Goal: Task Accomplishment & Management: Use online tool/utility

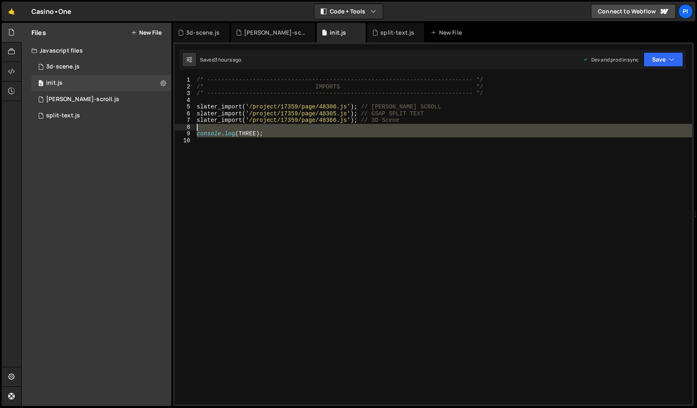
drag, startPoint x: 267, startPoint y: 138, endPoint x: 73, endPoint y: 126, distance: 194.1
click at [191, 130] on div "1 2 3 4 5 6 7 8 9 10 /* -------------------------------------------------------…" at bounding box center [433, 241] width 517 height 328
type textarea "console.log(THREE);"
click at [247, 156] on div "/* ----------------------------------------------------------------------------…" at bounding box center [443, 241] width 497 height 328
drag, startPoint x: 261, startPoint y: 158, endPoint x: 185, endPoint y: 129, distance: 81.7
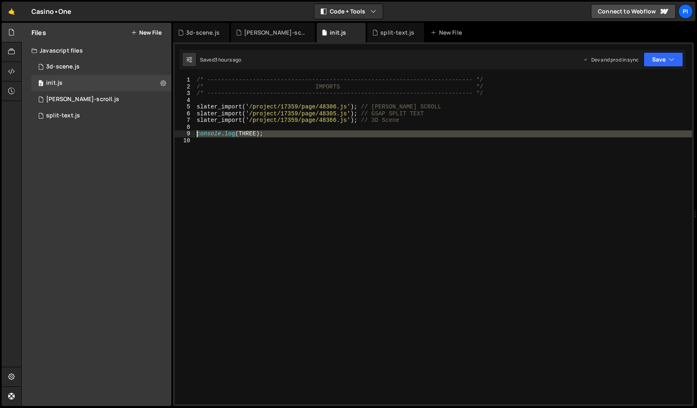
click at [184, 129] on div "1 2 3 4 5 6 7 8 9 10 /* -------------------------------------------------------…" at bounding box center [433, 241] width 517 height 328
type textarea "console.log(THREE);"
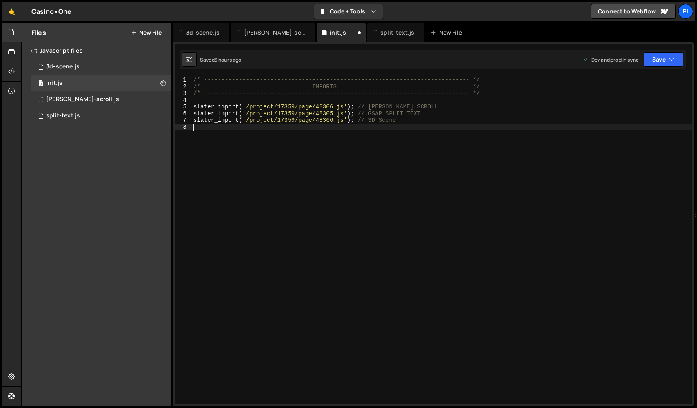
type textarea "slater_import('/project/17359/page/48366.js'); // 3D Scene"
click at [665, 58] on button "Save" at bounding box center [663, 59] width 40 height 15
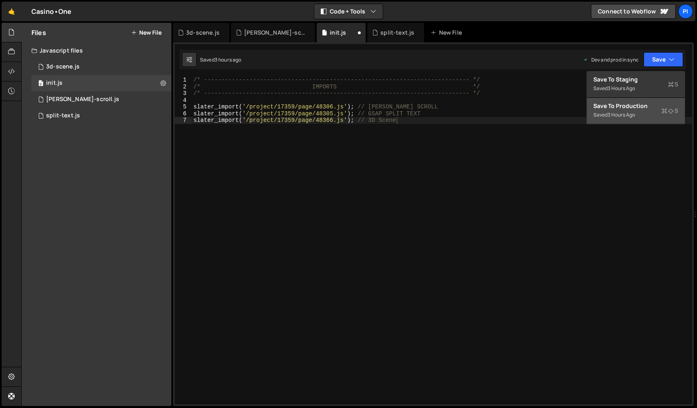
click at [641, 116] on button "Save to Production S Saved 3 hours ago" at bounding box center [636, 111] width 98 height 27
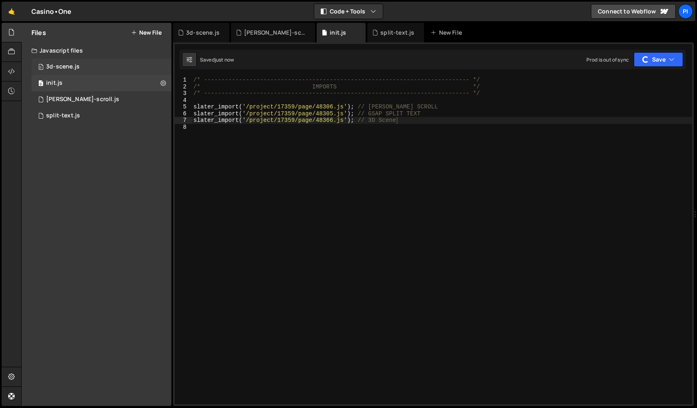
click at [61, 64] on div "3d-scene.js" at bounding box center [62, 66] width 33 height 7
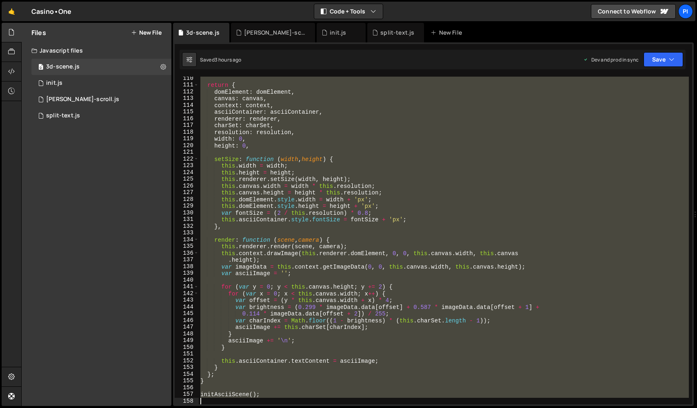
drag, startPoint x: 201, startPoint y: 79, endPoint x: 387, endPoint y: 436, distance: 402.1
click at [387, 408] on html "Projects [GEOGRAPHIC_DATA] Blog Pi Projects Your Teams Invite team member Accou…" at bounding box center [348, 204] width 697 height 408
paste textarea "}"
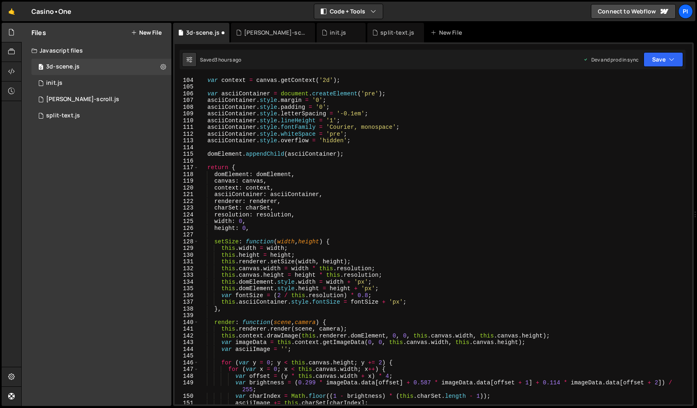
scroll to position [693, 0]
click at [673, 57] on icon "button" at bounding box center [672, 59] width 6 height 8
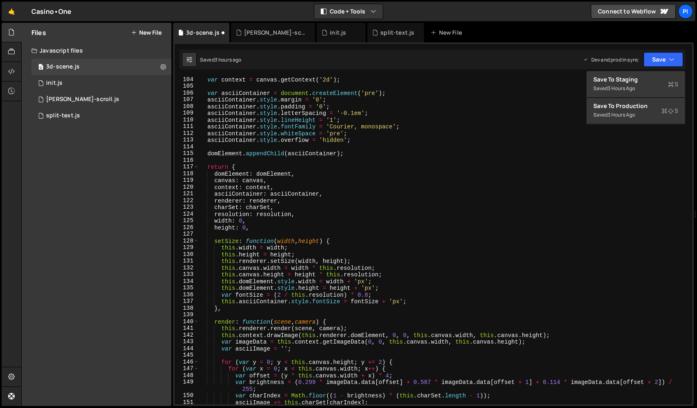
click at [354, 183] on div "var context = canvas . getContext ( '2d' ) ; var asciiContainer = document . cr…" at bounding box center [444, 246] width 490 height 341
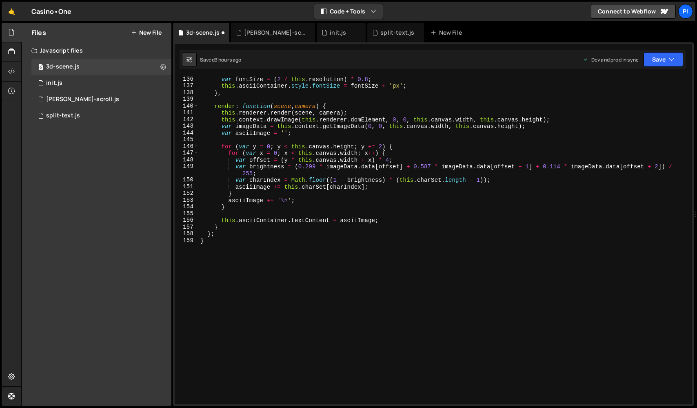
type textarea "initAsciiScene();"
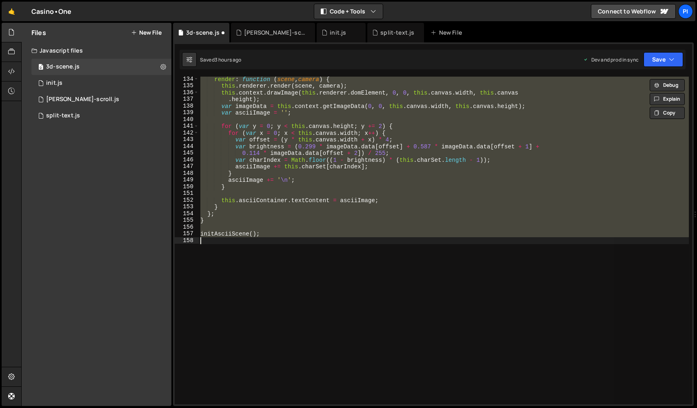
drag, startPoint x: 304, startPoint y: 227, endPoint x: 296, endPoint y: 236, distance: 12.2
click at [303, 227] on div "render : function ( scene , camera ) { this . renderer . render ( scene , camer…" at bounding box center [444, 241] width 490 height 328
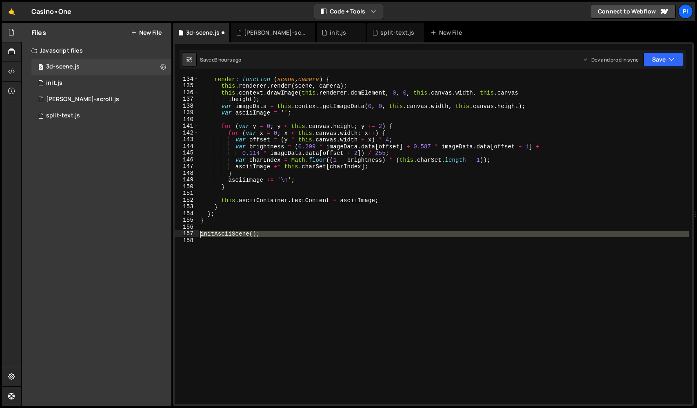
drag, startPoint x: 294, startPoint y: 239, endPoint x: 179, endPoint y: 232, distance: 115.2
click at [180, 233] on div "134 135 136 137 138 139 140 141 142 143 144 145 146 147 148 149 150 151 152 153…" at bounding box center [433, 241] width 517 height 328
type textarea "initAsciiScene();"
click at [330, 290] on div "render : function ( scene , camera ) { this . renderer . render ( scene , camer…" at bounding box center [444, 246] width 490 height 341
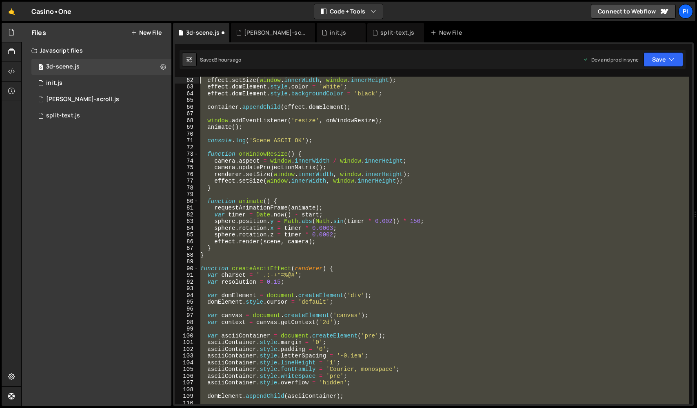
scroll to position [0, 0]
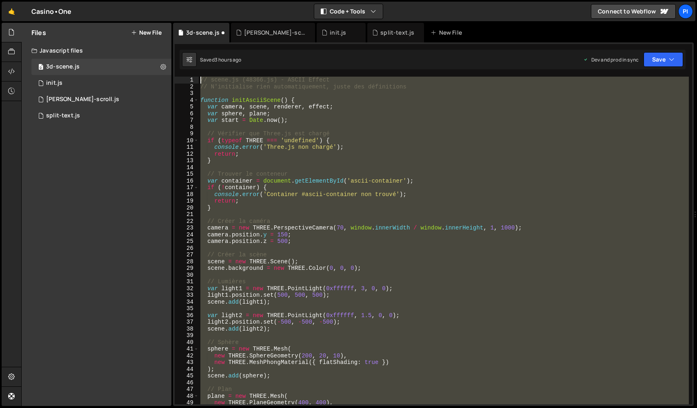
drag, startPoint x: 342, startPoint y: 298, endPoint x: 93, endPoint y: -20, distance: 403.6
click at [93, 0] on html "Projects [GEOGRAPHIC_DATA] Blog Pi Projects Your Teams Invite team member Accou…" at bounding box center [348, 204] width 697 height 408
paste textarea "initAsciiScene();"
type textarea "initAsciiScene();"
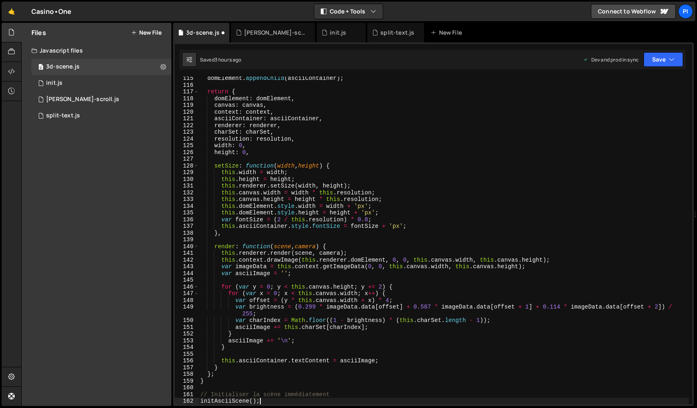
scroll to position [769, 0]
drag, startPoint x: 663, startPoint y: 72, endPoint x: 662, endPoint y: 64, distance: 7.8
click at [663, 72] on div "1 2 3 4 5 6 7 8 9 10 11 12 13 14 15 16 17 18 19 20 21 22 23 24 25 26 27 28 29 3…" at bounding box center [433, 224] width 521 height 364
drag, startPoint x: 662, startPoint y: 64, endPoint x: 647, endPoint y: 84, distance: 24.4
click at [662, 64] on button "Save" at bounding box center [663, 59] width 40 height 15
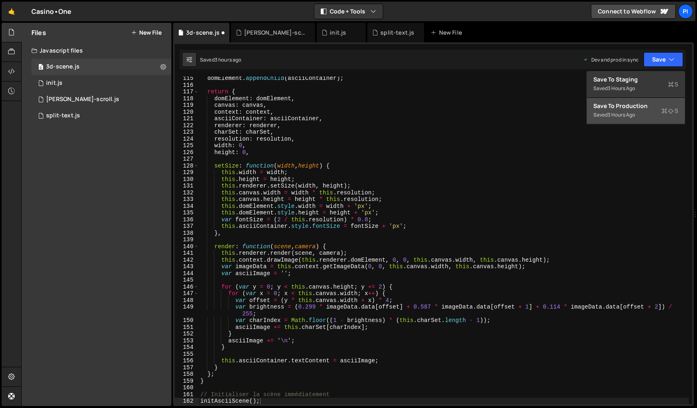
click at [626, 114] on div "3 hours ago" at bounding box center [620, 114] width 27 height 7
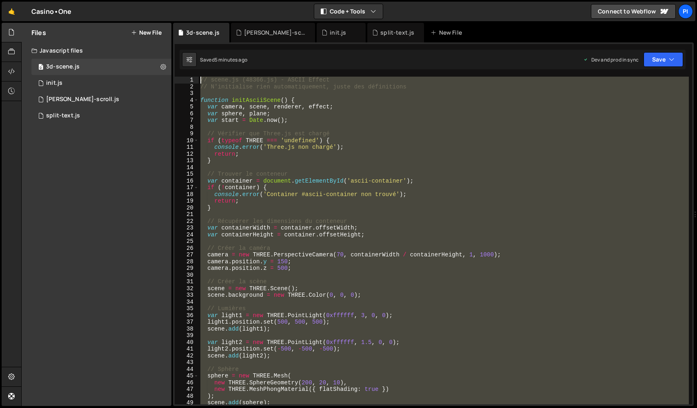
scroll to position [0, 0]
drag, startPoint x: 280, startPoint y: 226, endPoint x: 89, endPoint y: -20, distance: 311.9
click at [89, 0] on html "Projects [GEOGRAPHIC_DATA] Blog Pi Projects Your Teams Invite team member Accou…" at bounding box center [348, 204] width 697 height 408
paste textarea "initEnvMapScene();"
type textarea "initEnvMapScene();"
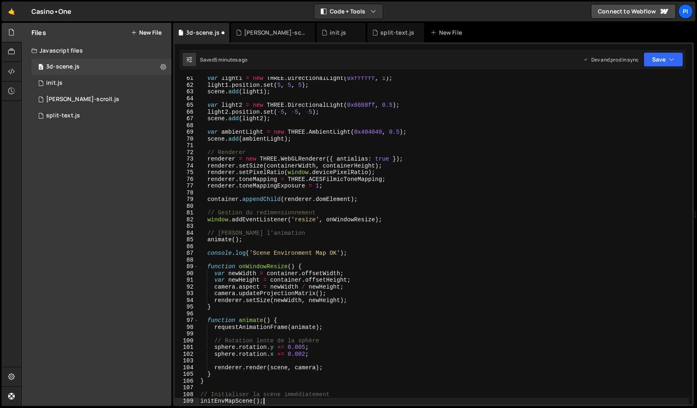
scroll to position [405, 0]
drag, startPoint x: 653, startPoint y: 55, endPoint x: 651, endPoint y: 69, distance: 14.6
click at [653, 55] on button "Save" at bounding box center [663, 59] width 40 height 15
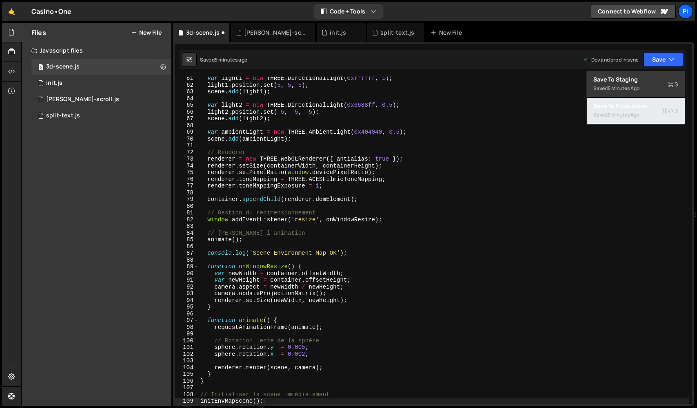
click at [622, 113] on div "5 minutes ago" at bounding box center [623, 114] width 32 height 7
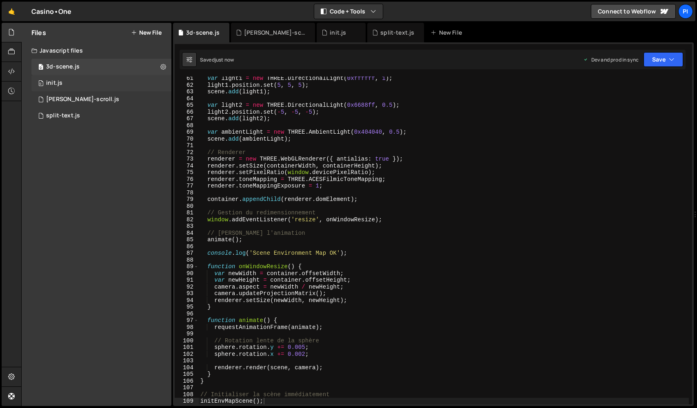
click at [58, 83] on div "init.js" at bounding box center [54, 83] width 16 height 7
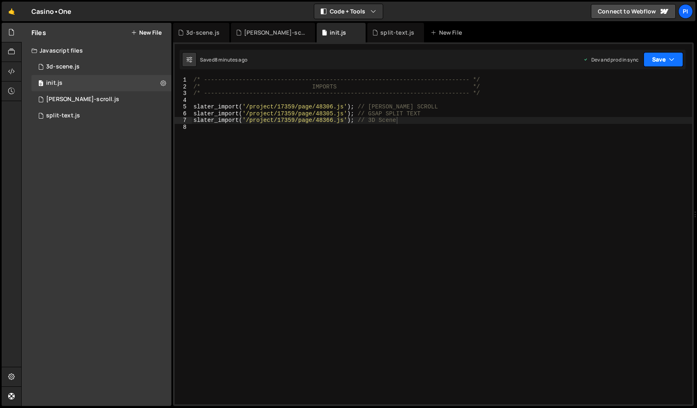
click at [656, 62] on button "Save" at bounding box center [663, 59] width 40 height 15
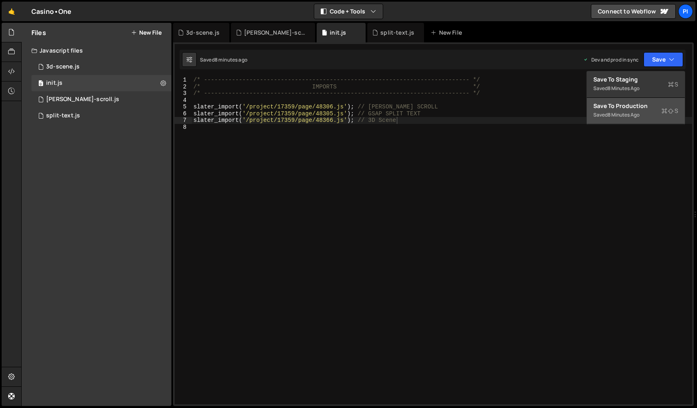
click at [642, 103] on div "Save to Production S" at bounding box center [635, 106] width 85 height 8
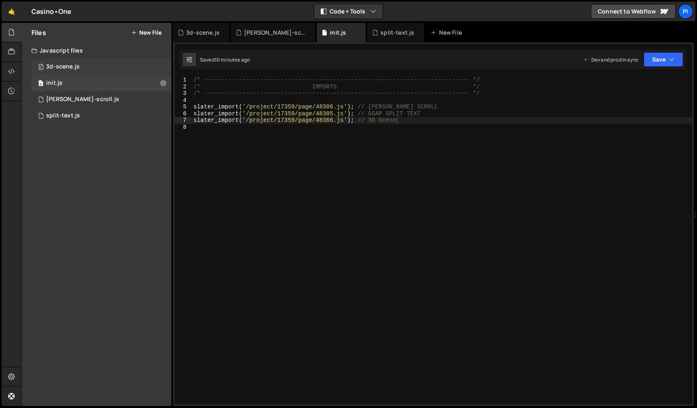
click at [79, 64] on div "0 3d-scene.js 0" at bounding box center [101, 67] width 140 height 16
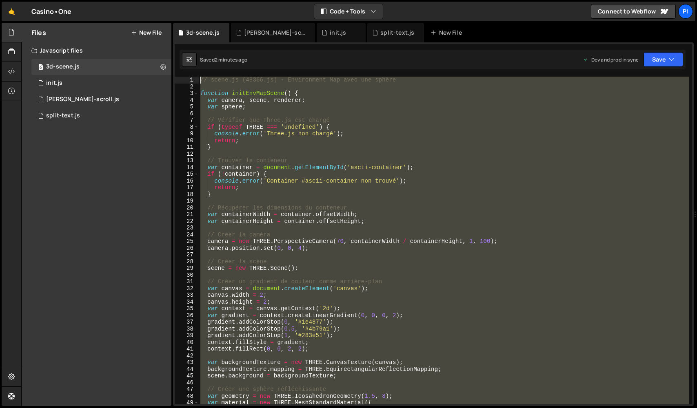
drag, startPoint x: 351, startPoint y: 322, endPoint x: 43, endPoint y: -20, distance: 459.8
click at [43, 0] on html "Projects [GEOGRAPHIC_DATA] Blog Pi Projects Your Teams Invite team member Accou…" at bounding box center [348, 204] width 697 height 408
paste textarea "initWireframeScene();"
type textarea "initWireframeScene();"
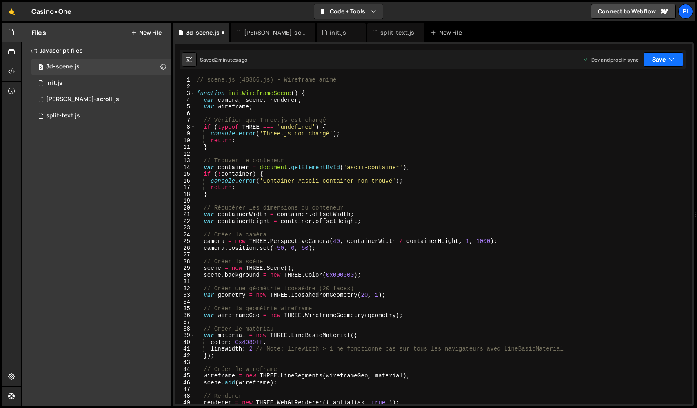
drag, startPoint x: 669, startPoint y: 51, endPoint x: 669, endPoint y: 56, distance: 5.3
click at [669, 51] on div "Saved 2 minutes ago Dev and prod in sync Upgrade to Edit Save Save to Staging S…" at bounding box center [432, 60] width 506 height 20
drag, startPoint x: 668, startPoint y: 58, endPoint x: 662, endPoint y: 66, distance: 9.9
click at [667, 59] on button "Save" at bounding box center [663, 59] width 40 height 15
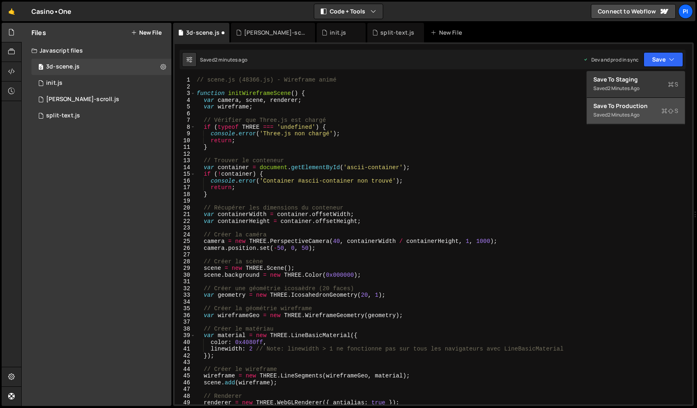
click at [622, 113] on div "2 minutes ago" at bounding box center [623, 114] width 32 height 7
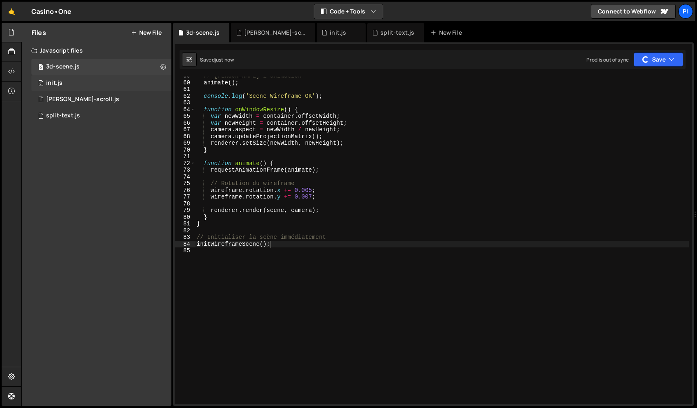
click at [49, 84] on div "init.js" at bounding box center [54, 83] width 16 height 7
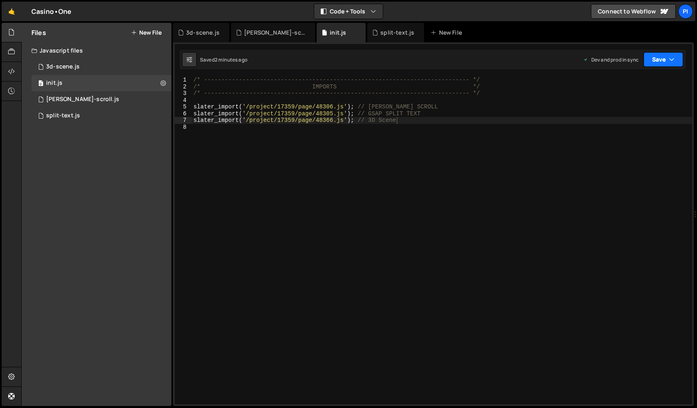
click at [645, 57] on button "Save" at bounding box center [663, 59] width 40 height 15
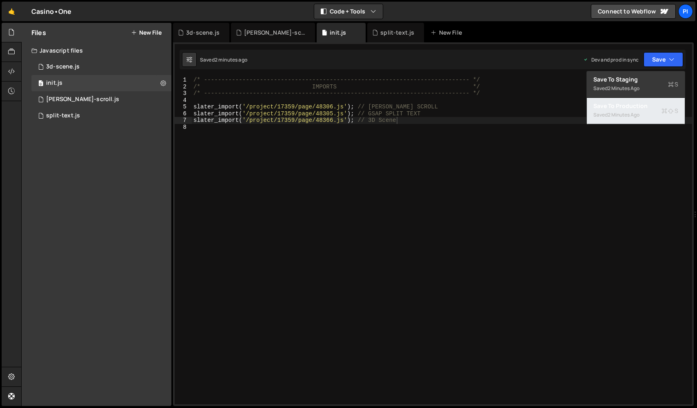
click at [633, 117] on div "2 minutes ago" at bounding box center [623, 114] width 32 height 7
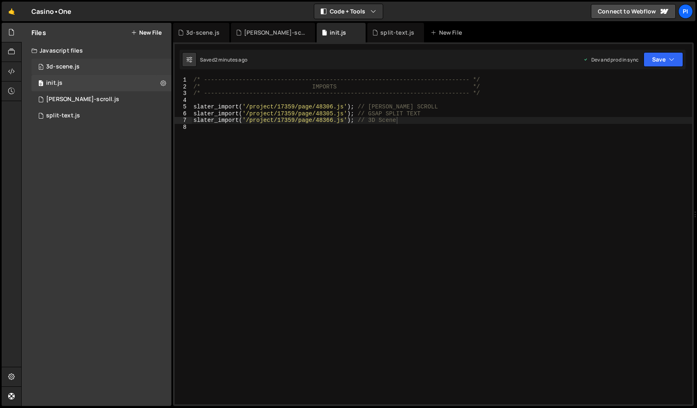
click at [63, 72] on div "0 3d-scene.js 0" at bounding box center [101, 67] width 140 height 16
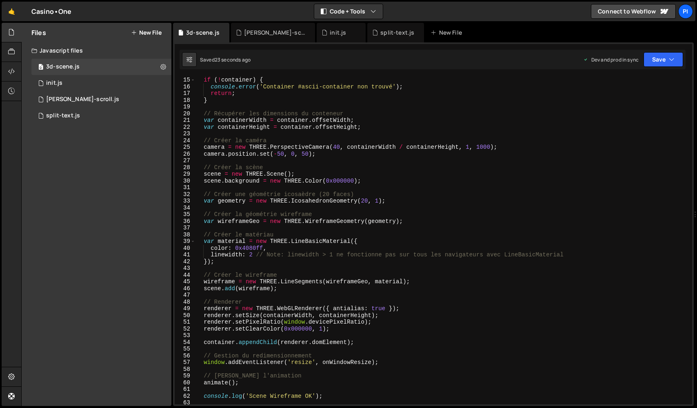
scroll to position [210, 0]
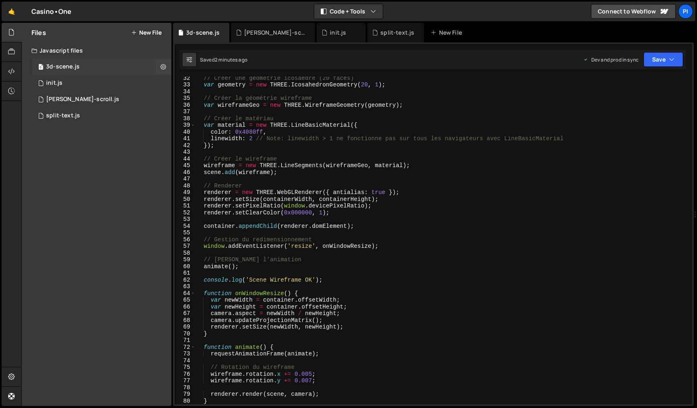
click at [85, 66] on div "0 3d-scene.js 0" at bounding box center [101, 67] width 140 height 16
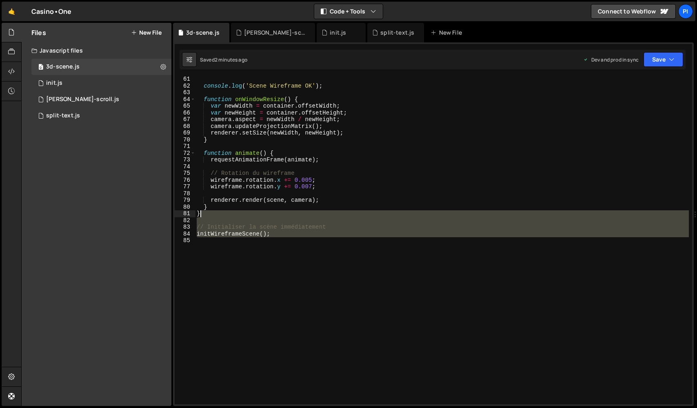
scroll to position [0, 0]
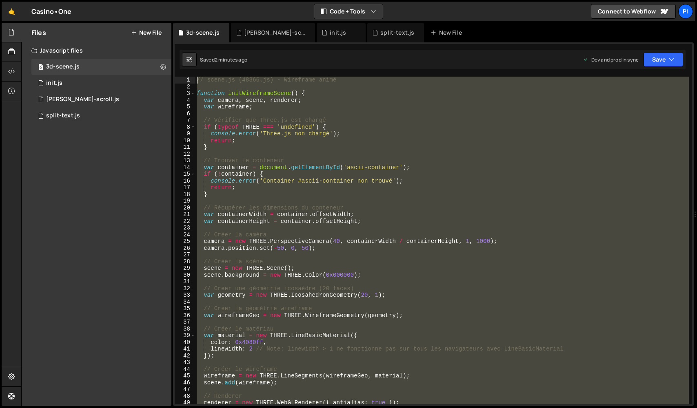
drag, startPoint x: 281, startPoint y: 301, endPoint x: 149, endPoint y: -20, distance: 346.4
click at [149, 0] on html "Projects [GEOGRAPHIC_DATA] Blog Pi Projects Your Teams Invite team member Accou…" at bounding box center [348, 204] width 697 height 408
paste textarea "initWireframeScene();"
type textarea "initWireframeScene();"
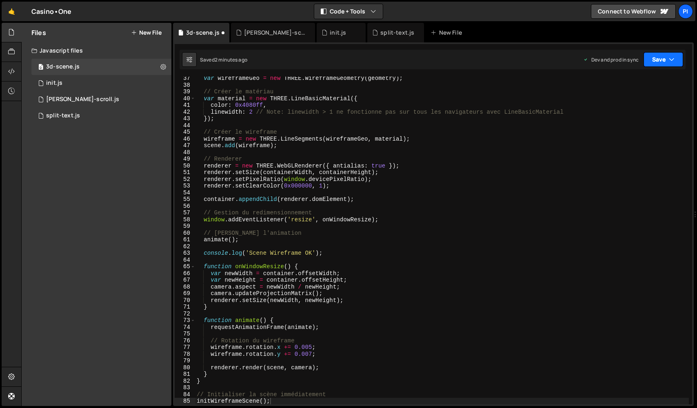
click at [666, 65] on button "Save" at bounding box center [663, 59] width 40 height 15
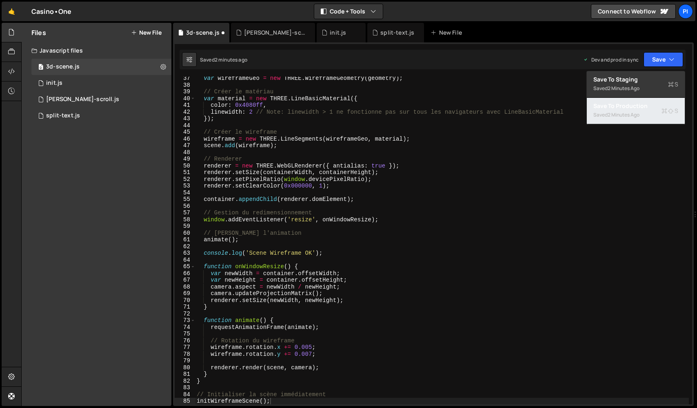
drag, startPoint x: 633, startPoint y: 113, endPoint x: 202, endPoint y: 106, distance: 432.0
click at [633, 113] on div "2 minutes ago" at bounding box center [623, 114] width 32 height 7
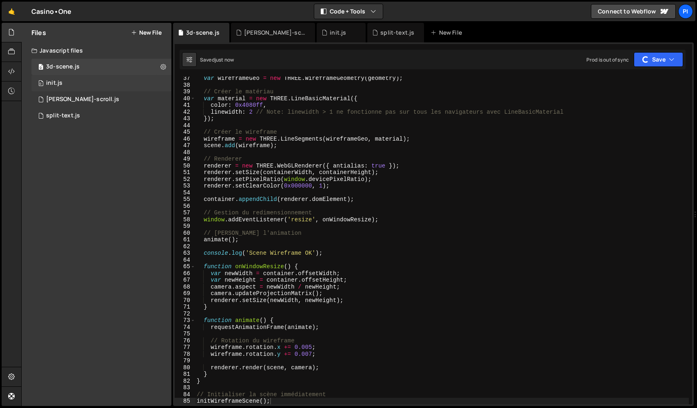
click at [41, 82] on span "0" at bounding box center [40, 84] width 5 height 7
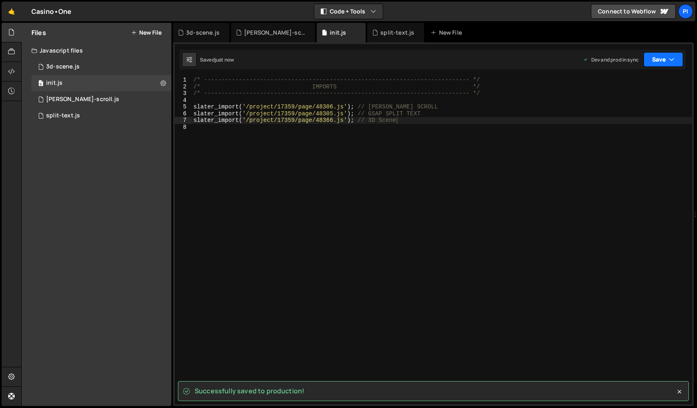
click at [658, 60] on button "Save" at bounding box center [663, 59] width 40 height 15
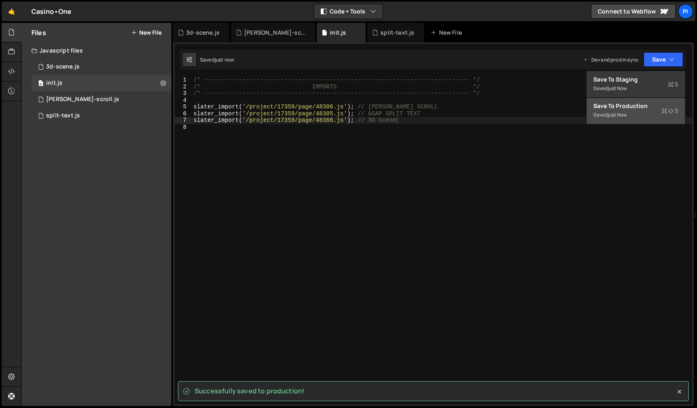
click at [626, 112] on div "just now" at bounding box center [616, 114] width 19 height 7
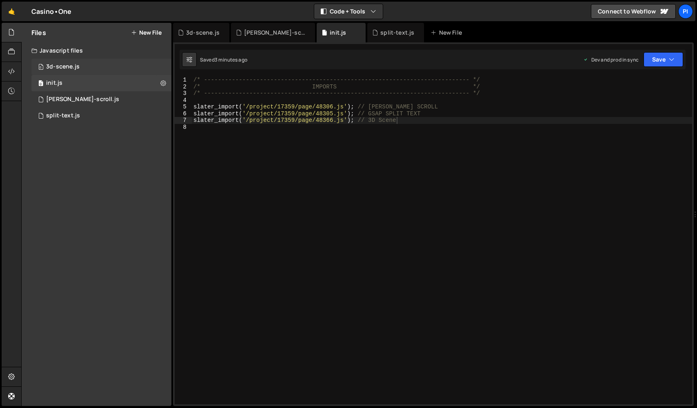
click at [89, 69] on div "0 3d-scene.js 0" at bounding box center [101, 67] width 140 height 16
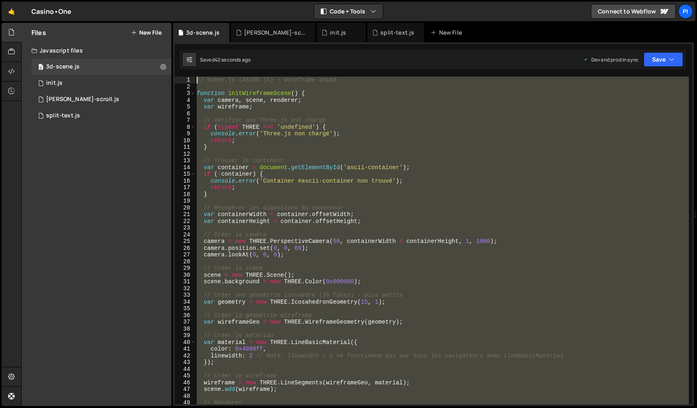
drag, startPoint x: 188, startPoint y: -20, endPoint x: 154, endPoint y: -20, distance: 33.4
click at [154, 0] on html "Projects [GEOGRAPHIC_DATA] Blog Pi Projects Your Teams Invite team member Accou…" at bounding box center [348, 204] width 697 height 408
paste textarea "initWireframeScene();"
type textarea "initWireframeScene();"
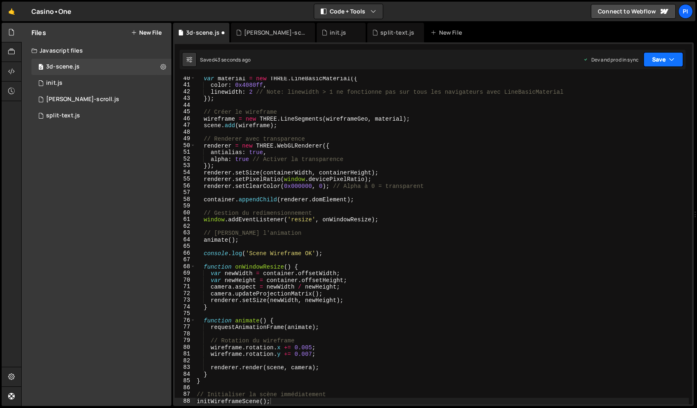
drag, startPoint x: 649, startPoint y: 59, endPoint x: 633, endPoint y: 78, distance: 24.9
click at [649, 59] on button "Save" at bounding box center [663, 59] width 40 height 15
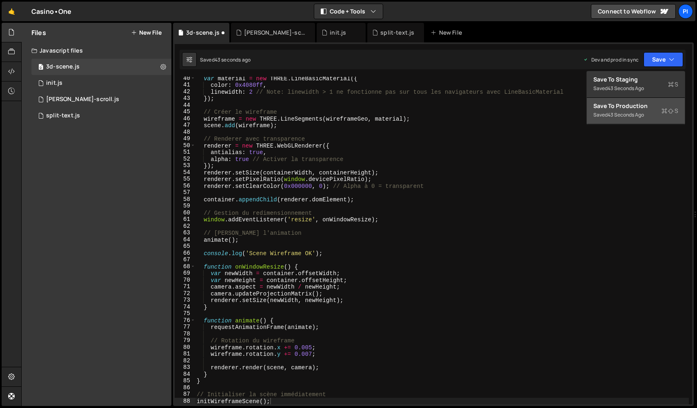
click at [618, 104] on div "Save to Production S" at bounding box center [635, 106] width 85 height 8
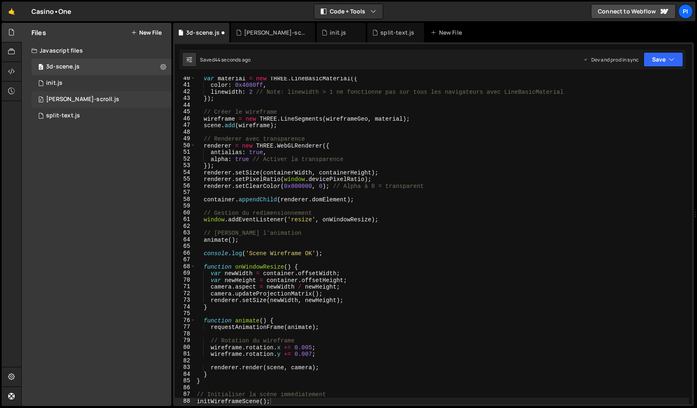
drag, startPoint x: 47, startPoint y: 82, endPoint x: 102, endPoint y: 100, distance: 57.9
click at [47, 82] on div "init.js" at bounding box center [54, 83] width 16 height 7
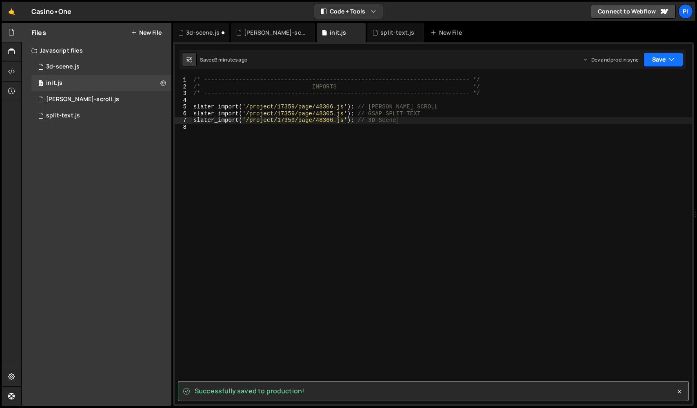
click at [653, 61] on button "Save" at bounding box center [663, 59] width 40 height 15
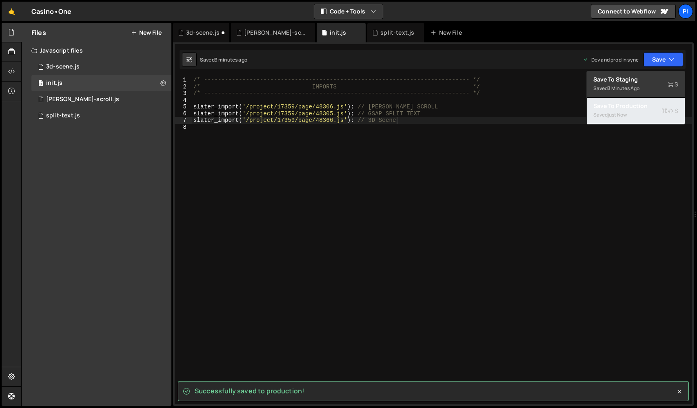
drag, startPoint x: 625, startPoint y: 112, endPoint x: 135, endPoint y: 127, distance: 490.6
click at [625, 112] on div "just now" at bounding box center [616, 114] width 19 height 7
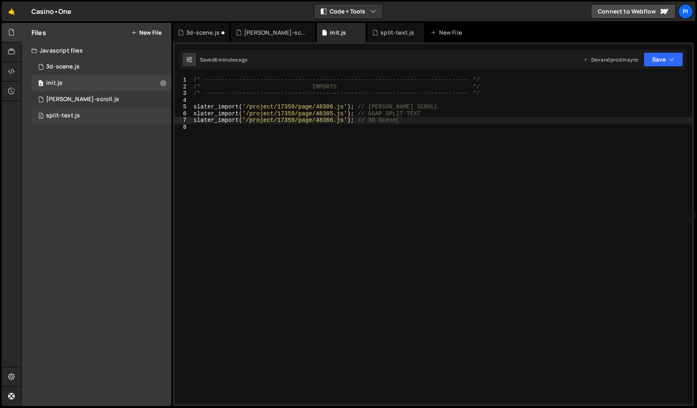
click at [91, 116] on div "0 split-text.js 0" at bounding box center [101, 116] width 140 height 16
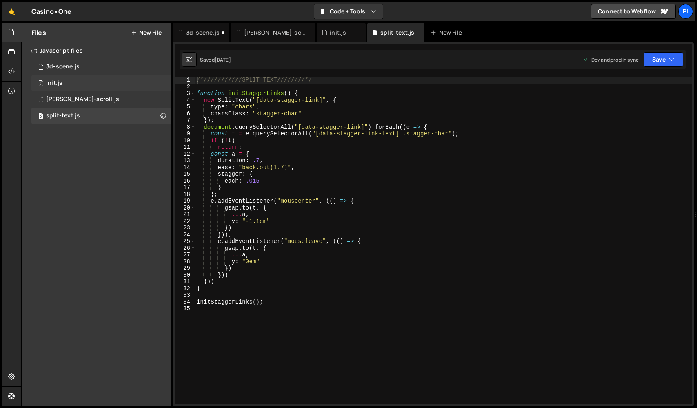
click at [74, 82] on div "0 init.js 0" at bounding box center [101, 83] width 140 height 16
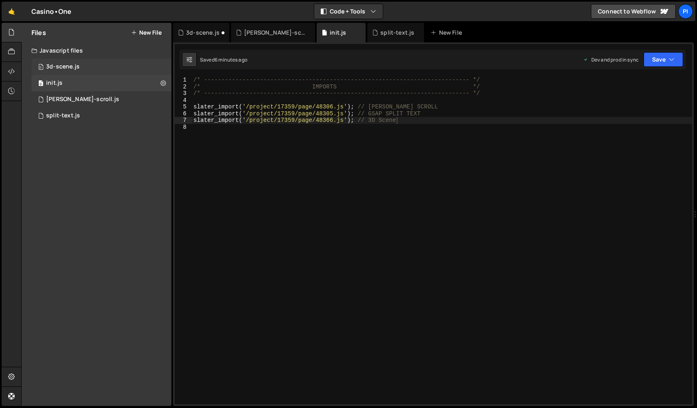
click at [72, 65] on div "3d-scene.js" at bounding box center [62, 66] width 33 height 7
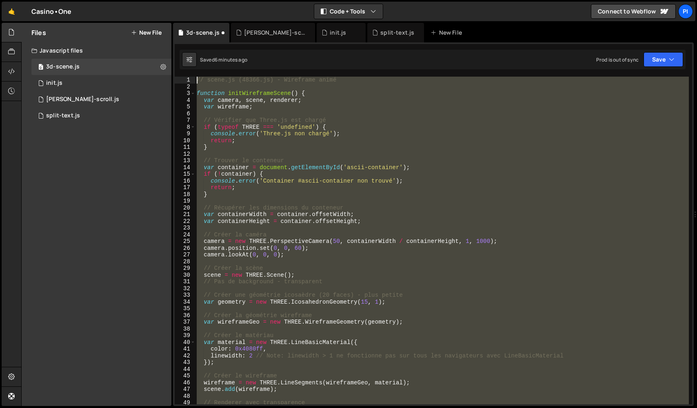
drag, startPoint x: 310, startPoint y: 330, endPoint x: 235, endPoint y: 16, distance: 323.2
click at [38, 0] on html "Projects [GEOGRAPHIC_DATA] Blog Pi Projects Your Teams Invite team member Accou…" at bounding box center [348, 204] width 697 height 408
paste textarea "initWireframeScene();"
type textarea "initWireframeScene();"
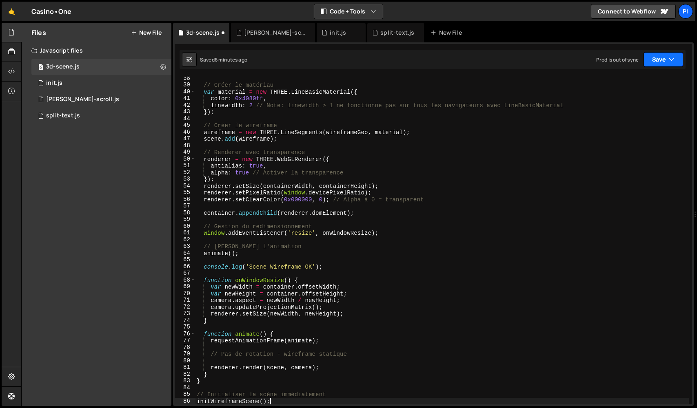
drag, startPoint x: 667, startPoint y: 59, endPoint x: 657, endPoint y: 78, distance: 21.2
click at [667, 59] on button "Save" at bounding box center [663, 59] width 40 height 15
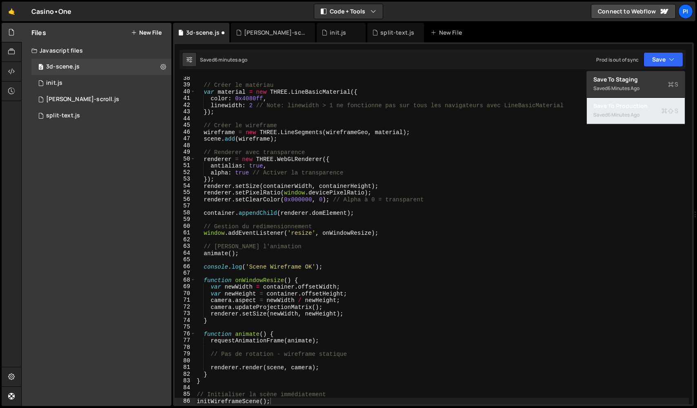
click at [635, 107] on div "Save to Production S" at bounding box center [635, 106] width 85 height 8
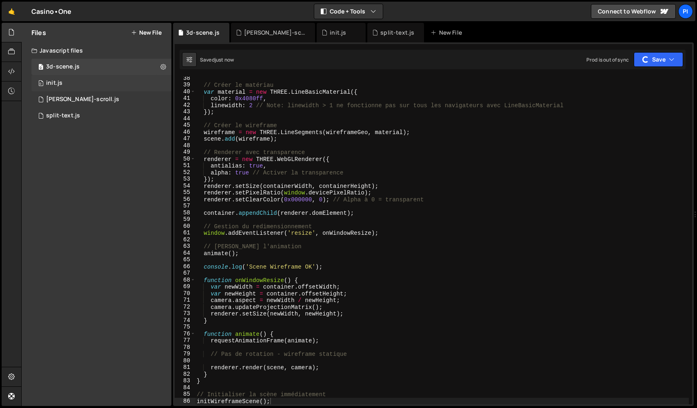
click at [77, 85] on div "0 init.js 0" at bounding box center [101, 83] width 140 height 16
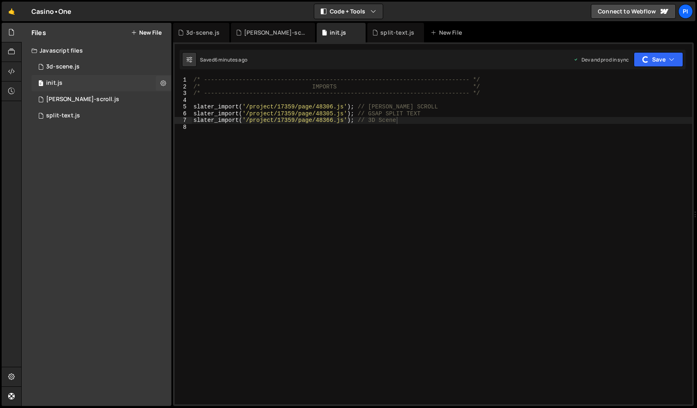
scroll to position [0, 0]
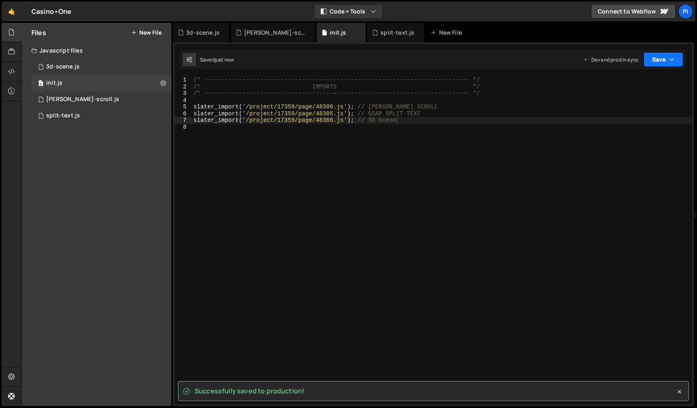
click at [651, 66] on button "Save" at bounding box center [663, 59] width 40 height 15
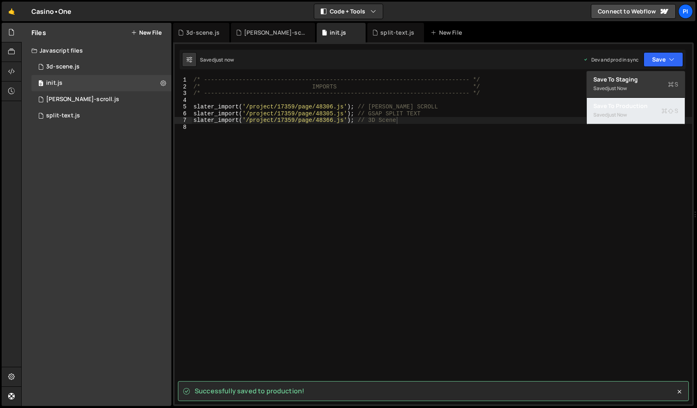
click at [644, 101] on button "Save to Production S Saved just now" at bounding box center [636, 111] width 98 height 27
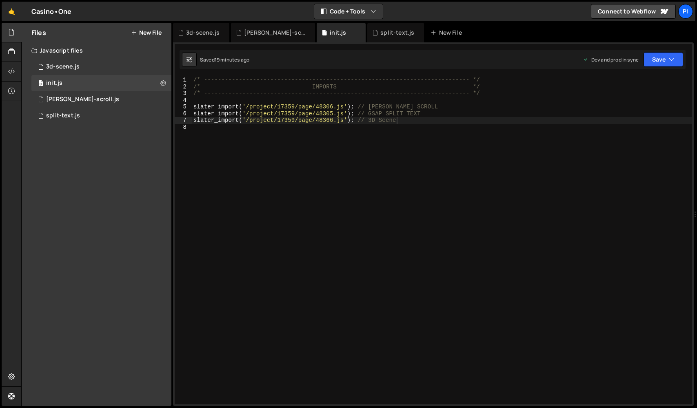
click at [152, 35] on button "New File" at bounding box center [146, 32] width 31 height 7
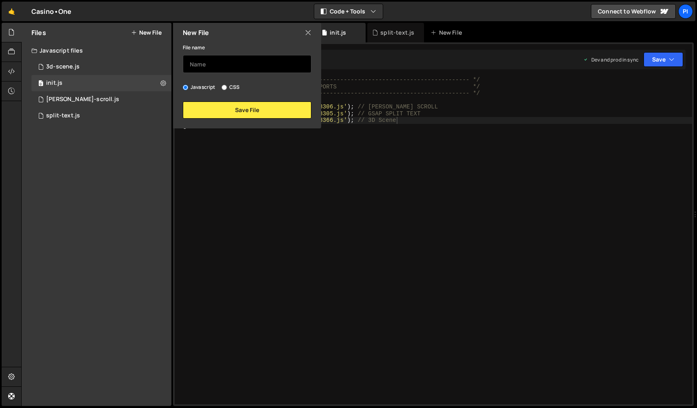
click at [220, 68] on input "text" at bounding box center [247, 64] width 128 height 18
type input "gsap-timeline"
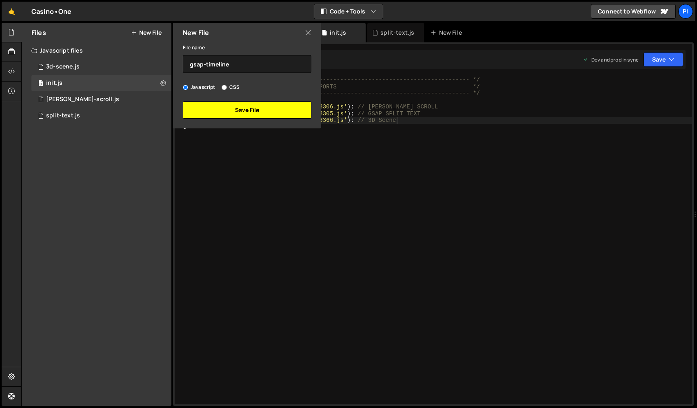
click at [244, 107] on button "Save File" at bounding box center [247, 110] width 128 height 17
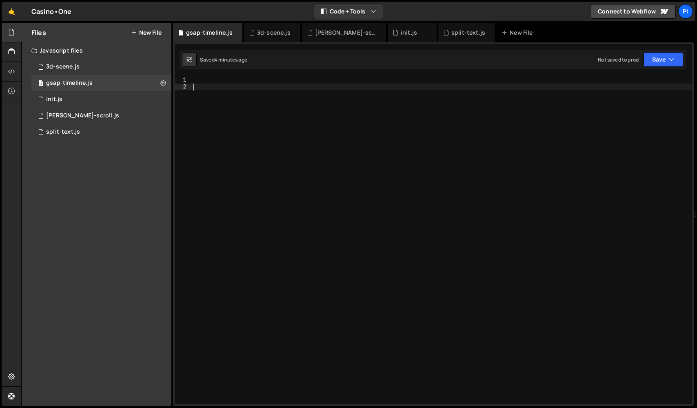
click at [267, 171] on div at bounding box center [442, 247] width 500 height 341
paste textarea "initScrollAnimations();"
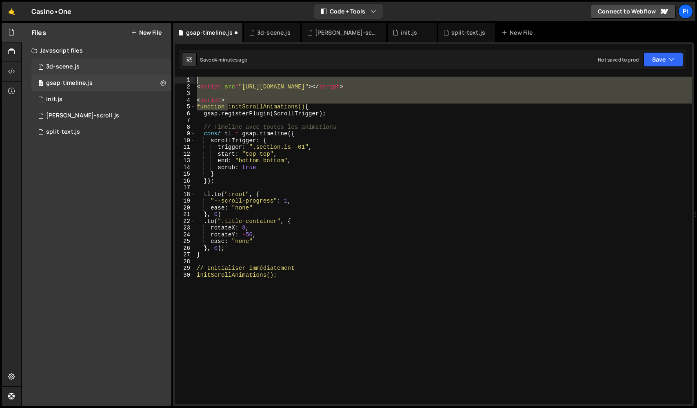
drag, startPoint x: 192, startPoint y: 60, endPoint x: 161, endPoint y: 68, distance: 32.5
click at [185, 53] on div "Debug Explain Copy gsap-timeline.js 3d-scene.[PERSON_NAME]-scroll.js init.js sp…" at bounding box center [433, 215] width 521 height 384
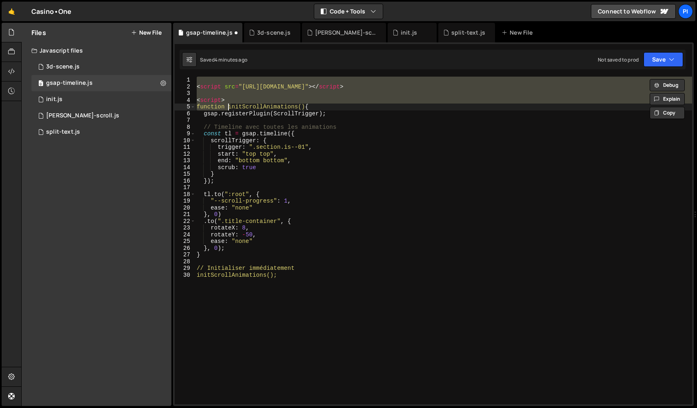
click at [240, 98] on div "< script src = "[URL][DOMAIN_NAME]" > </ script > < script > function initScrol…" at bounding box center [443, 241] width 497 height 328
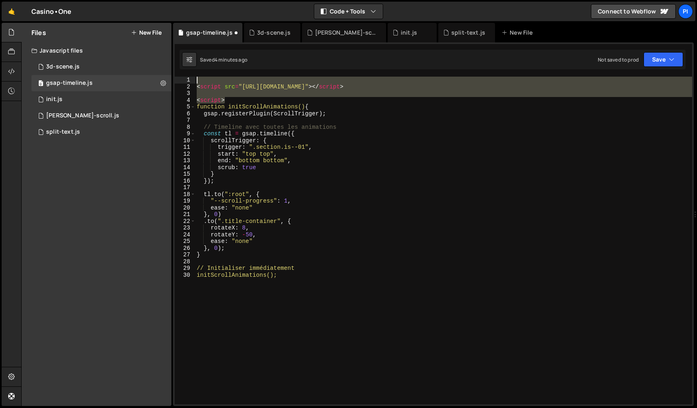
drag, startPoint x: 234, startPoint y: 99, endPoint x: 154, endPoint y: 49, distance: 94.2
click at [155, 49] on div "Files New File Javascript files 0 3d-scene.js 0 0 gsap-timeline.js 0 0 init.js …" at bounding box center [359, 215] width 676 height 384
type textarea "<script src="[URL][DOMAIN_NAME]"></script>"
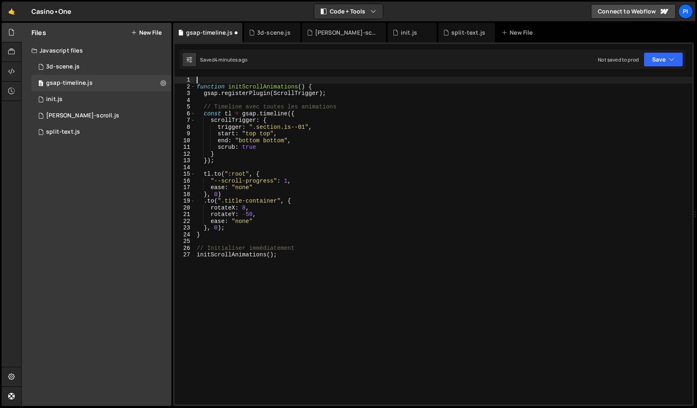
type textarea "function initScrollAnimations() {"
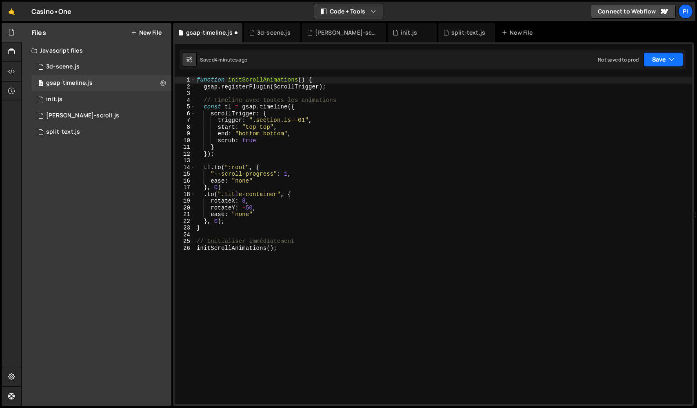
drag, startPoint x: 651, startPoint y: 61, endPoint x: 646, endPoint y: 70, distance: 10.4
click at [651, 62] on button "Save" at bounding box center [663, 59] width 40 height 15
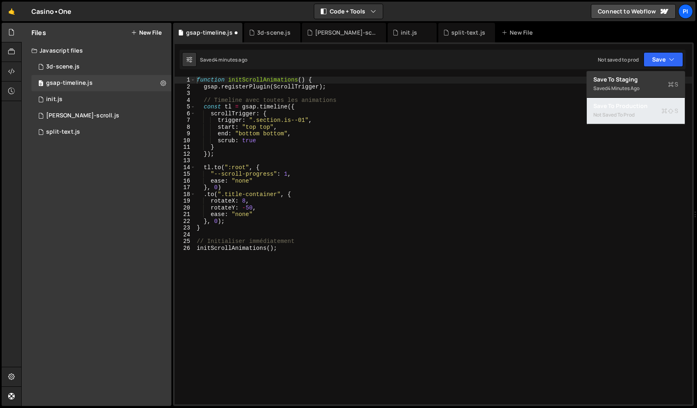
drag, startPoint x: 629, startPoint y: 112, endPoint x: 618, endPoint y: 111, distance: 11.1
click at [629, 112] on div "Not saved to prod" at bounding box center [635, 115] width 85 height 10
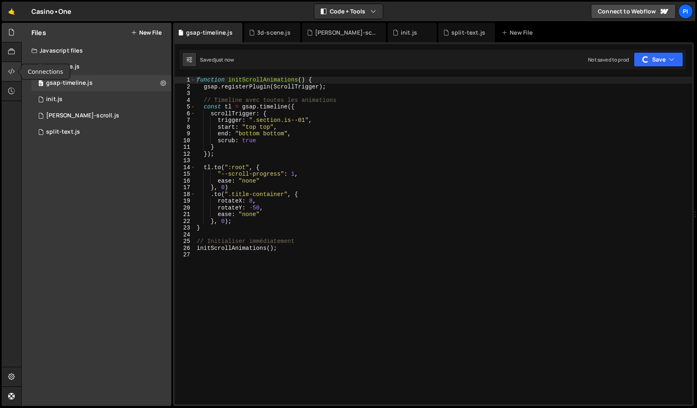
click at [13, 69] on icon at bounding box center [11, 71] width 7 height 9
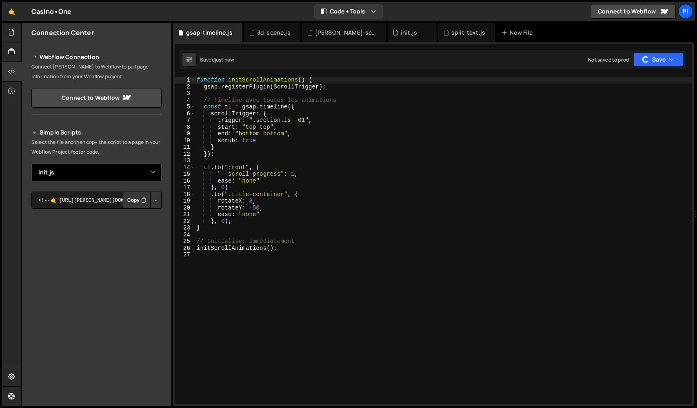
click at [110, 178] on select "Select File ascii-scene.js init.[PERSON_NAME]-scroll.js split-text.js 3d-scene.…" at bounding box center [96, 173] width 130 height 18
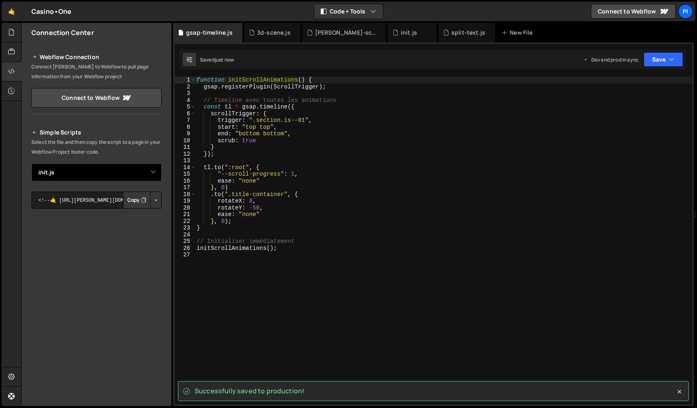
select select "48382"
click at [154, 203] on button "Button group with nested dropdown" at bounding box center [155, 200] width 11 height 17
click at [147, 226] on link "Copy Production js" at bounding box center [127, 226] width 68 height 11
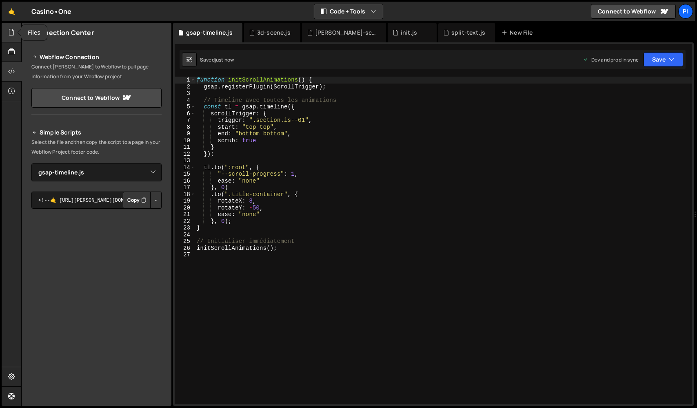
click at [11, 32] on icon at bounding box center [11, 32] width 7 height 9
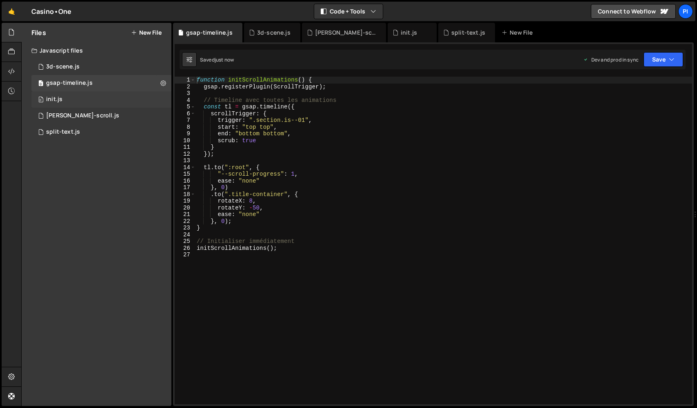
click at [66, 97] on div "0 init.js 0" at bounding box center [101, 99] width 140 height 16
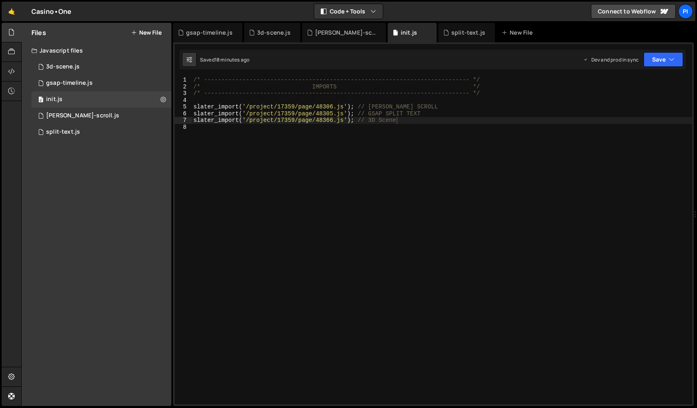
click at [428, 124] on div "/* ----------------------------------------------------------------------------…" at bounding box center [442, 247] width 500 height 341
paste textarea "<script src="[URL][DOMAIN_NAME][PERSON_NAME][PERSON_NAME]"></script>"
click at [351, 122] on div "/* ----------------------------------------------------------------------------…" at bounding box center [442, 247] width 500 height 341
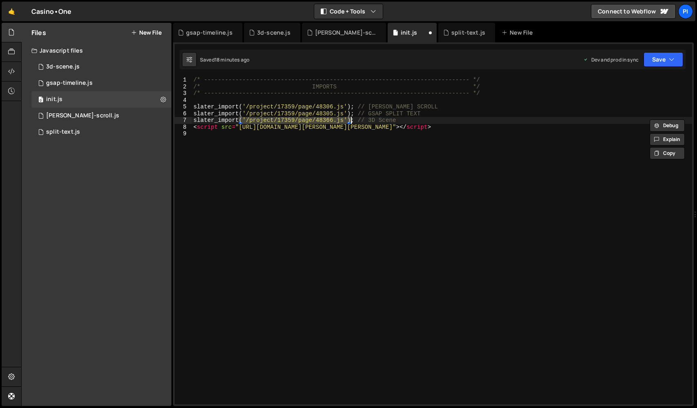
drag, startPoint x: 351, startPoint y: 122, endPoint x: 410, endPoint y: 121, distance: 58.8
click at [352, 122] on div "/* ----------------------------------------------------------------------------…" at bounding box center [442, 247] width 500 height 341
click at [410, 121] on div "/* ----------------------------------------------------------------------------…" at bounding box center [442, 241] width 500 height 328
type textarea "slater_import('/project/17359/page/48366.js'); // 3D Scene"
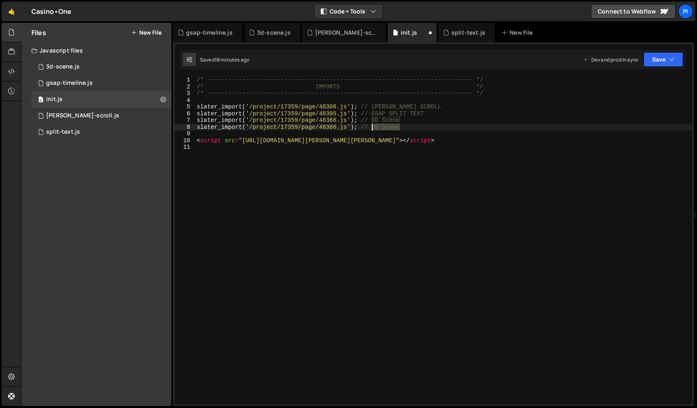
drag, startPoint x: 398, startPoint y: 128, endPoint x: 373, endPoint y: 130, distance: 25.3
click at [373, 130] on div "/* ----------------------------------------------------------------------------…" at bounding box center [443, 247] width 497 height 341
type textarea "slater_import('/project/17359/page/48366.js'); // GSAP Timeline"
click at [355, 159] on div "/* ----------------------------------------------------------------------------…" at bounding box center [443, 247] width 497 height 341
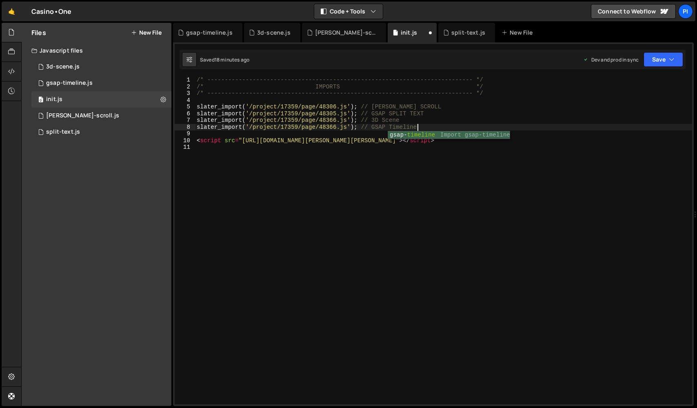
scroll to position [0, 0]
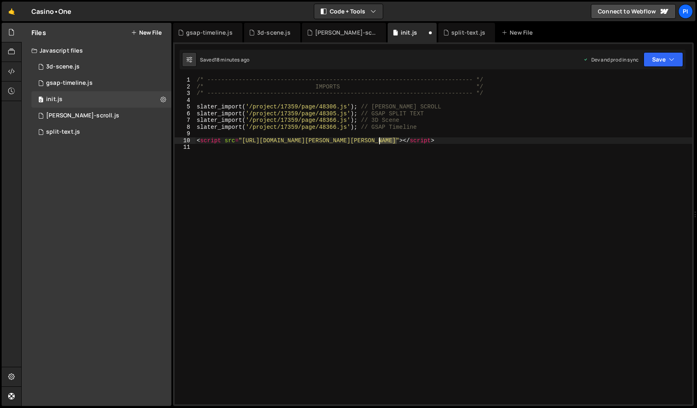
drag, startPoint x: 396, startPoint y: 142, endPoint x: 363, endPoint y: 134, distance: 34.2
click at [378, 141] on div "/* ----------------------------------------------------------------------------…" at bounding box center [443, 247] width 497 height 341
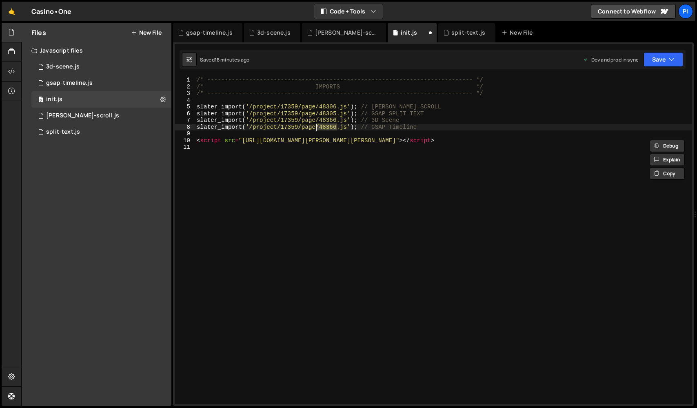
paste textarea "slater_import('/project/17359/page48382.js'); // GSAP Timeline"
drag, startPoint x: 337, startPoint y: 127, endPoint x: 326, endPoint y: 129, distance: 10.3
click at [317, 128] on div "/* ----------------------------------------------------------------------------…" at bounding box center [443, 247] width 497 height 341
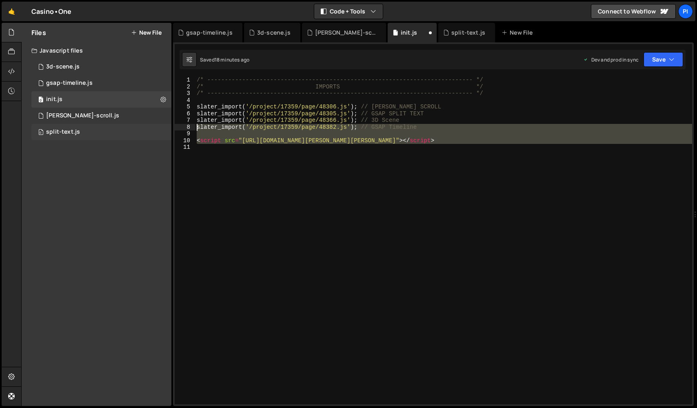
drag, startPoint x: 377, startPoint y: 173, endPoint x: 78, endPoint y: 128, distance: 303.2
click at [78, 128] on div "Files New File Javascript files 0 3d-scene.js 0 0 gsap-timeline.js 0 0 init.js …" at bounding box center [359, 215] width 676 height 384
type textarea "slater_import('/project/17359/page/48382.js'); // GSAP Timeline"
drag, startPoint x: 78, startPoint y: 128, endPoint x: 167, endPoint y: 153, distance: 92.6
click at [78, 128] on div "split-text.js" at bounding box center [63, 131] width 34 height 7
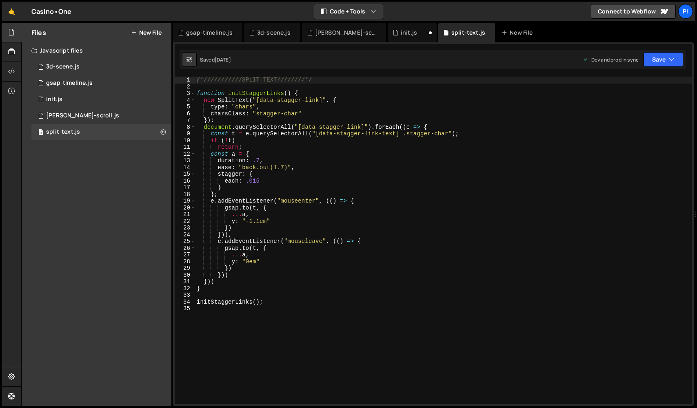
type textarea "ease: "back.out(1.7)","
click at [260, 169] on div "/*///////////SPLIT TEXT////////*/ function initStaggerLinks ( ) { new SplitText…" at bounding box center [443, 247] width 497 height 341
click at [79, 73] on div "0 3d-scene.js 0" at bounding box center [101, 67] width 140 height 16
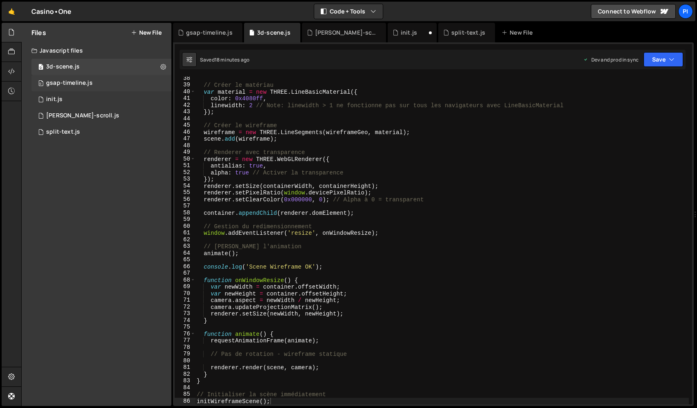
scroll to position [5591, 0]
click at [75, 84] on div "gsap-timeline.js" at bounding box center [69, 83] width 47 height 7
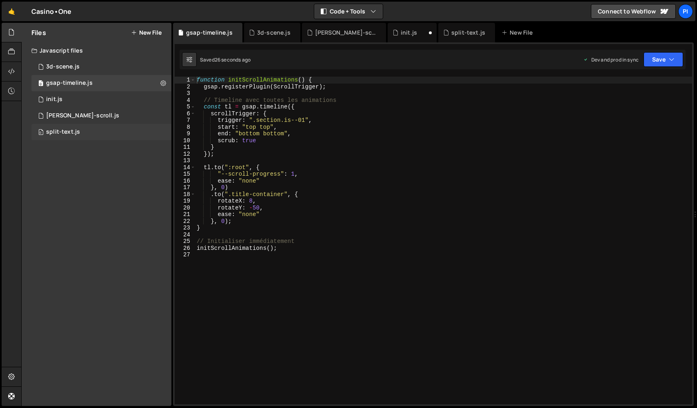
drag, startPoint x: 101, startPoint y: 100, endPoint x: 160, endPoint y: 125, distance: 64.3
click at [101, 100] on div "0 init.js 0" at bounding box center [101, 99] width 140 height 16
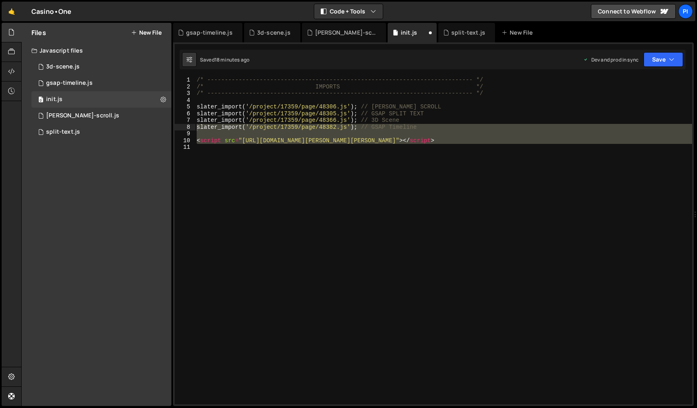
click at [276, 180] on div "/* ----------------------------------------------------------------------------…" at bounding box center [443, 247] width 497 height 341
drag, startPoint x: 286, startPoint y: 174, endPoint x: 186, endPoint y: 134, distance: 108.2
click at [140, 131] on div "Files New File Javascript files 0 3d-scene.js 0 0 gsap-timeline.js 0 0 init.js …" at bounding box center [359, 215] width 676 height 384
type textarea "<script src="[URL][DOMAIN_NAME][PERSON_NAME][PERSON_NAME]"></script>"
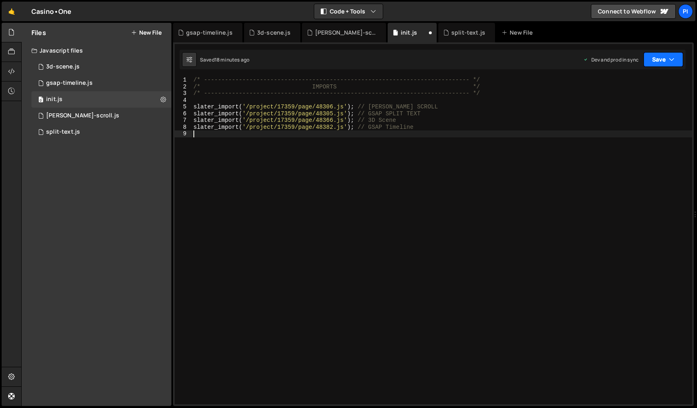
type textarea "slater_import('/project/17359/page/48382.js'); // GSAP Timeline"
drag, startPoint x: 660, startPoint y: 61, endPoint x: 650, endPoint y: 93, distance: 33.8
click at [660, 61] on button "Save" at bounding box center [663, 59] width 40 height 15
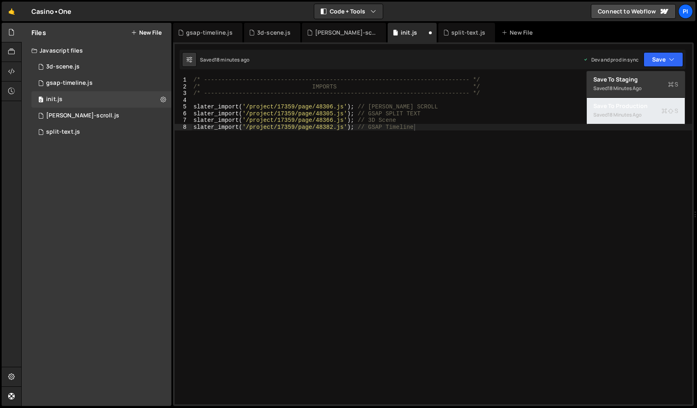
drag, startPoint x: 639, startPoint y: 117, endPoint x: 284, endPoint y: 87, distance: 356.6
click at [638, 118] on div "18 minutes ago" at bounding box center [624, 114] width 34 height 7
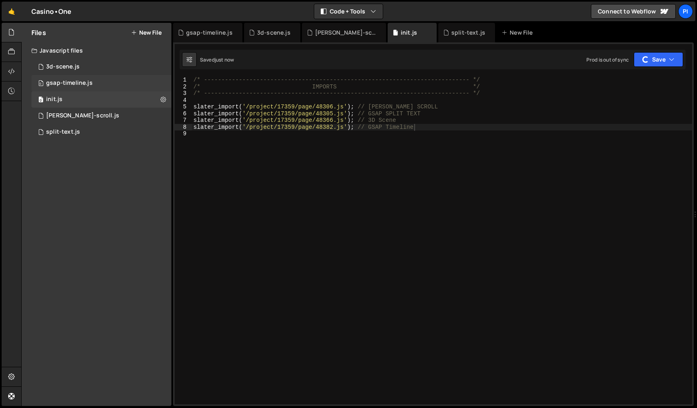
click at [71, 79] on div "0 gsap-timeline.js 0" at bounding box center [101, 83] width 140 height 16
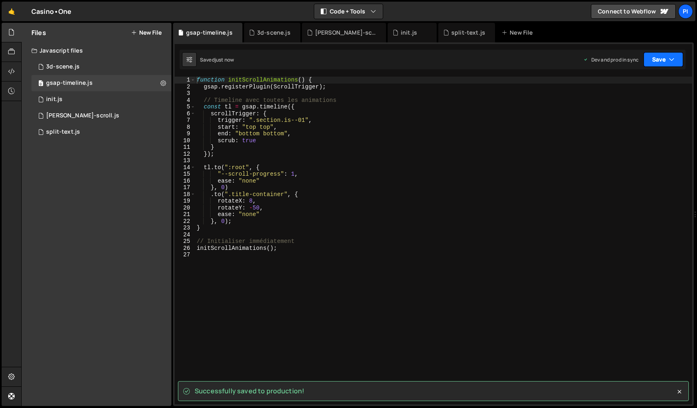
drag, startPoint x: 660, startPoint y: 55, endPoint x: 647, endPoint y: 95, distance: 41.8
click at [660, 55] on button "Save" at bounding box center [663, 59] width 40 height 15
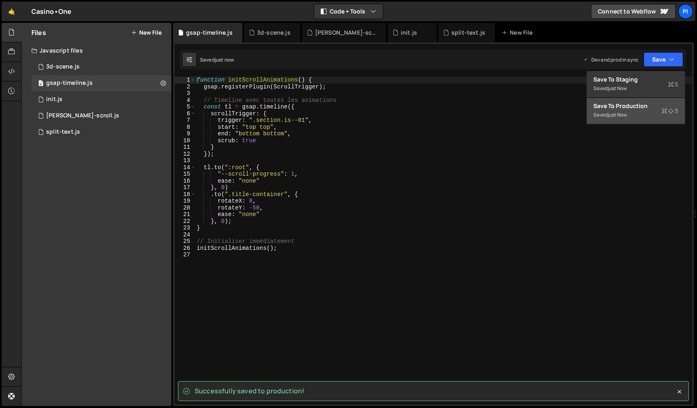
click at [644, 106] on div "Save to Production S" at bounding box center [635, 106] width 85 height 8
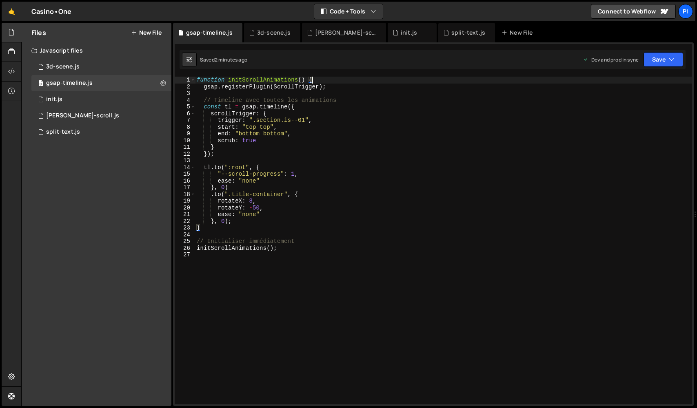
click at [359, 77] on div "function initScrollAnimations ( ) { gsap . registerPlugin ( ScrollTrigger ) ; /…" at bounding box center [443, 247] width 497 height 341
click at [654, 65] on button "Save" at bounding box center [663, 59] width 40 height 15
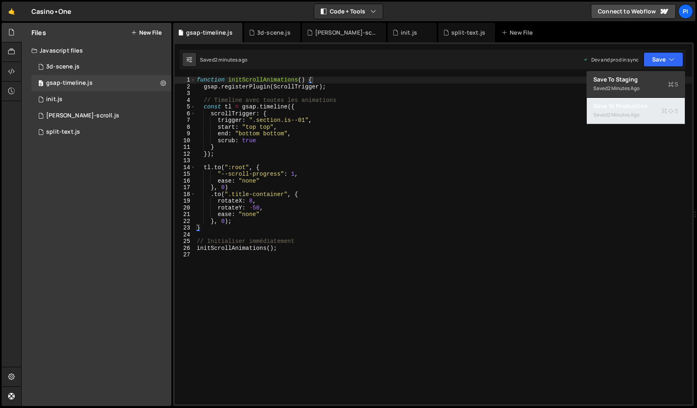
click at [648, 114] on button "Save to Production S Saved 2 minutes ago" at bounding box center [636, 111] width 98 height 27
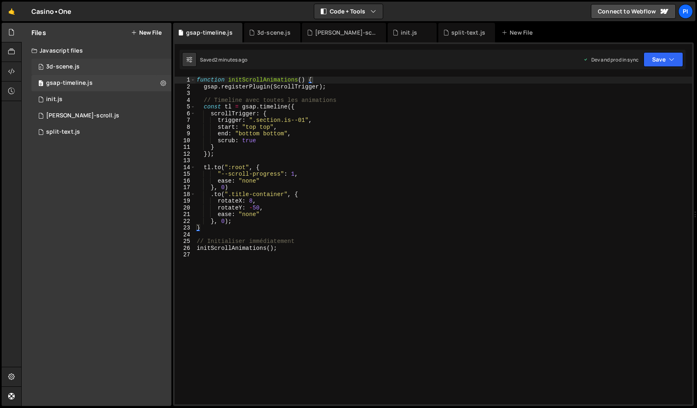
click at [102, 71] on div "0 3d-scene.js 0" at bounding box center [101, 67] width 140 height 16
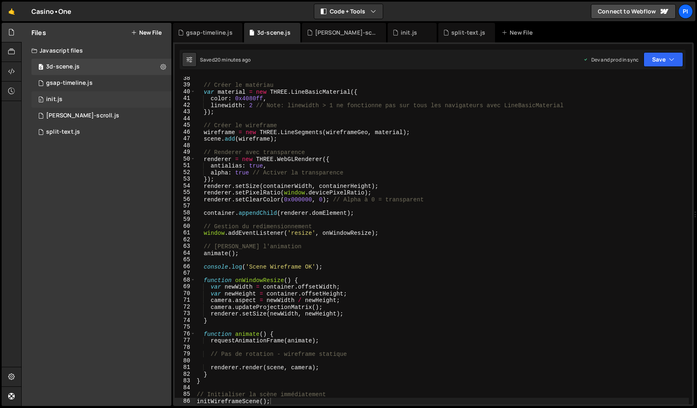
scroll to position [5591, 0]
click at [107, 81] on div "0 gsap-timeline.js 0" at bounding box center [101, 83] width 140 height 16
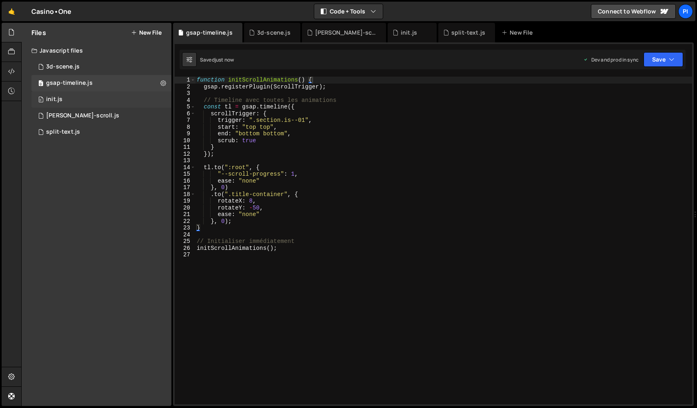
click at [96, 101] on div "0 init.js 0" at bounding box center [101, 99] width 140 height 16
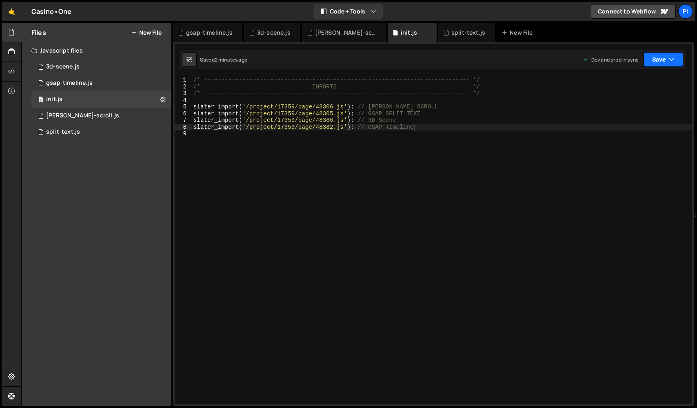
click at [659, 62] on button "Save" at bounding box center [663, 59] width 40 height 15
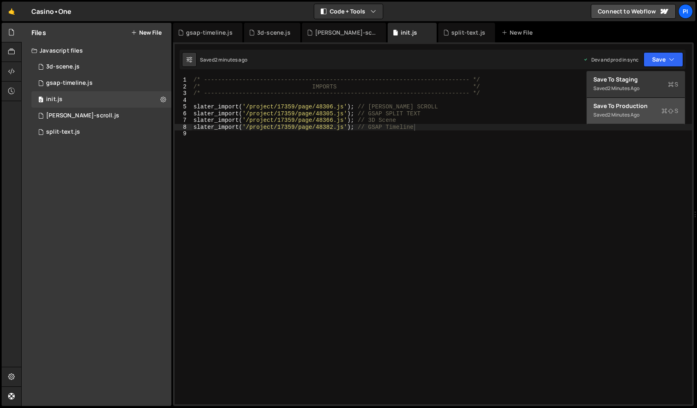
click at [636, 120] on button "Save to Production S Saved 2 minutes ago" at bounding box center [636, 111] width 98 height 27
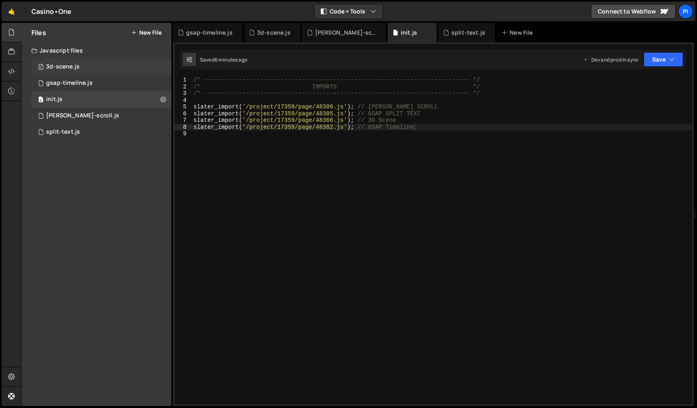
click at [71, 66] on div "3d-scene.js" at bounding box center [62, 66] width 33 height 7
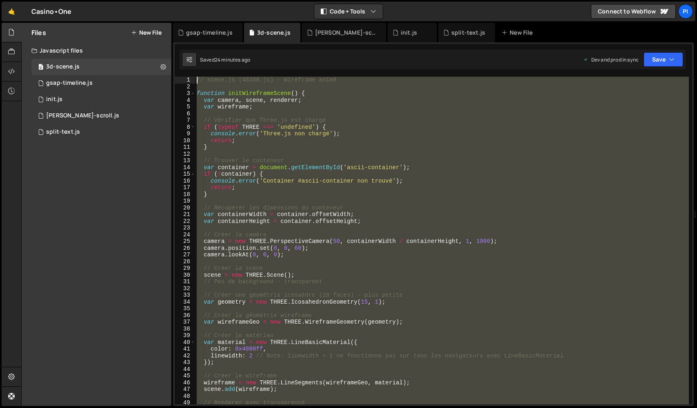
drag, startPoint x: 347, startPoint y: 281, endPoint x: 19, endPoint y: -19, distance: 444.1
click at [19, 0] on html "Projects [GEOGRAPHIC_DATA] Blog Pi Projects Your Teams Invite team member Accou…" at bounding box center [348, 204] width 697 height 408
paste textarea "initScrollAnimations();"
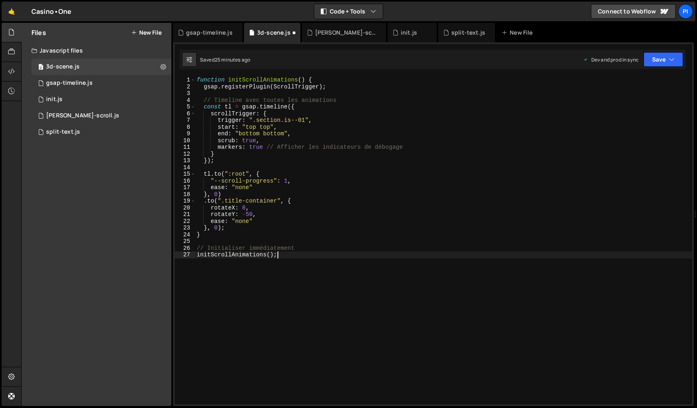
type textarea "initWireframeScene();"
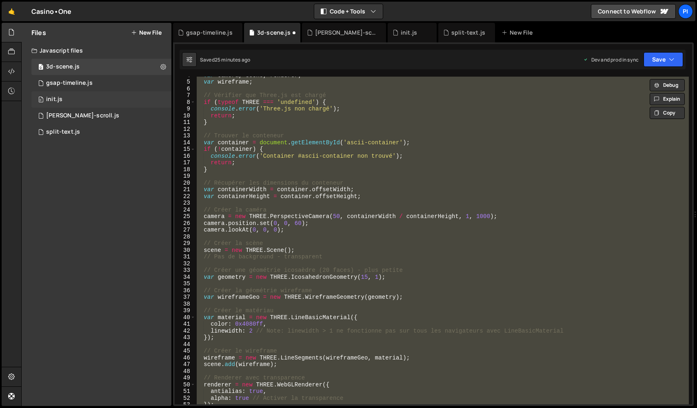
scroll to position [24, 0]
click at [69, 86] on div "gsap-timeline.js" at bounding box center [69, 83] width 47 height 7
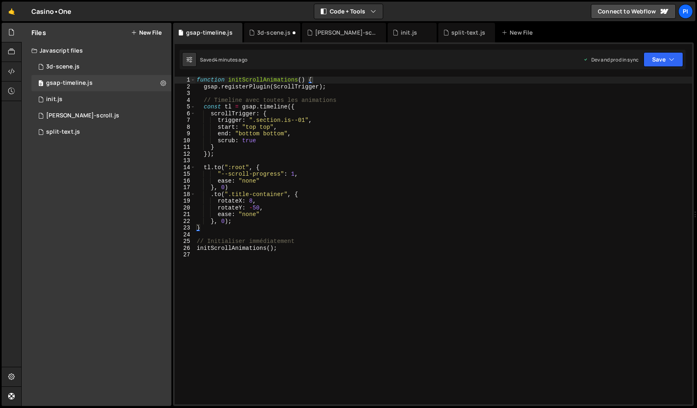
scroll to position [0, 0]
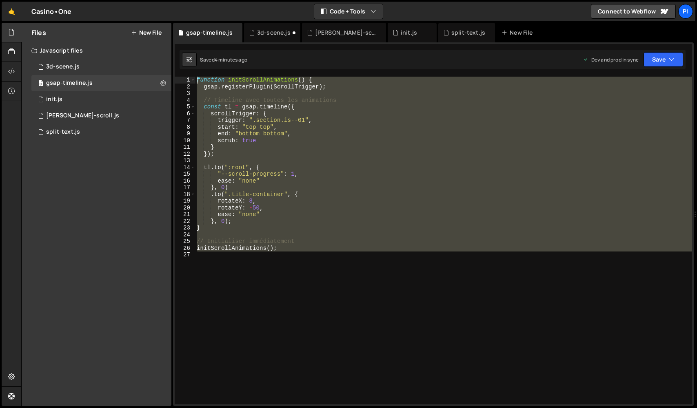
drag, startPoint x: 337, startPoint y: 285, endPoint x: 117, endPoint y: -20, distance: 375.9
click at [117, 0] on html "Projects [GEOGRAPHIC_DATA] Blog Pi Projects Your Teams Invite team member Accou…" at bounding box center [348, 204] width 697 height 408
paste textarea "initScrollAnimations("
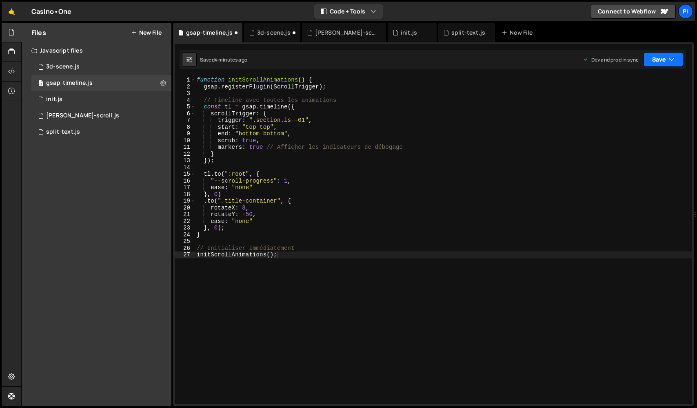
click at [667, 60] on button "Save" at bounding box center [663, 59] width 40 height 15
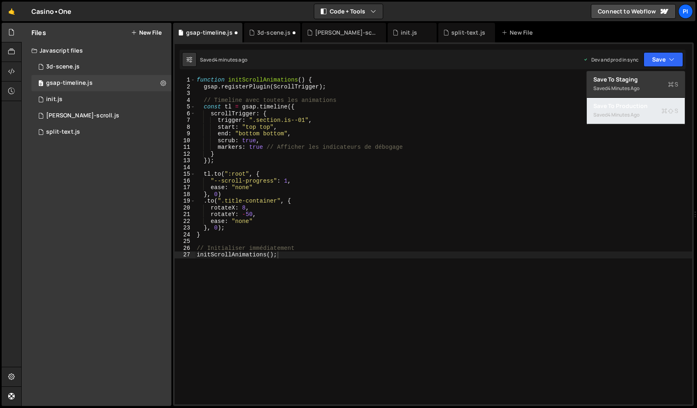
drag, startPoint x: 631, startPoint y: 112, endPoint x: 311, endPoint y: 103, distance: 319.9
click at [631, 112] on div "4 minutes ago" at bounding box center [623, 114] width 32 height 7
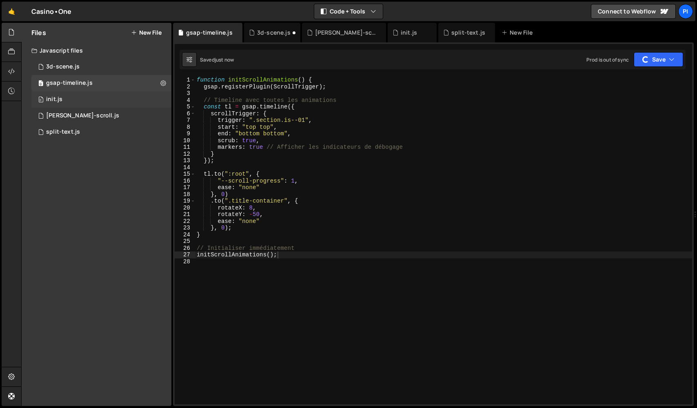
click at [71, 96] on div "0 init.js 0" at bounding box center [101, 99] width 140 height 16
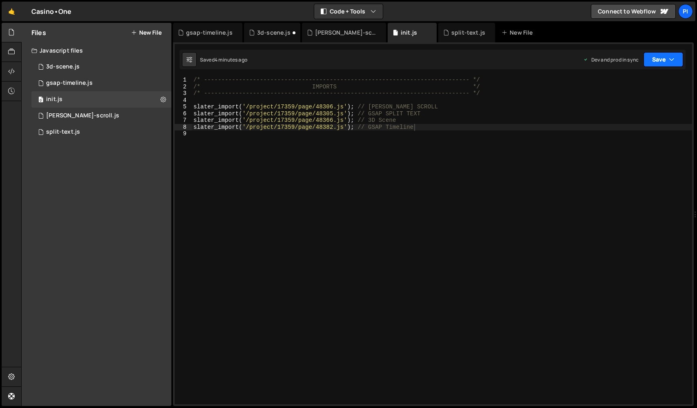
drag, startPoint x: 667, startPoint y: 56, endPoint x: 664, endPoint y: 67, distance: 11.5
click at [667, 57] on button "Save" at bounding box center [663, 59] width 40 height 15
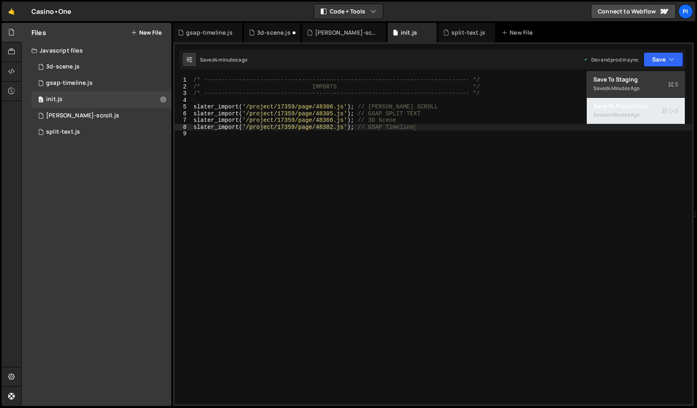
click at [630, 111] on div "Saved 4 minutes ago" at bounding box center [635, 115] width 85 height 10
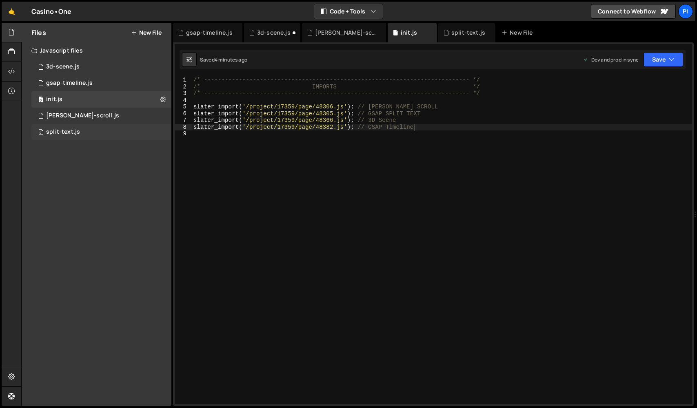
click at [85, 136] on div "0 split-text.js 0" at bounding box center [101, 132] width 140 height 16
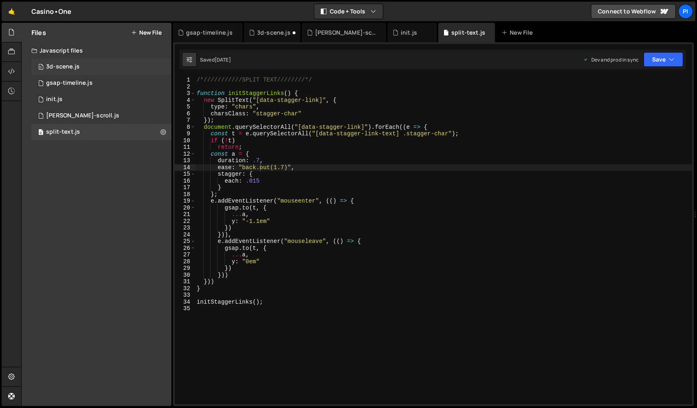
click at [88, 69] on div "0 3d-scene.js 0" at bounding box center [101, 67] width 140 height 16
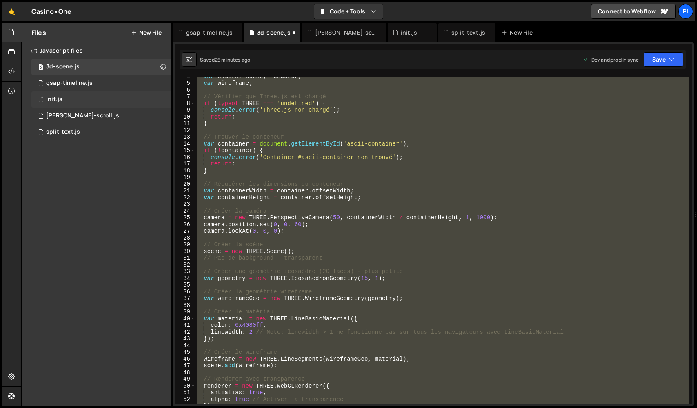
scroll to position [5591, 0]
click at [83, 104] on div "0 init.js 0" at bounding box center [101, 99] width 140 height 16
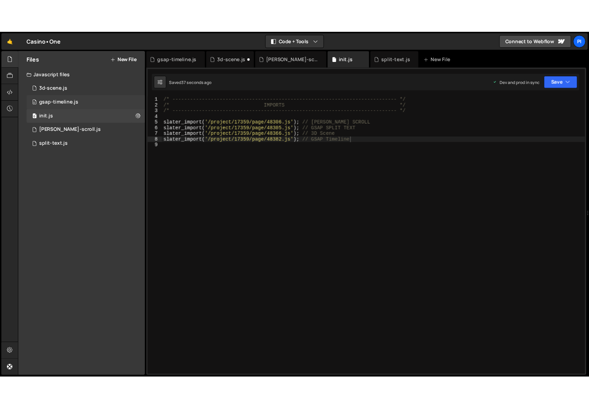
scroll to position [0, 0]
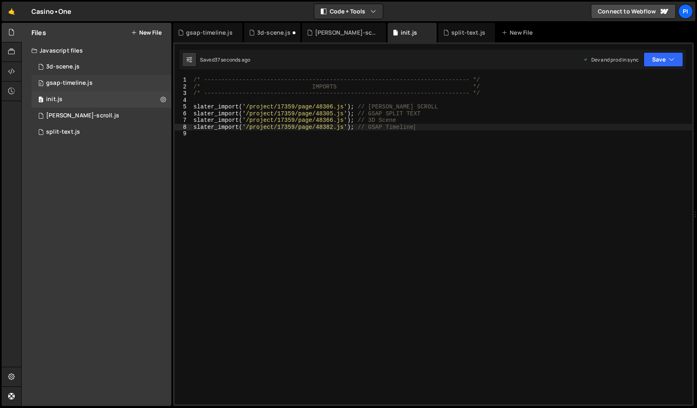
click at [91, 82] on div "gsap-timeline.js" at bounding box center [69, 83] width 47 height 7
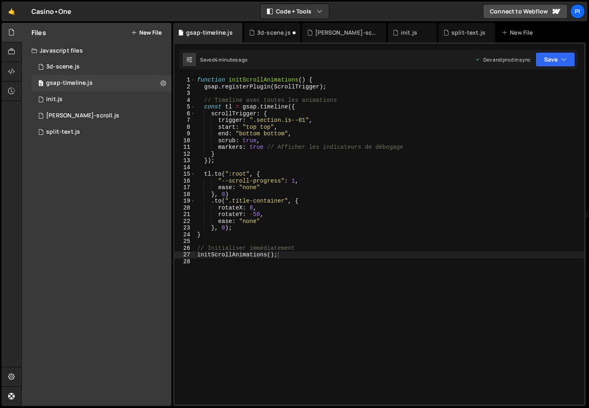
type textarea ""--scroll-progress": 1,"
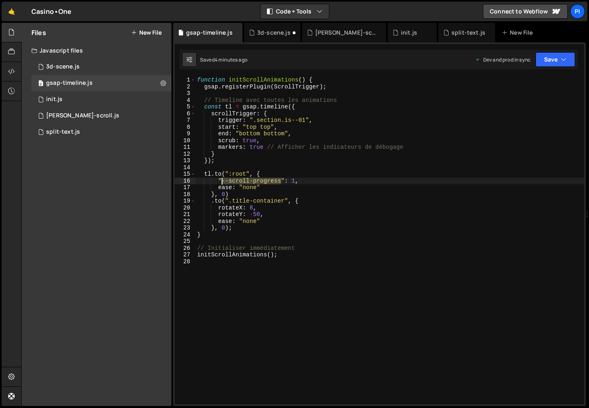
drag, startPoint x: 281, startPoint y: 180, endPoint x: 222, endPoint y: 180, distance: 58.3
click at [223, 180] on div "function initScrollAnimations ( ) { gsap . registerPlugin ( ScrollTrigger ) ; /…" at bounding box center [389, 247] width 388 height 341
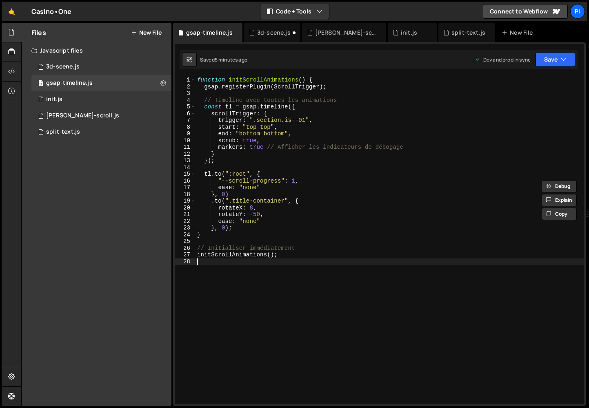
click at [264, 290] on div "function initScrollAnimations ( ) { gsap . registerPlugin ( ScrollTrigger ) ; /…" at bounding box center [389, 247] width 388 height 341
paste textarea "var(--_var---scroll-progress)"
drag, startPoint x: 228, startPoint y: 264, endPoint x: 294, endPoint y: 263, distance: 66.1
click at [295, 263] on div "function initScrollAnimations ( ) { gsap . registerPlugin ( ScrollTrigger ) ; /…" at bounding box center [389, 247] width 388 height 341
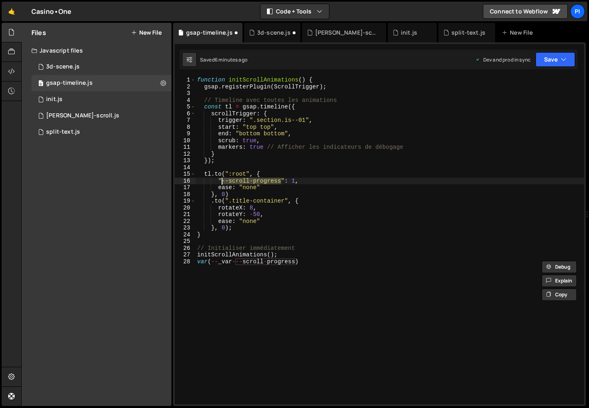
drag, startPoint x: 281, startPoint y: 182, endPoint x: 221, endPoint y: 183, distance: 60.0
click at [221, 183] on div "function initScrollAnimations ( ) { gsap . registerPlugin ( ScrollTrigger ) ; /…" at bounding box center [389, 247] width 388 height 341
paste textarea "_var---"
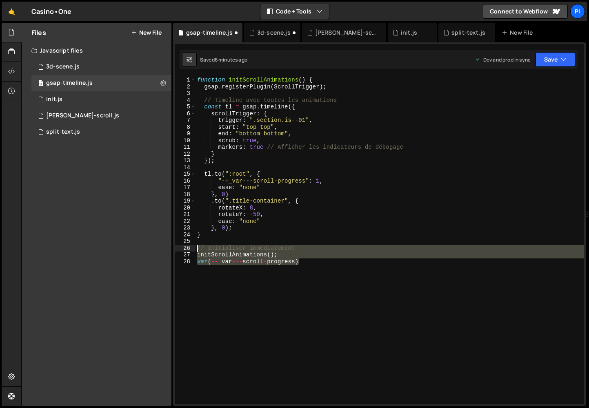
drag, startPoint x: 232, startPoint y: 286, endPoint x: 197, endPoint y: 249, distance: 51.4
click at [196, 247] on div "function initScrollAnimations ( ) { gsap . registerPlugin ( ScrollTrigger ) ; /…" at bounding box center [389, 247] width 388 height 341
type textarea "// Initialiser immédiatement initScrollAnimations();"
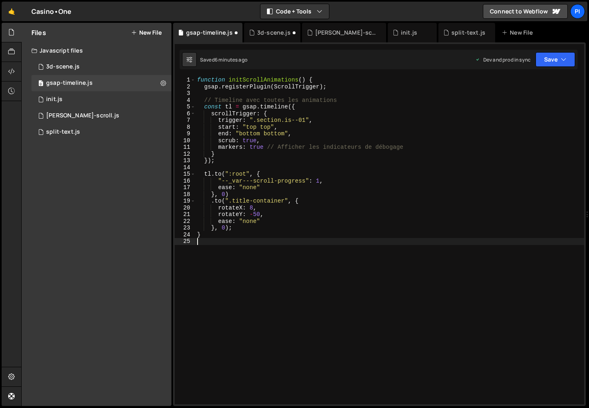
type textarea "}"
click at [549, 75] on div "ease: "back.out(1.7)", 1 2 3 4 5 6 7 8 9 10 11 12 13 14 15 16 17 18 19 20 21 22…" at bounding box center [379, 224] width 412 height 364
click at [553, 63] on button "Save" at bounding box center [555, 59] width 40 height 15
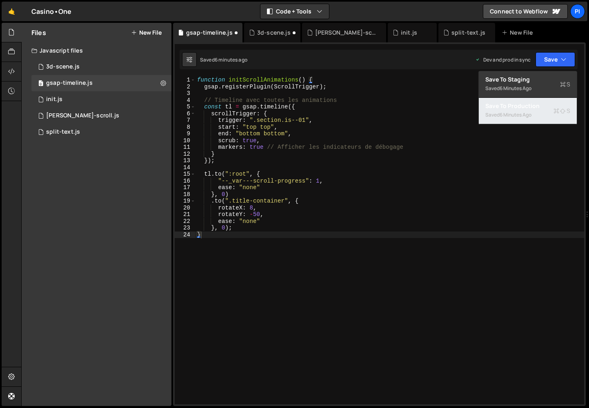
drag, startPoint x: 521, startPoint y: 111, endPoint x: 510, endPoint y: 113, distance: 11.3
click at [521, 111] on div "Saved 6 minutes ago" at bounding box center [527, 115] width 85 height 10
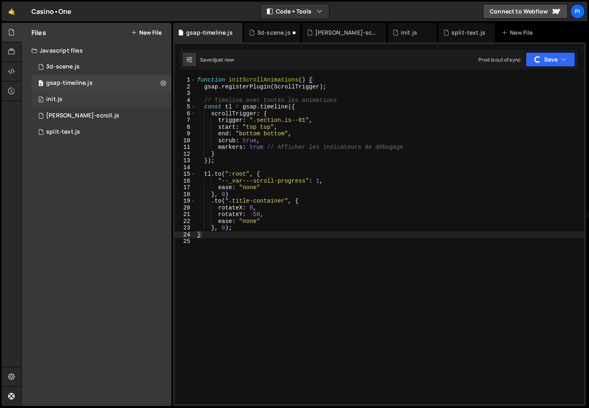
click at [67, 100] on div "0 init.js 0" at bounding box center [101, 99] width 140 height 16
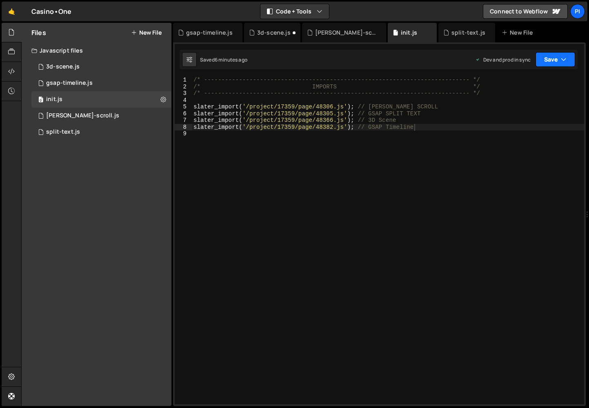
click at [558, 64] on button "Save" at bounding box center [555, 59] width 40 height 15
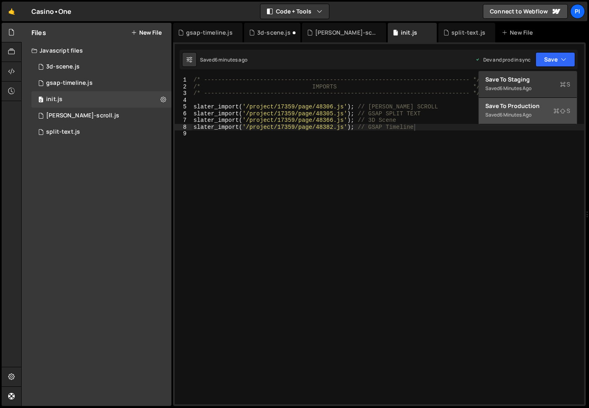
click at [510, 122] on button "Save to Production S Saved 6 minutes ago" at bounding box center [527, 111] width 98 height 27
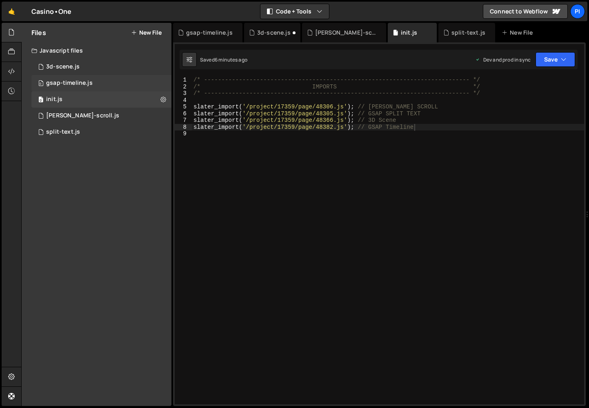
click at [79, 82] on div "gsap-timeline.js" at bounding box center [69, 83] width 47 height 7
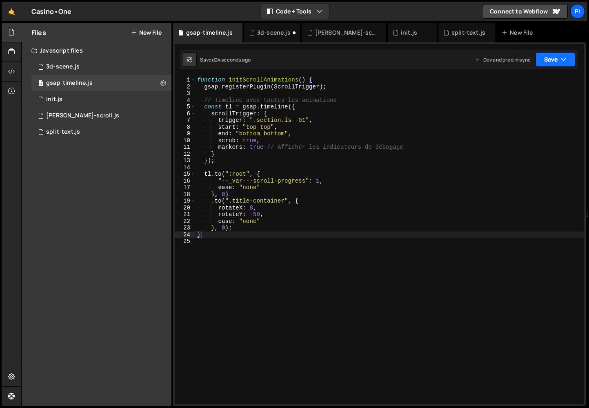
click at [554, 60] on button "Save" at bounding box center [555, 59] width 40 height 15
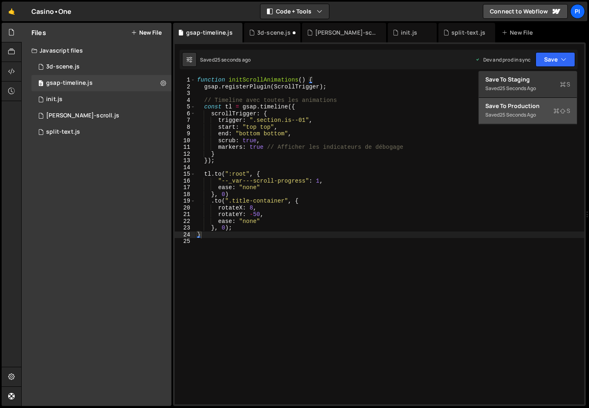
click at [513, 109] on div "Save to Production S" at bounding box center [527, 106] width 85 height 8
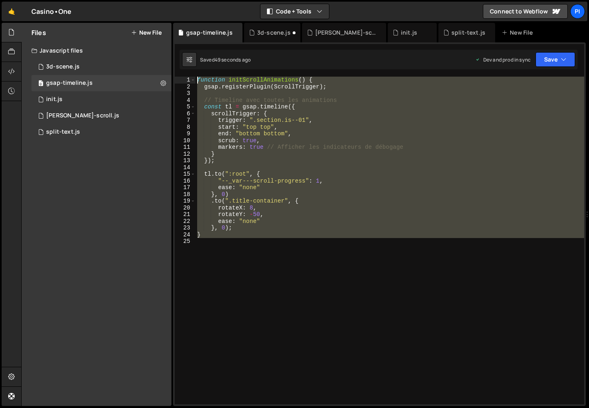
drag, startPoint x: 328, startPoint y: 293, endPoint x: 84, endPoint y: -20, distance: 396.7
click at [84, 0] on html "Projects [GEOGRAPHIC_DATA] Blog Pi Projects Your Teams Invite team member Accou…" at bounding box center [294, 204] width 589 height 408
paste textarea "initScrollAnimations("
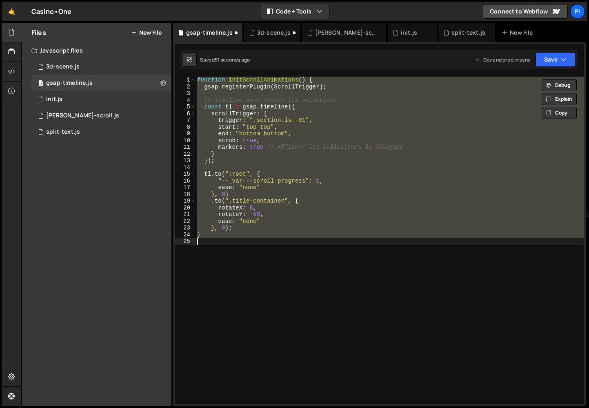
paste textarea "initScrollAnimations();"
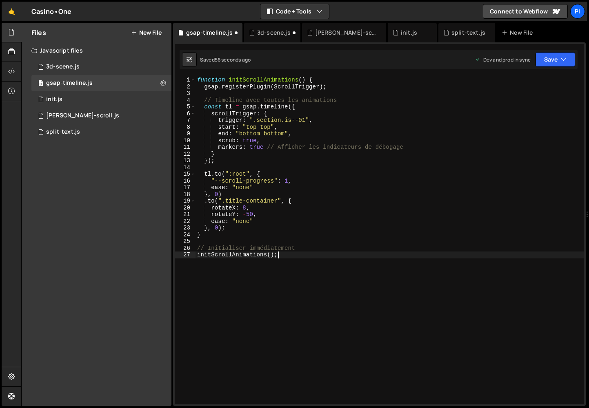
type textarea "}"
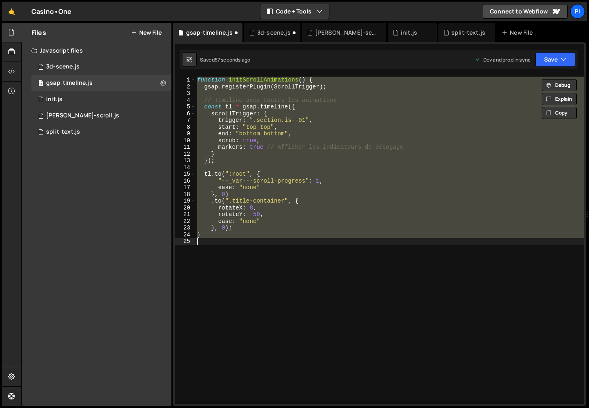
click at [252, 286] on div "function initScrollAnimations ( ) { gsap . registerPlugin ( ScrollTrigger ) ; /…" at bounding box center [389, 241] width 388 height 328
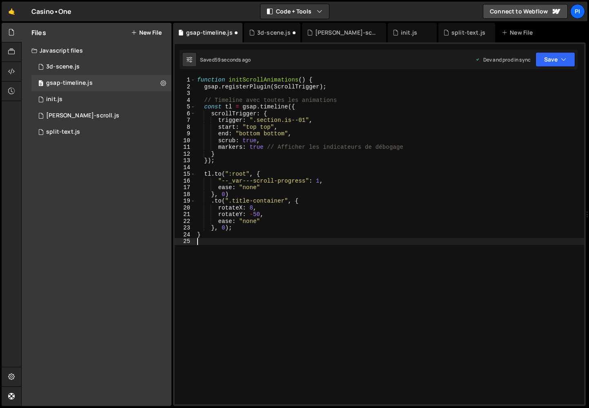
click at [264, 293] on div "function initScrollAnimations ( ) { gsap . registerPlugin ( ScrollTrigger ) ; /…" at bounding box center [389, 247] width 388 height 341
paste textarea "initScrollAnimations();"
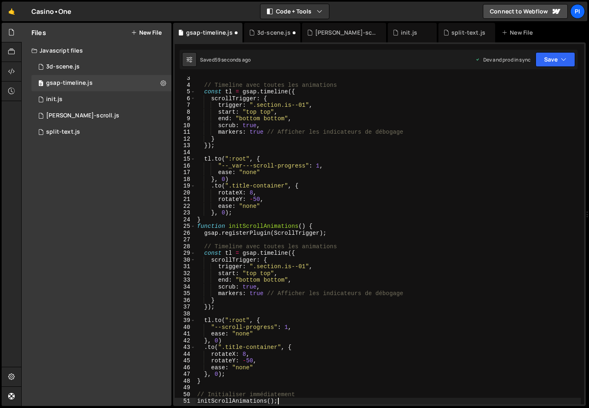
scroll to position [15, 0]
drag, startPoint x: 269, startPoint y: 400, endPoint x: 182, endPoint y: 400, distance: 86.9
click at [182, 400] on div "initScrollAnimations(); 3 4 5 6 7 8 9 10 11 12 13 14 15 16 17 18 19 20 21 22 23…" at bounding box center [379, 241] width 409 height 328
click at [254, 219] on div "// Timeline avec toutes les animations const tl = gsap . timeline ({ scrollTrig…" at bounding box center [387, 245] width 385 height 341
type textarea "}"
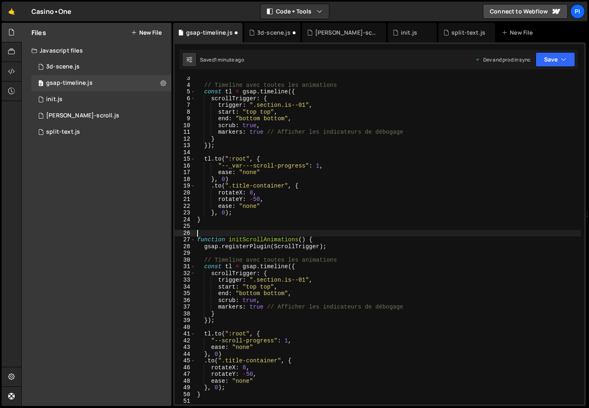
paste textarea "initScrollAnimations();"
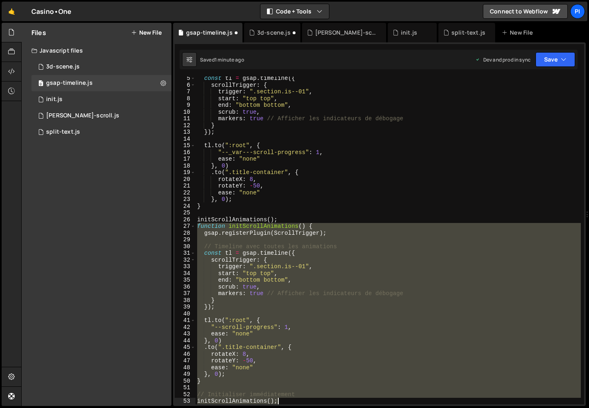
drag, startPoint x: 230, startPoint y: 279, endPoint x: 410, endPoint y: 368, distance: 201.4
click at [398, 408] on html "Projects [GEOGRAPHIC_DATA] Blog Pi Projects Your Teams Invite team member Accou…" at bounding box center [294, 204] width 589 height 408
type textarea "// Initialiser immédiatement initScrollAnimations();"
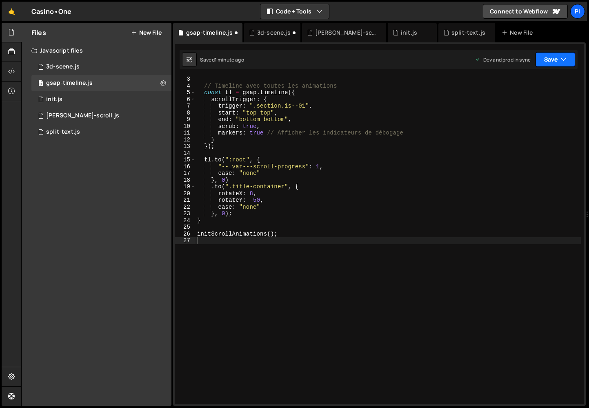
drag, startPoint x: 549, startPoint y: 59, endPoint x: 549, endPoint y: 65, distance: 6.1
click at [549, 59] on button "Save" at bounding box center [555, 59] width 40 height 15
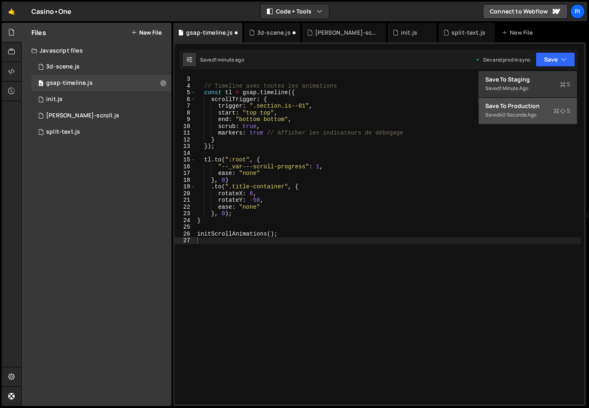
click at [538, 108] on div "Save to Production S" at bounding box center [527, 106] width 85 height 8
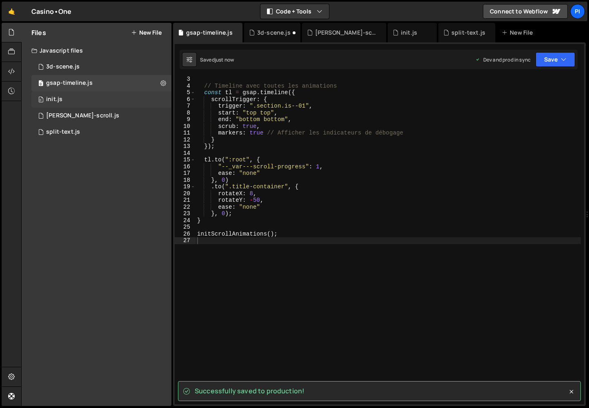
click at [110, 100] on div "0 init.js 0" at bounding box center [101, 99] width 140 height 16
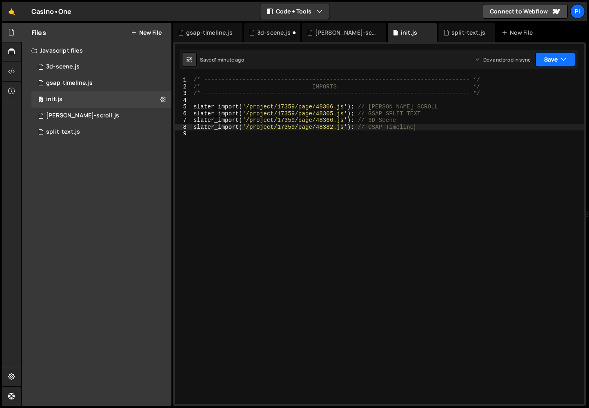
drag, startPoint x: 562, startPoint y: 62, endPoint x: 530, endPoint y: 114, distance: 61.1
click at [561, 62] on icon "button" at bounding box center [563, 59] width 6 height 8
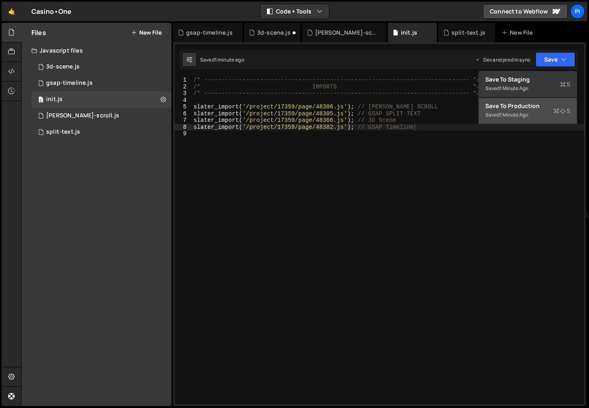
click at [528, 118] on div "1 minute ago" at bounding box center [513, 114] width 29 height 7
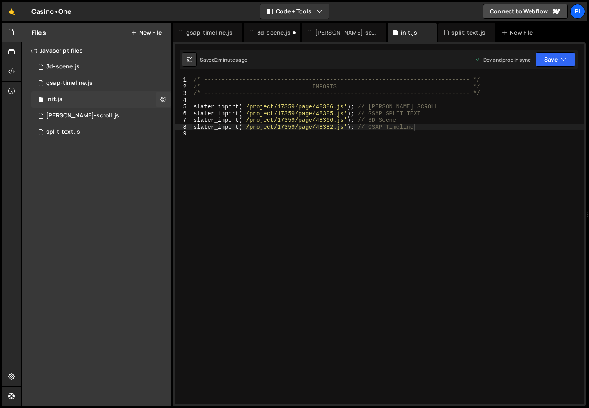
click at [85, 96] on div "0 init.js 0" at bounding box center [101, 99] width 140 height 16
click at [88, 69] on div "0 3d-scene.js 0" at bounding box center [101, 67] width 140 height 16
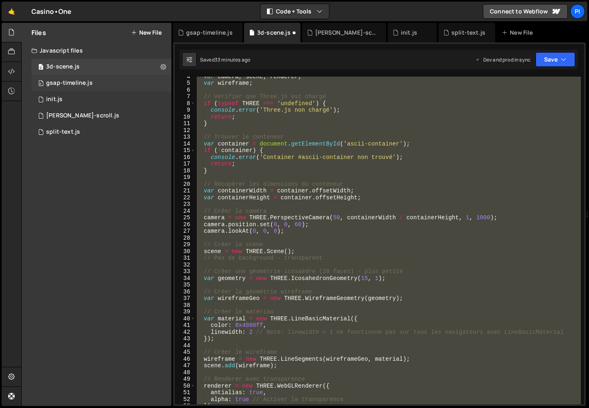
click at [87, 81] on div "gsap-timeline.js" at bounding box center [69, 83] width 47 height 7
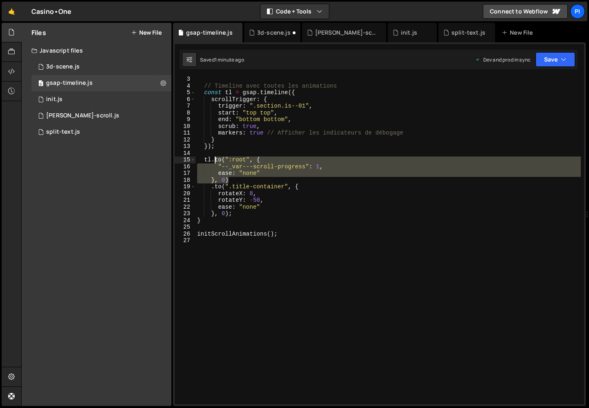
drag, startPoint x: 227, startPoint y: 173, endPoint x: 237, endPoint y: 155, distance: 20.6
click at [214, 157] on div "// Timeline avec toutes les animations const tl = gsap . timeline ({ scrollTrig…" at bounding box center [387, 246] width 385 height 341
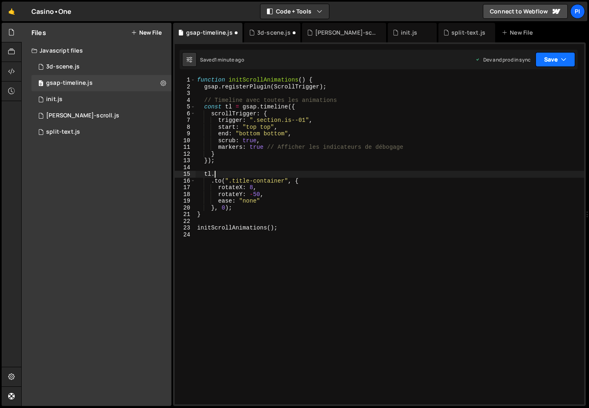
drag, startPoint x: 553, startPoint y: 59, endPoint x: 552, endPoint y: 77, distance: 18.4
click at [553, 59] on button "Save" at bounding box center [555, 59] width 40 height 15
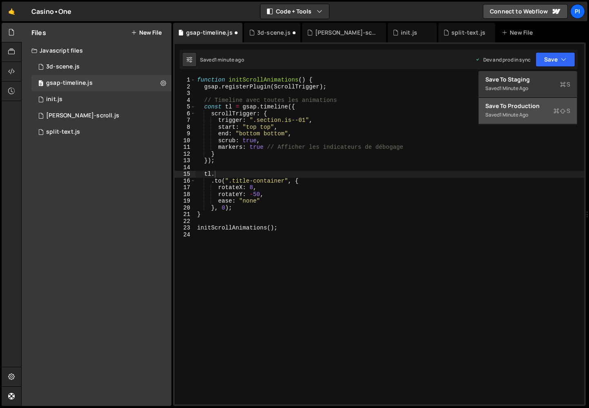
click at [548, 118] on button "Save to Production S Saved 1 minute ago" at bounding box center [527, 111] width 98 height 27
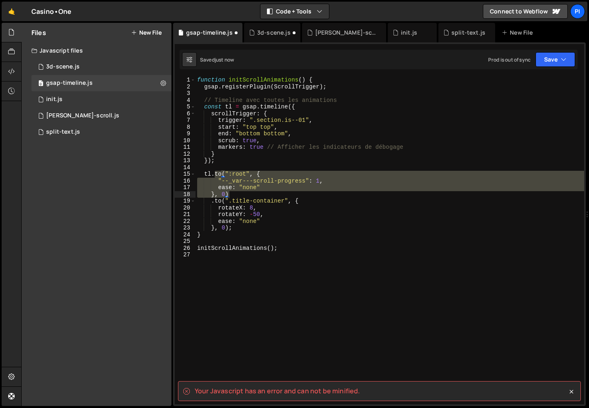
click at [261, 188] on div "function initScrollAnimations ( ) { gsap . registerPlugin ( ScrollTrigger ) ; /…" at bounding box center [389, 241] width 388 height 328
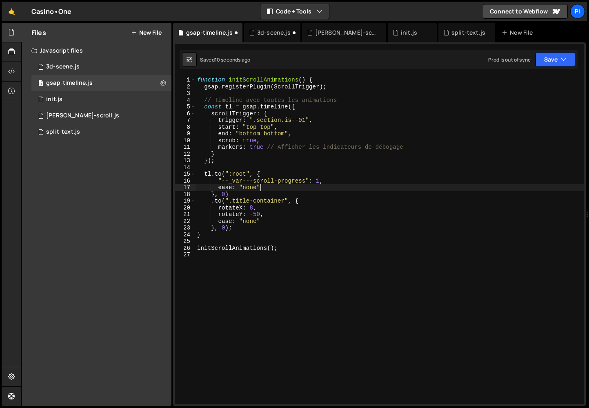
click at [249, 229] on div "function initScrollAnimations ( ) { gsap . registerPlugin ( ScrollTrigger ) ; /…" at bounding box center [389, 247] width 388 height 341
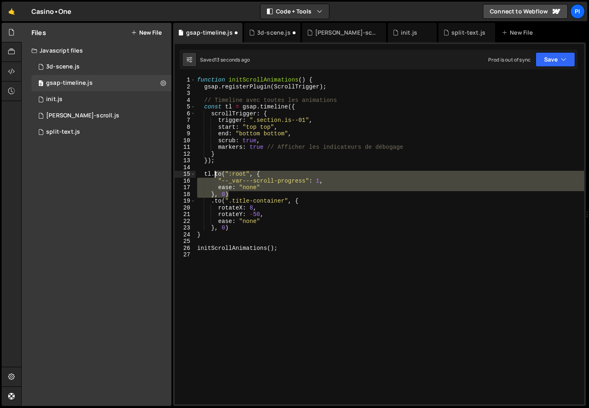
drag, startPoint x: 239, startPoint y: 195, endPoint x: 216, endPoint y: 174, distance: 30.9
click at [215, 174] on div "function initScrollAnimations ( ) { gsap . registerPlugin ( ScrollTrigger ) ; /…" at bounding box center [389, 247] width 388 height 341
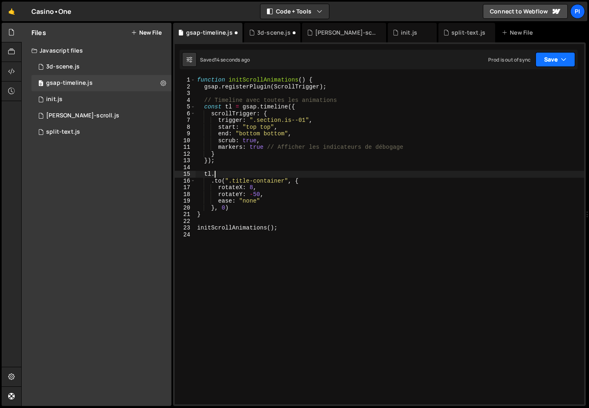
click at [550, 59] on button "Save" at bounding box center [555, 59] width 40 height 15
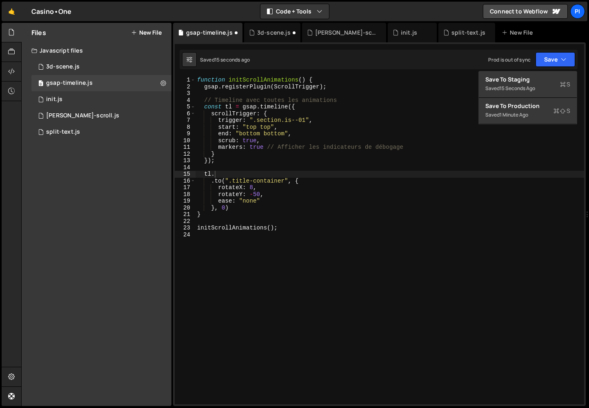
drag, startPoint x: 244, startPoint y: 200, endPoint x: 240, endPoint y: 186, distance: 14.0
click at [244, 200] on div "function initScrollAnimations ( ) { gsap . registerPlugin ( ScrollTrigger ) ; /…" at bounding box center [389, 247] width 388 height 341
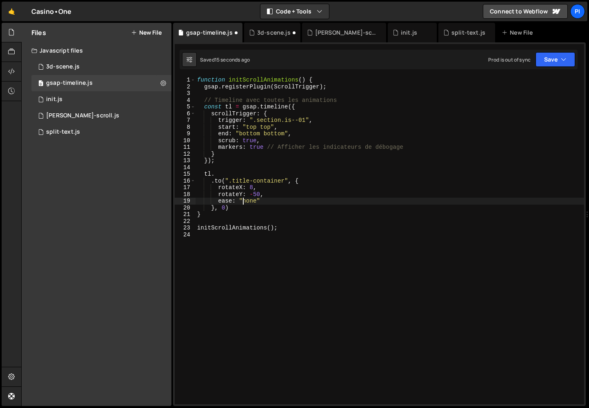
click at [235, 174] on div "function initScrollAnimations ( ) { gsap . registerPlugin ( ScrollTrigger ) ; /…" at bounding box center [389, 247] width 388 height 341
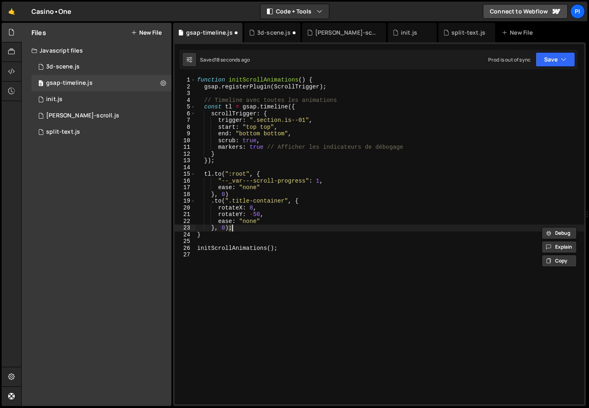
click at [236, 176] on div "function initScrollAnimations ( ) { gsap . registerPlugin ( ScrollTrigger ) ; /…" at bounding box center [389, 247] width 388 height 341
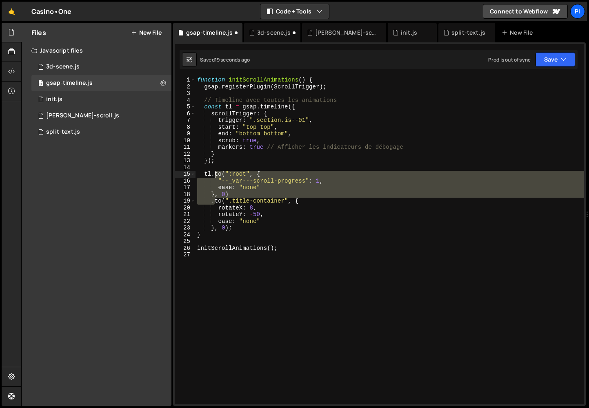
drag, startPoint x: 214, startPoint y: 201, endPoint x: 215, endPoint y: 176, distance: 24.5
click at [215, 176] on div "function initScrollAnimations ( ) { gsap . registerPlugin ( ScrollTrigger ) ; /…" at bounding box center [389, 247] width 388 height 341
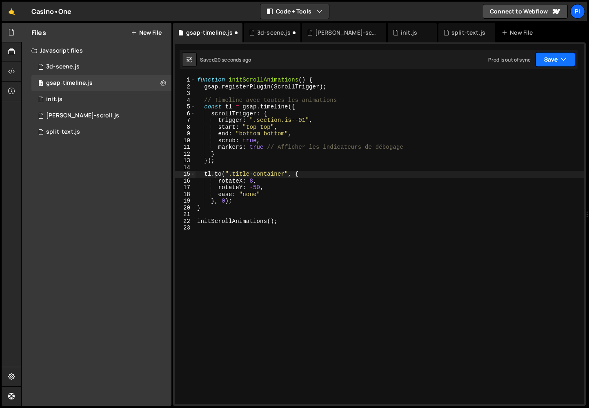
drag, startPoint x: 556, startPoint y: 58, endPoint x: 525, endPoint y: 116, distance: 66.2
click at [556, 58] on button "Save" at bounding box center [555, 59] width 40 height 15
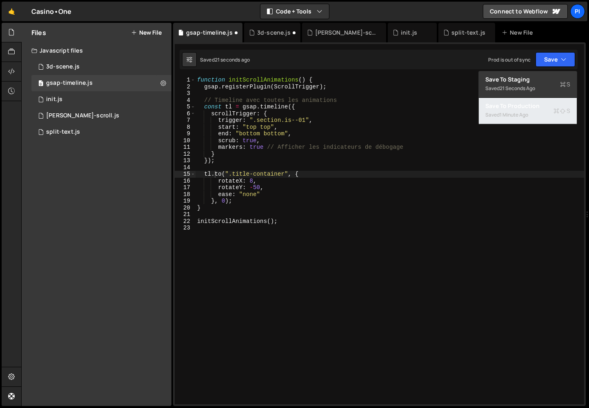
click at [523, 118] on div "Saved 1 minute ago" at bounding box center [527, 115] width 85 height 10
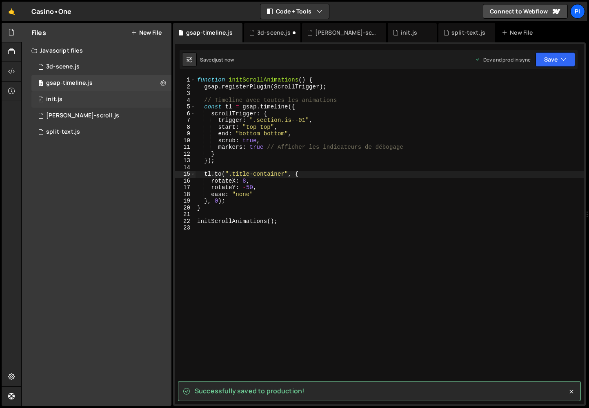
click at [67, 95] on div "0 init.js 0" at bounding box center [101, 99] width 140 height 16
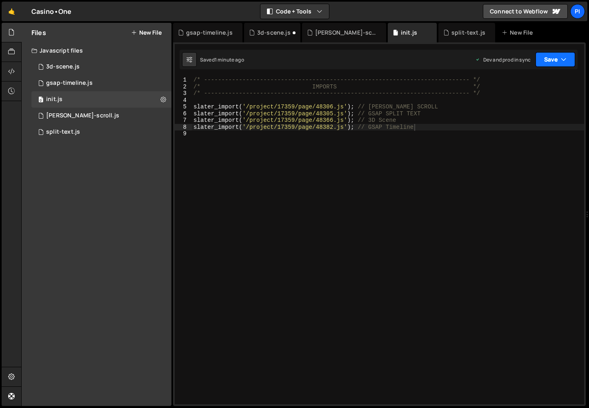
drag, startPoint x: 560, startPoint y: 60, endPoint x: 514, endPoint y: 126, distance: 80.7
click at [560, 60] on icon "button" at bounding box center [563, 59] width 6 height 8
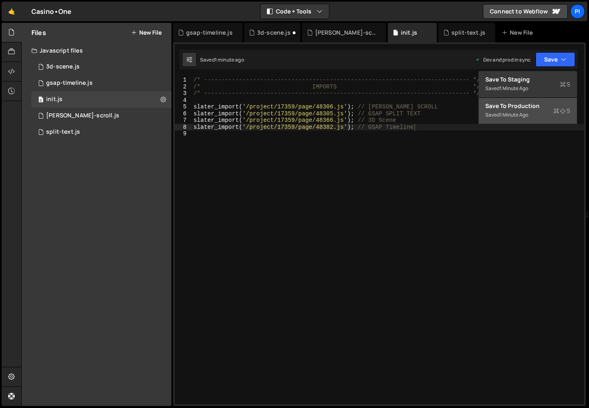
click at [519, 113] on div "1 minute ago" at bounding box center [513, 114] width 29 height 7
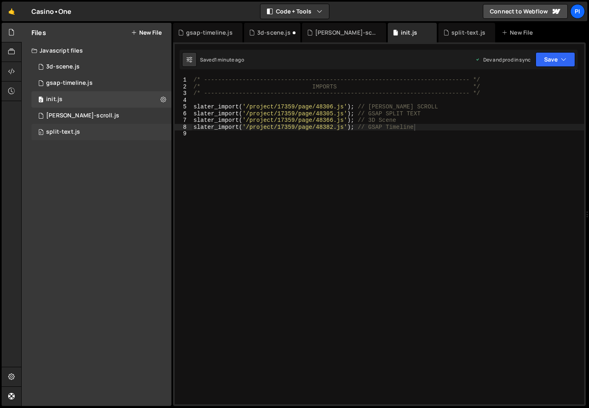
click at [63, 130] on div "split-text.js" at bounding box center [63, 131] width 34 height 7
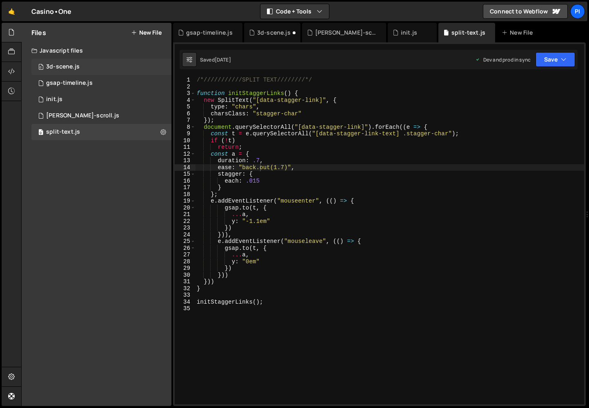
click at [74, 68] on div "3d-scene.js" at bounding box center [62, 66] width 33 height 7
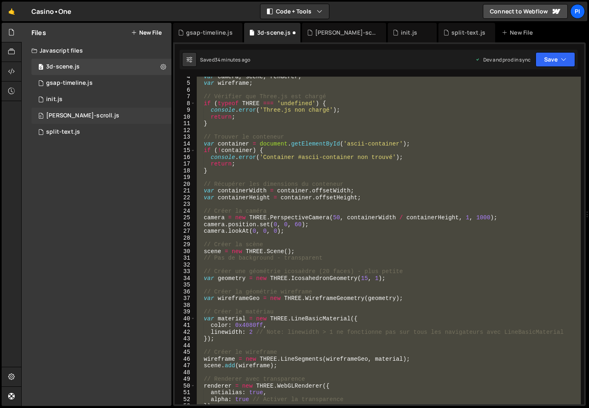
scroll to position [5591, 0]
click at [80, 124] on div "0 split-text.js 0" at bounding box center [101, 132] width 140 height 16
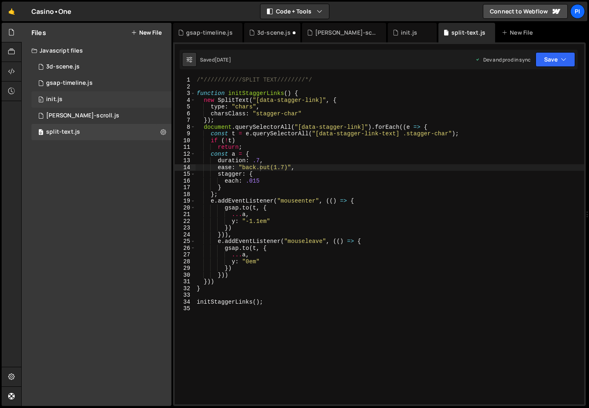
click at [82, 98] on div "0 init.js 0" at bounding box center [101, 99] width 140 height 16
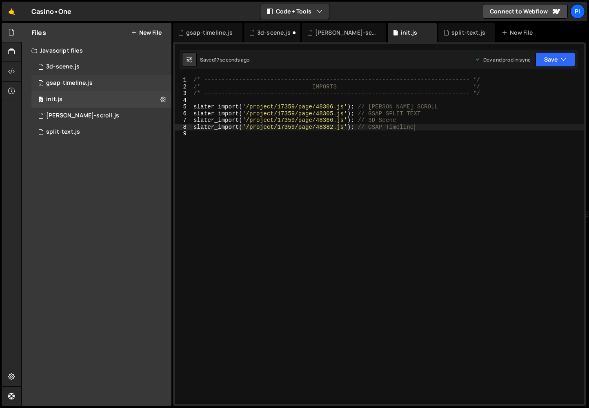
click at [83, 82] on div "gsap-timeline.js" at bounding box center [69, 83] width 47 height 7
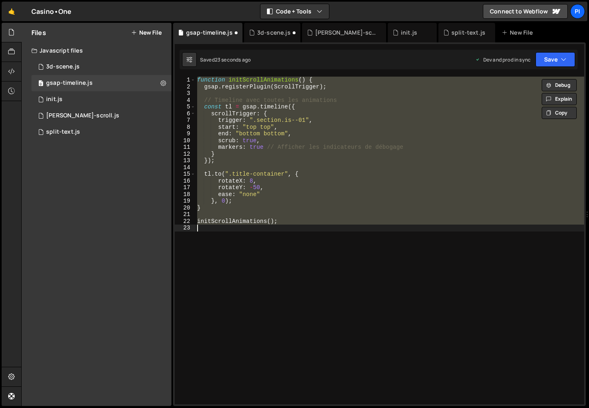
click at [361, 208] on div "function initScrollAnimations ( ) { gsap . registerPlugin ( ScrollTrigger ) ; /…" at bounding box center [389, 241] width 388 height 328
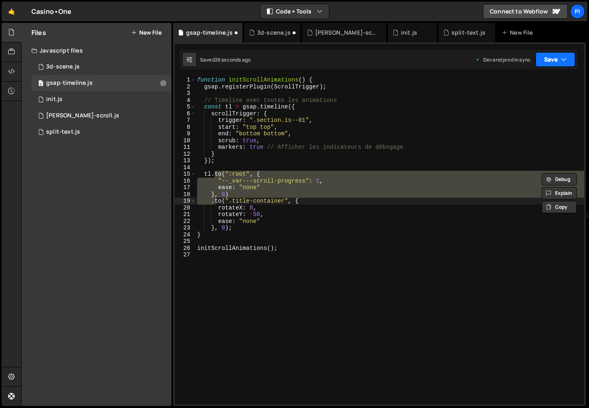
click at [547, 57] on button "Save" at bounding box center [555, 59] width 40 height 15
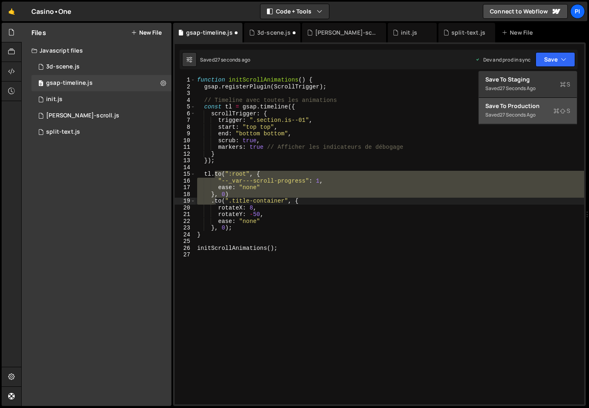
click at [524, 120] on div "Saved 27 seconds ago" at bounding box center [527, 115] width 85 height 10
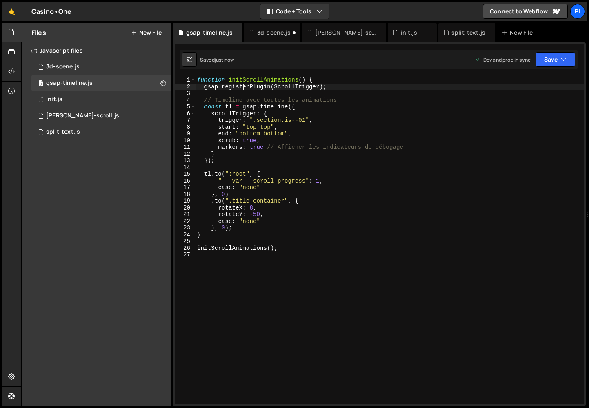
click at [241, 88] on div "function initScrollAnimations ( ) { gsap . registerPlugin ( ScrollTrigger ) ; /…" at bounding box center [389, 247] width 388 height 341
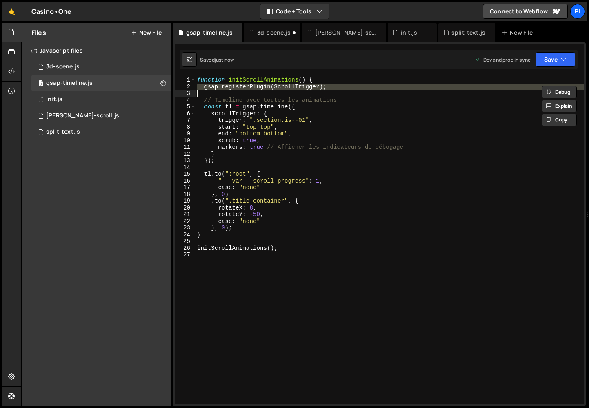
click at [241, 88] on div "function initScrollAnimations ( ) { gsap . registerPlugin ( ScrollTrigger ) ; /…" at bounding box center [389, 247] width 388 height 341
type textarea "gsap.registerPlugin(ScrollTrigger);"
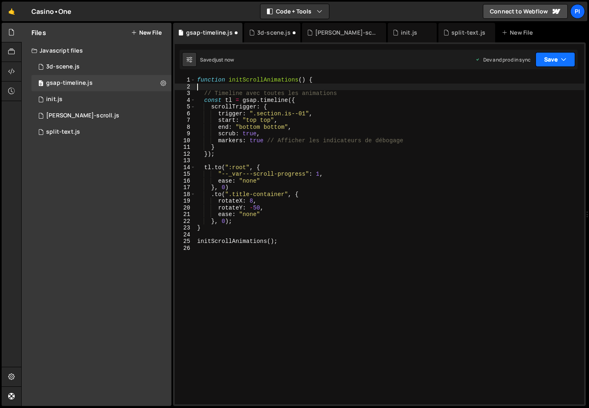
drag, startPoint x: 555, startPoint y: 63, endPoint x: 529, endPoint y: 115, distance: 57.5
click at [555, 63] on button "Save" at bounding box center [555, 59] width 40 height 15
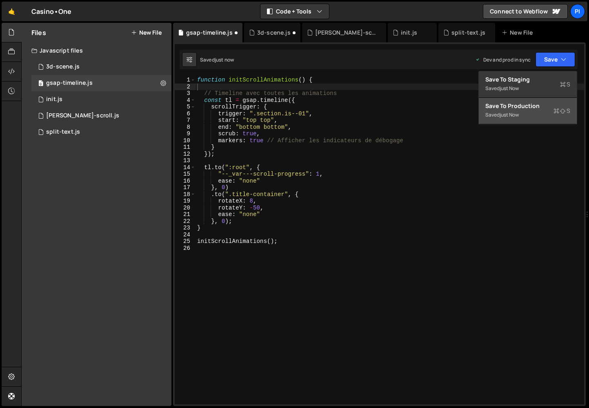
click at [519, 109] on div "Save to Production S" at bounding box center [527, 106] width 85 height 8
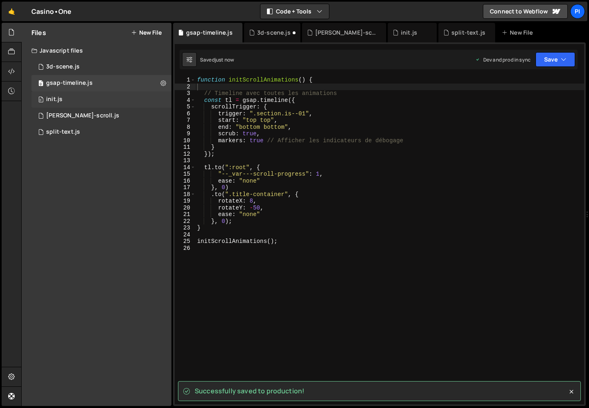
click at [72, 100] on div "0 init.js 0" at bounding box center [101, 99] width 140 height 16
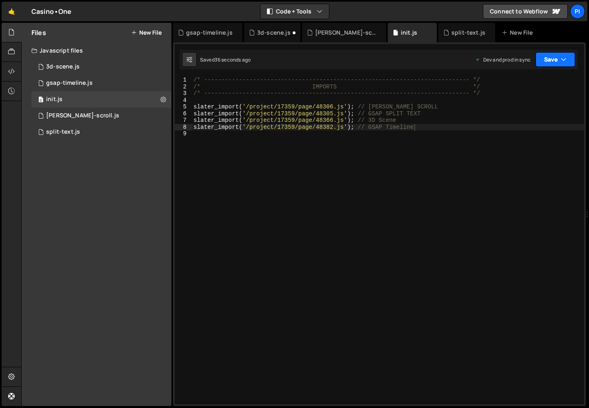
click at [559, 62] on button "Save" at bounding box center [555, 59] width 40 height 15
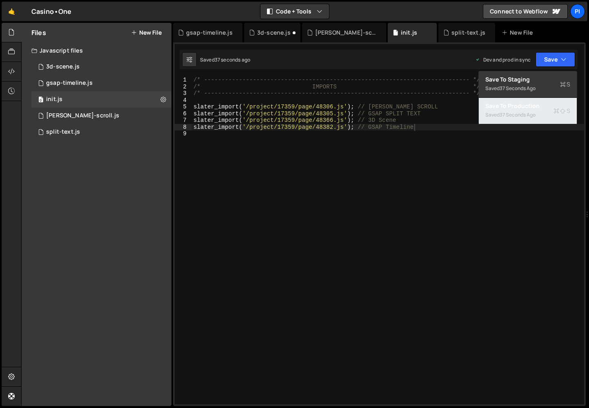
click at [533, 114] on div "37 seconds ago" at bounding box center [517, 114] width 36 height 7
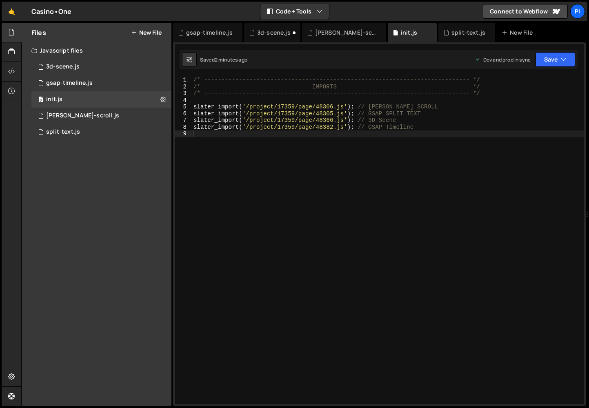
click at [265, 183] on div "/* ----------------------------------------------------------------------------…" at bounding box center [388, 247] width 392 height 341
click at [88, 70] on div "0 3d-scene.js 0" at bounding box center [101, 67] width 140 height 16
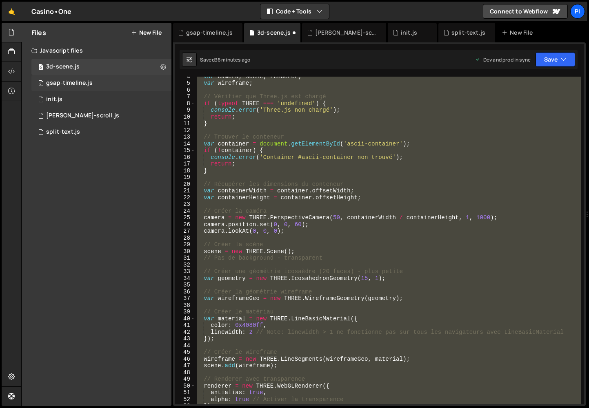
scroll to position [5591, 0]
click at [88, 80] on div "gsap-timeline.js" at bounding box center [69, 83] width 47 height 7
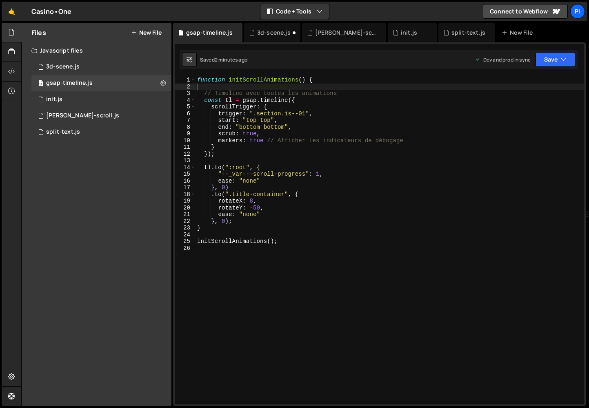
click at [275, 126] on div "function initScrollAnimations ( ) { // Timeline avec toutes les animations cons…" at bounding box center [389, 247] width 388 height 341
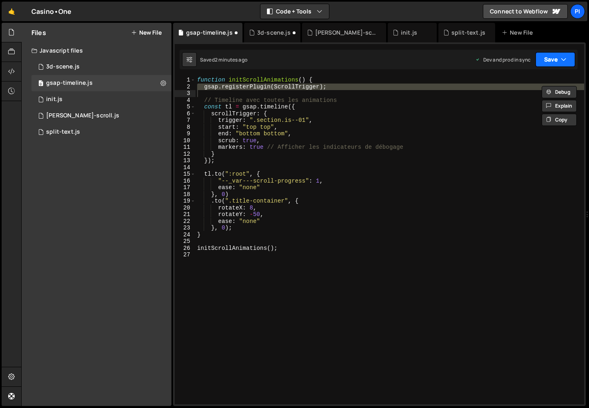
drag, startPoint x: 553, startPoint y: 56, endPoint x: 514, endPoint y: 108, distance: 64.1
click at [552, 57] on button "Save" at bounding box center [555, 59] width 40 height 15
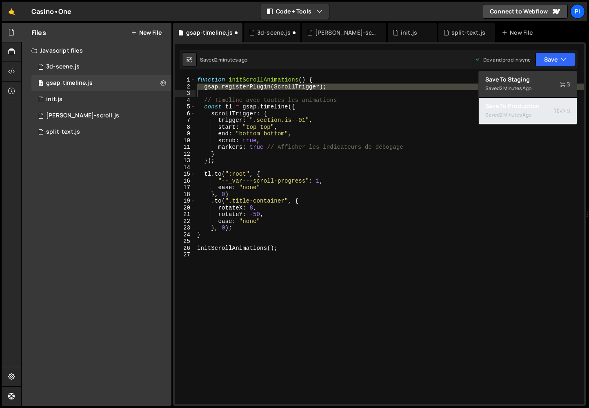
click at [514, 109] on div "Save to Production S" at bounding box center [527, 106] width 85 height 8
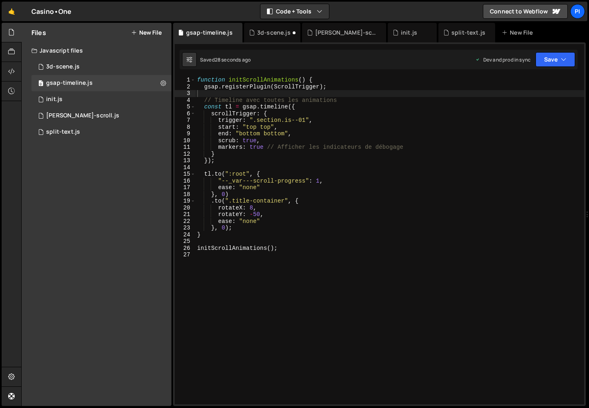
drag, startPoint x: 287, startPoint y: 231, endPoint x: 292, endPoint y: 243, distance: 12.8
click at [286, 231] on div "function initScrollAnimations ( ) { gsap . registerPlugin ( ScrollTrigger ) ; /…" at bounding box center [389, 247] width 388 height 341
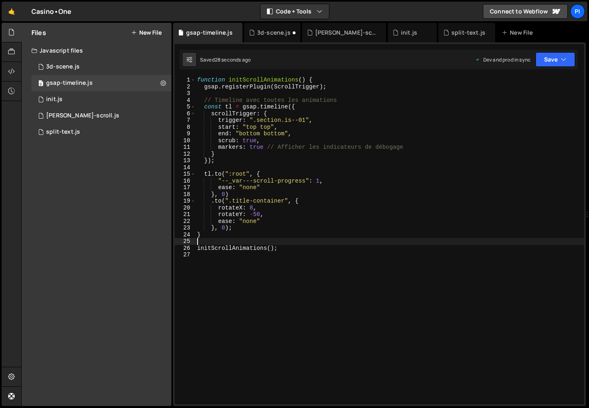
drag, startPoint x: 290, startPoint y: 241, endPoint x: 159, endPoint y: -20, distance: 291.9
click at [159, 0] on html "Projects [GEOGRAPHIC_DATA] Blog Pi Projects Your Teams Invite team member Accou…" at bounding box center [294, 204] width 589 height 408
type textarea "function initScrollAnimations() { gsap.registerPlugin(ScrollTrigger);"
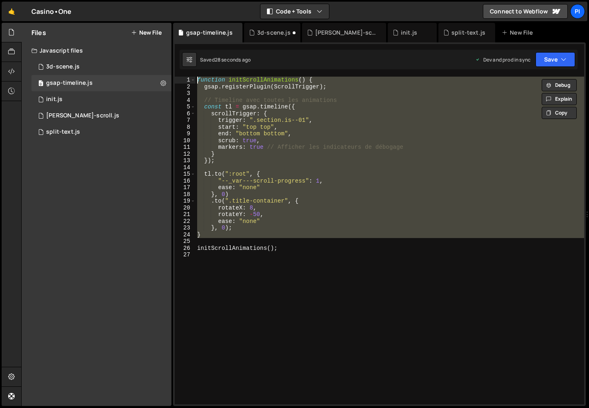
paste textarea
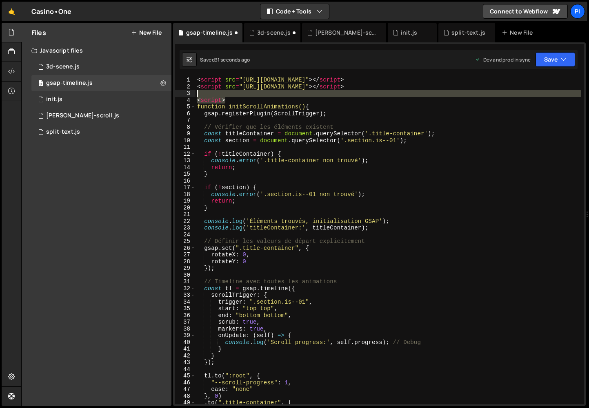
drag, startPoint x: 293, startPoint y: 97, endPoint x: 139, endPoint y: 28, distance: 169.3
click at [135, 32] on div "Files New File Javascript files 0 3d-scene.js 0 0 gsap-timeline.js 0 0 init.js …" at bounding box center [304, 215] width 567 height 384
type textarea "<script src="[URL][DOMAIN_NAME]"></script> <script src="[URL][DOMAIN_NAME]"></s…"
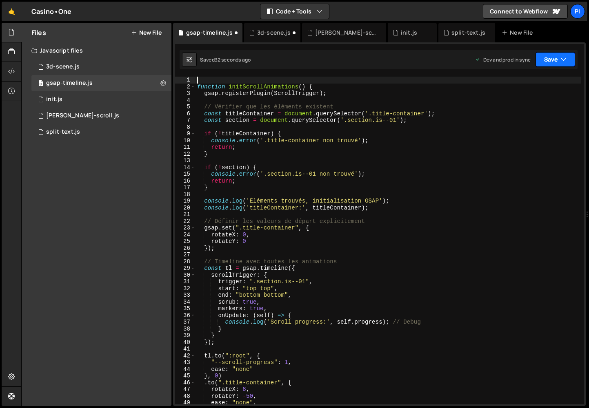
click at [557, 60] on button "Save" at bounding box center [555, 59] width 40 height 15
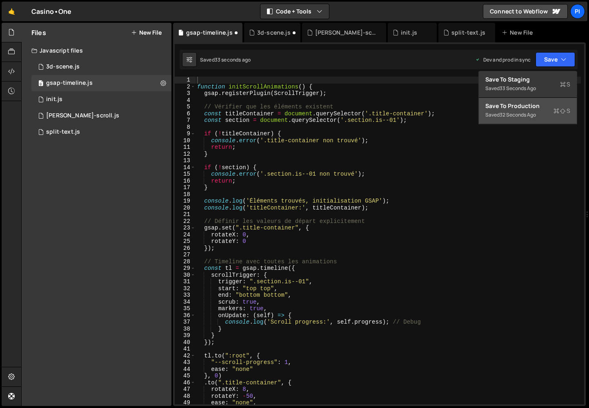
click at [527, 109] on div "Save to Production S" at bounding box center [527, 106] width 85 height 8
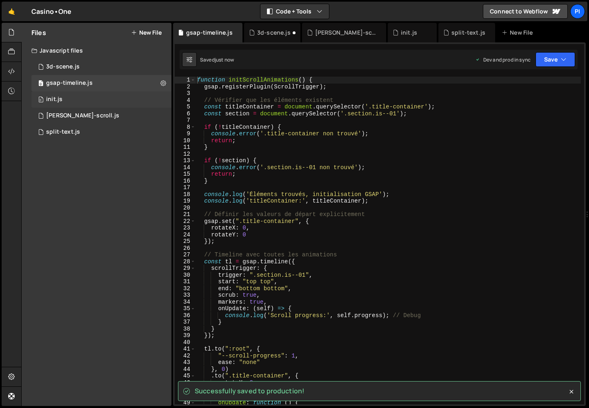
click at [64, 103] on div "0 init.js 0" at bounding box center [101, 99] width 140 height 16
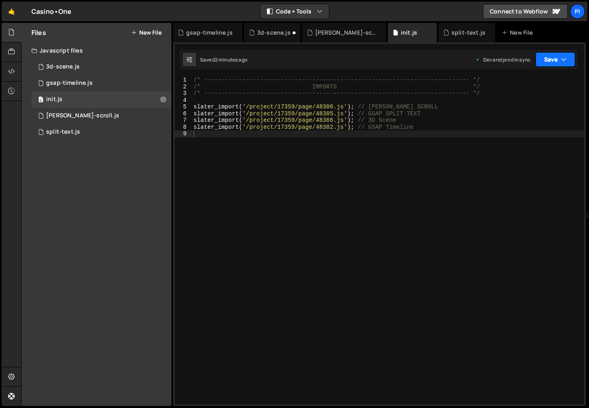
click at [571, 57] on button "Save" at bounding box center [555, 59] width 40 height 15
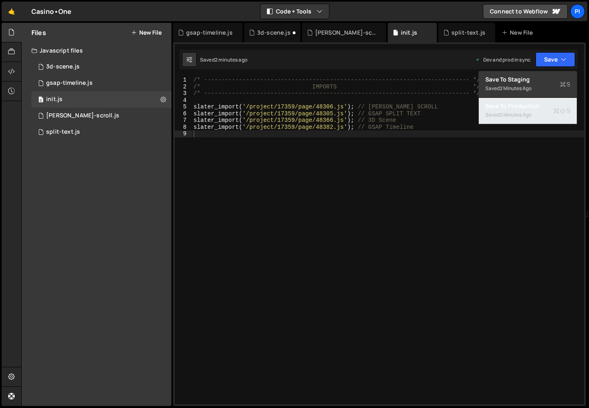
drag, startPoint x: 532, startPoint y: 112, endPoint x: 265, endPoint y: 291, distance: 321.6
click at [531, 112] on div "2 minutes ago" at bounding box center [515, 114] width 32 height 7
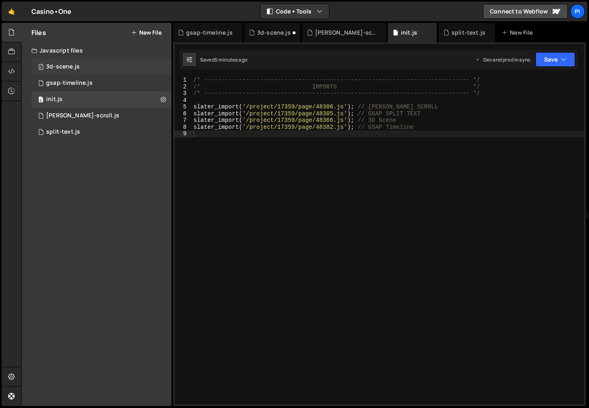
click at [85, 69] on div "0 3d-scene.js 0" at bounding box center [101, 67] width 140 height 16
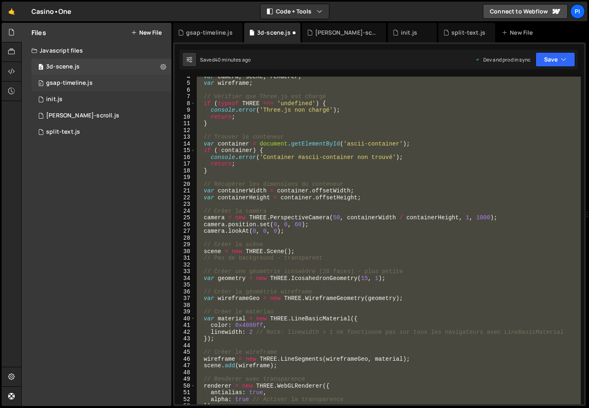
scroll to position [4408, 0]
click at [84, 79] on div "0 gsap-timeline.js 0" at bounding box center [101, 83] width 140 height 16
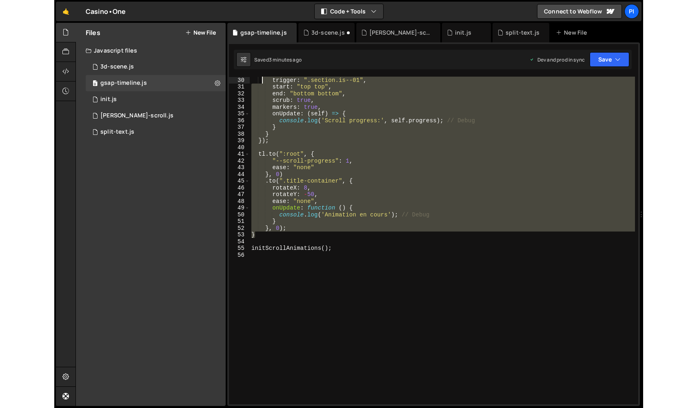
scroll to position [0, 0]
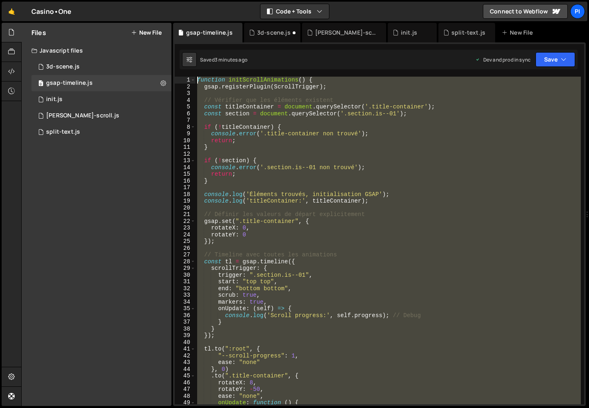
drag, startPoint x: 213, startPoint y: 220, endPoint x: 193, endPoint y: 7, distance: 213.9
click at [193, 7] on div "Hold on a sec... Are you certain you wish to leave this page? Any changes you'v…" at bounding box center [294, 204] width 589 height 408
paste textarea "}"
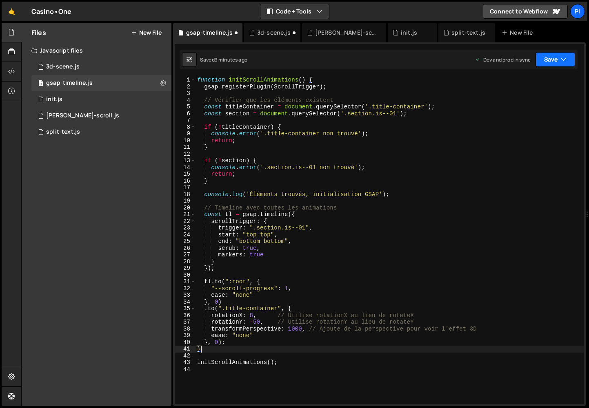
click at [564, 55] on button "Save" at bounding box center [555, 59] width 40 height 15
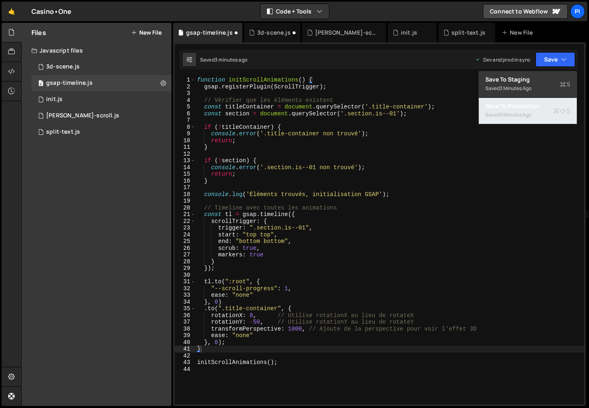
click at [530, 113] on div "3 minutes ago" at bounding box center [515, 114] width 32 height 7
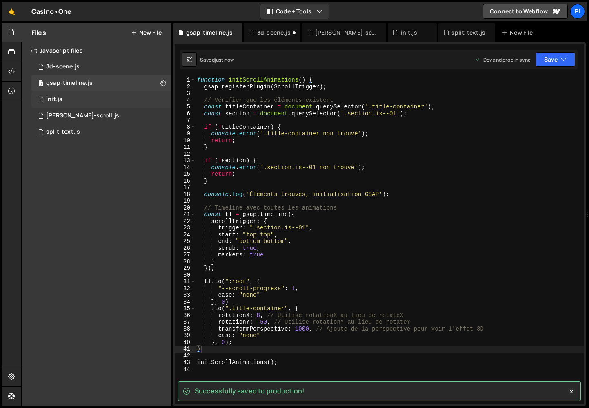
click at [57, 97] on div "init.js" at bounding box center [54, 99] width 16 height 7
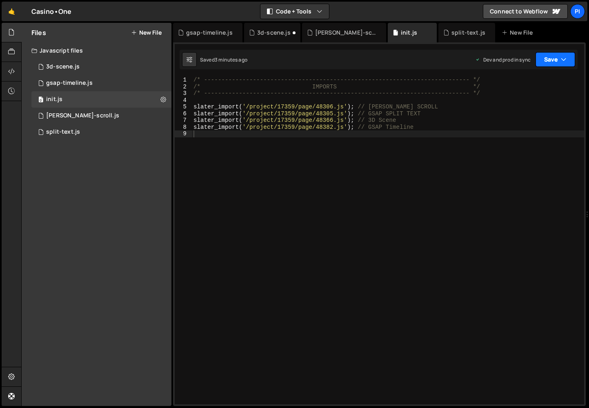
click at [541, 62] on button "Save" at bounding box center [555, 59] width 40 height 15
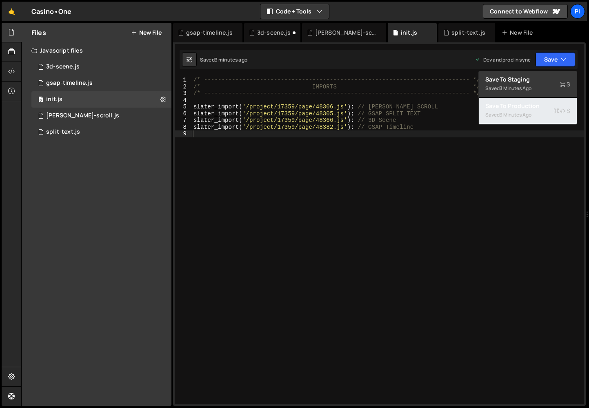
click at [528, 118] on div "Saved 3 minutes ago" at bounding box center [527, 115] width 85 height 10
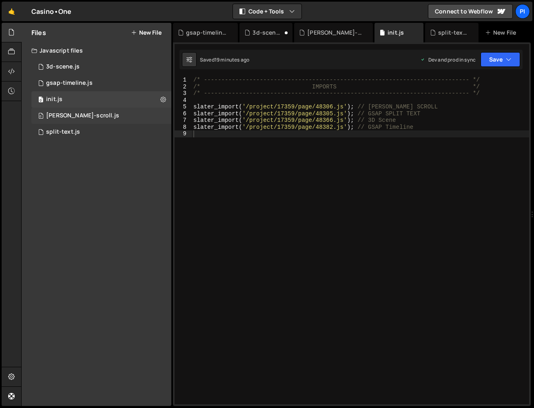
click at [78, 117] on div "[PERSON_NAME]-scroll.js" at bounding box center [82, 115] width 73 height 7
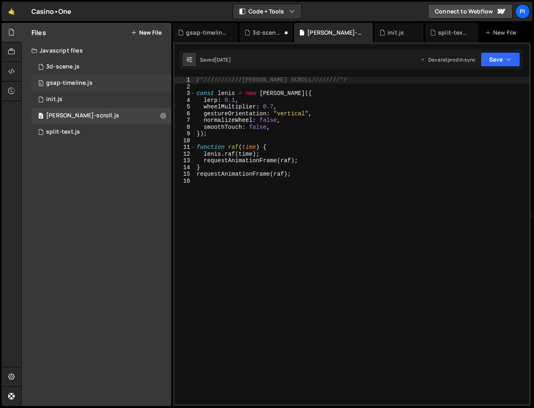
click at [81, 86] on div "gsap-timeline.js" at bounding box center [69, 83] width 47 height 7
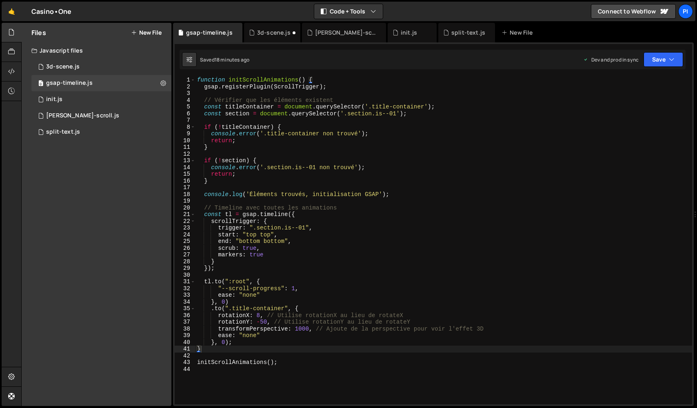
click at [198, 79] on div "function initScrollAnimations ( ) { gsap . registerPlugin ( ScrollTrigger ) ; /…" at bounding box center [443, 247] width 496 height 341
type textarea "/*function initScrollAnimations() {"
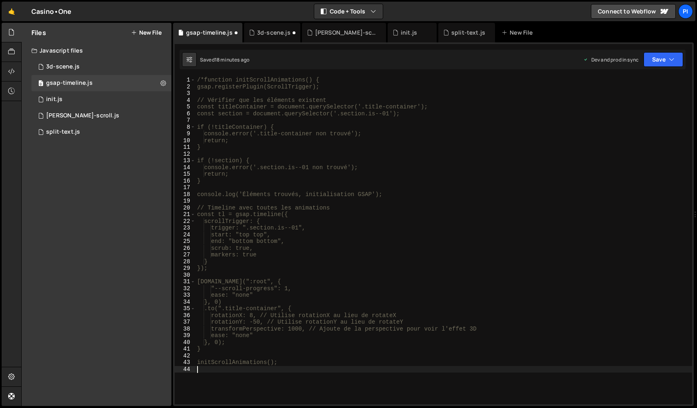
click at [201, 379] on div "/*function initScrollAnimations() { gsap.registerPlugin(ScrollTrigger); // Véri…" at bounding box center [443, 247] width 496 height 341
type textarea "*/"
click at [656, 39] on div "gsap-timeline.js 3d-scene.[PERSON_NAME]-scroll.js init.js split-text.js New File" at bounding box center [433, 33] width 521 height 20
click at [654, 64] on button "Save" at bounding box center [663, 59] width 40 height 15
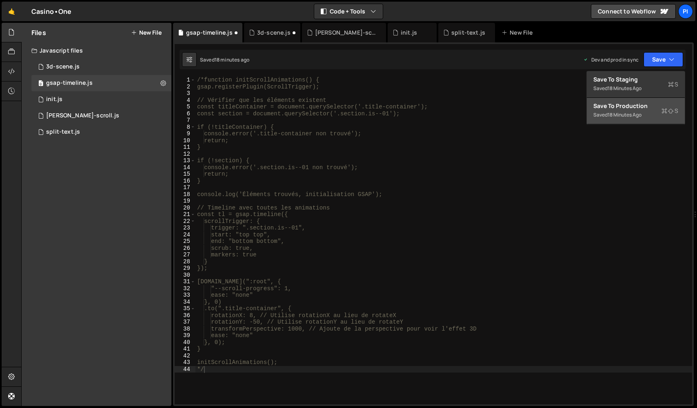
click at [630, 117] on div "18 minutes ago" at bounding box center [624, 114] width 34 height 7
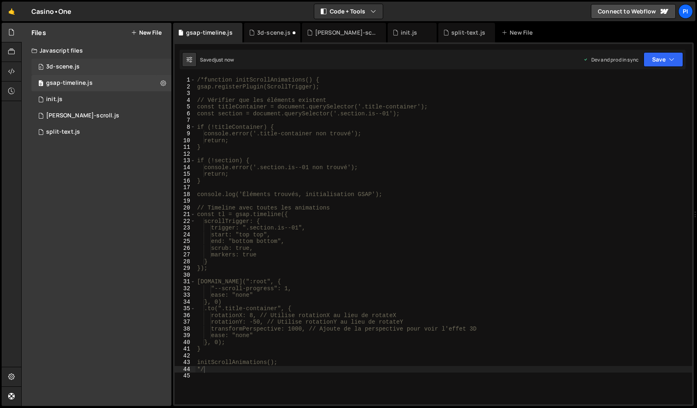
click at [91, 69] on div "0 3d-scene.js 0" at bounding box center [101, 67] width 140 height 16
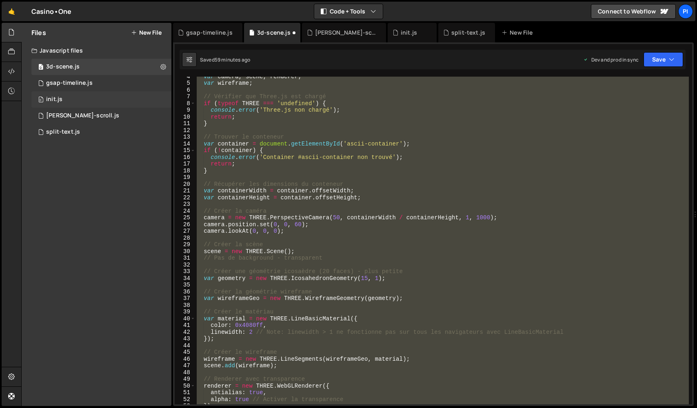
scroll to position [5591, 0]
click at [79, 102] on div "0 init.js 0" at bounding box center [101, 99] width 140 height 16
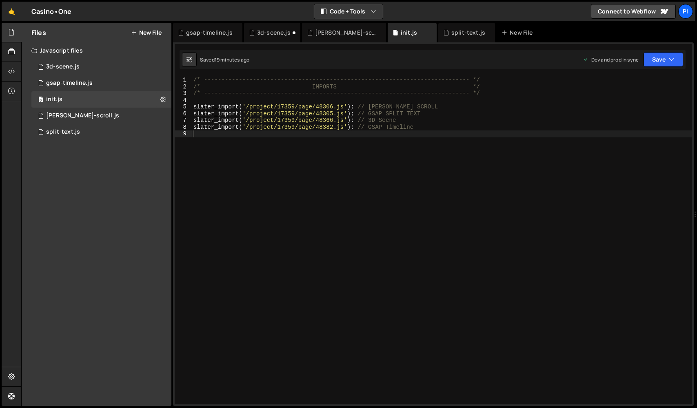
type textarea "slater_import('/project/17359/page/48366.js'); // 3D Scene"
click at [411, 120] on div "/* ----------------------------------------------------------------------------…" at bounding box center [442, 247] width 500 height 341
type textarea "/*"
click at [418, 150] on div "/* ----------------------------------------------------------------------------…" at bounding box center [443, 247] width 497 height 341
click at [642, 58] on div "Dev and prod in sync Upgrade to Edit Save Save to Staging S Saved 19 minutes ag…" at bounding box center [633, 59] width 100 height 15
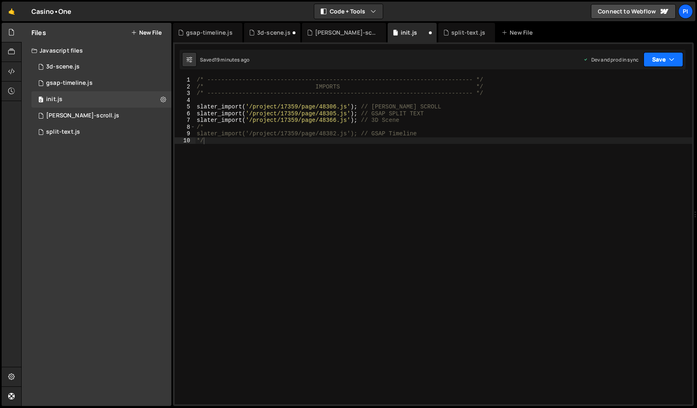
click at [653, 60] on button "Save" at bounding box center [663, 59] width 40 height 15
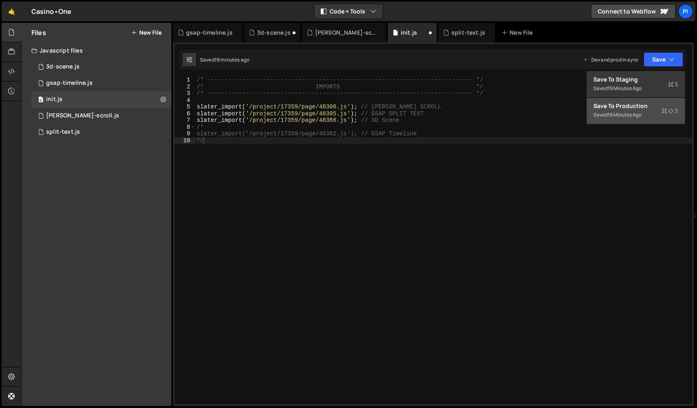
click at [634, 102] on div "Save to Production S" at bounding box center [635, 106] width 85 height 8
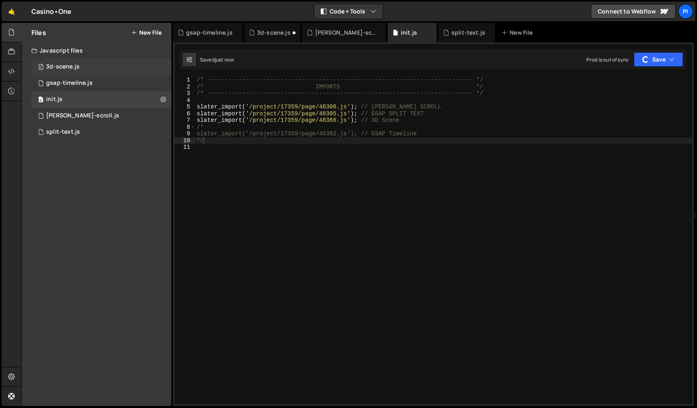
click at [74, 67] on div "3d-scene.js" at bounding box center [62, 66] width 33 height 7
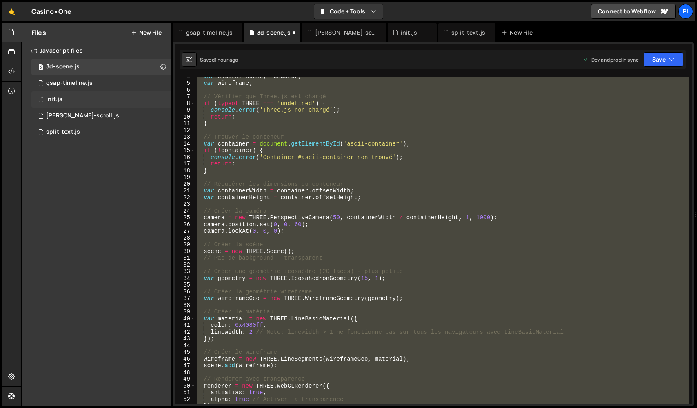
scroll to position [5591, 0]
click at [67, 104] on div "0 init.js 0" at bounding box center [101, 99] width 140 height 16
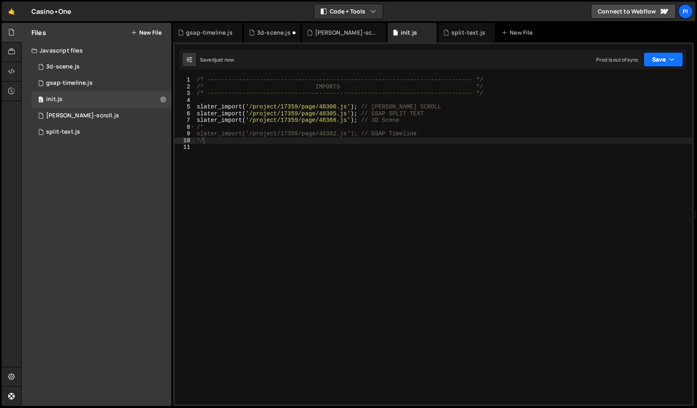
click at [658, 60] on button "Save" at bounding box center [663, 59] width 40 height 15
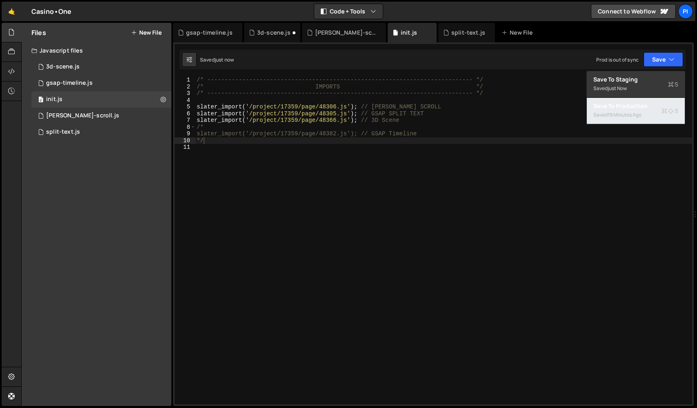
click at [640, 115] on div "19 minutes ago" at bounding box center [624, 114] width 34 height 7
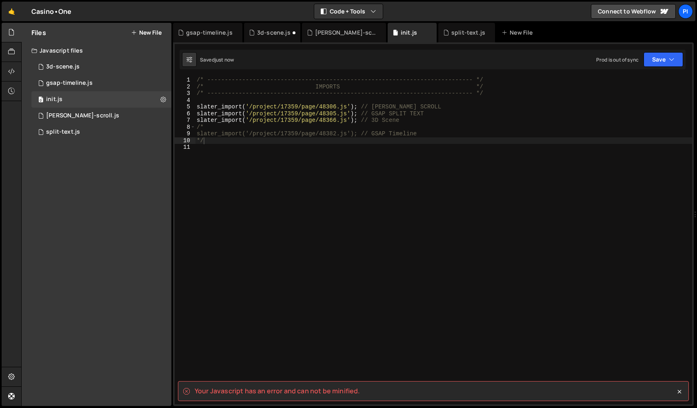
click at [325, 128] on div "/* ----------------------------------------------------------------------------…" at bounding box center [443, 247] width 497 height 341
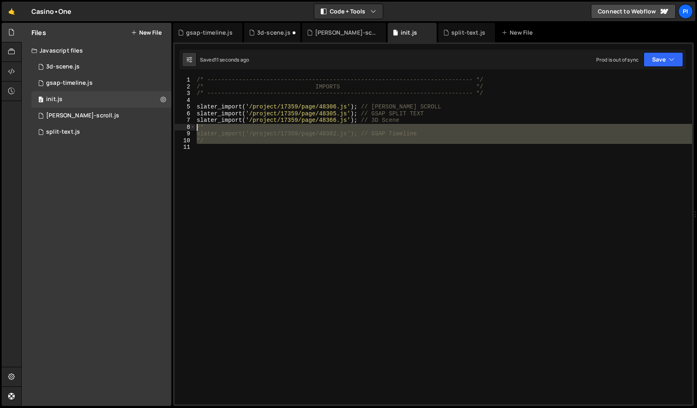
drag, startPoint x: 333, startPoint y: 145, endPoint x: 190, endPoint y: 130, distance: 143.6
click at [190, 130] on div "/* 1 2 3 4 5 6 7 8 9 10 11 /* -------------------------------------------------…" at bounding box center [433, 241] width 517 height 328
type textarea "/* slater_import('/project/17359/page/48382.js'); // GSAP Timeline"
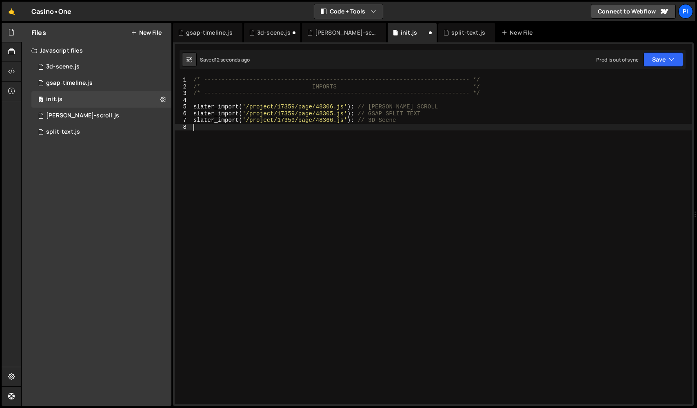
click at [671, 67] on div "Saved 12 seconds ago Prod is out of sync Upgrade to Edit Save Save to Staging S…" at bounding box center [432, 60] width 506 height 20
click at [669, 62] on icon "button" at bounding box center [672, 59] width 6 height 8
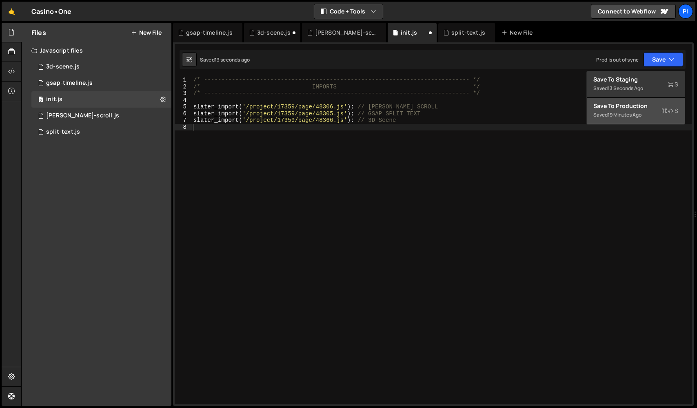
click at [639, 120] on button "Save to Production S Saved 19 minutes ago" at bounding box center [636, 111] width 98 height 27
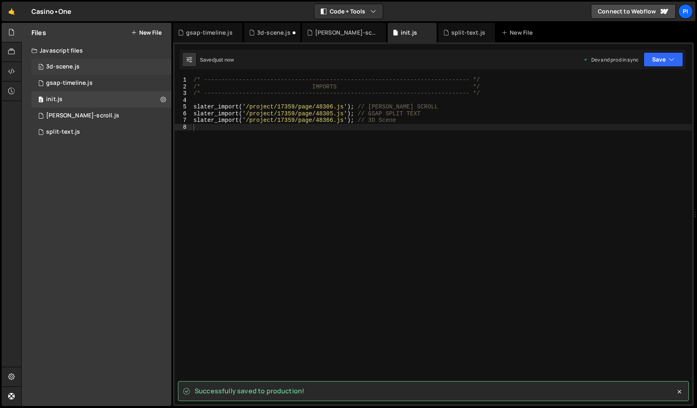
click at [83, 66] on div "0 3d-scene.js 0" at bounding box center [101, 67] width 140 height 16
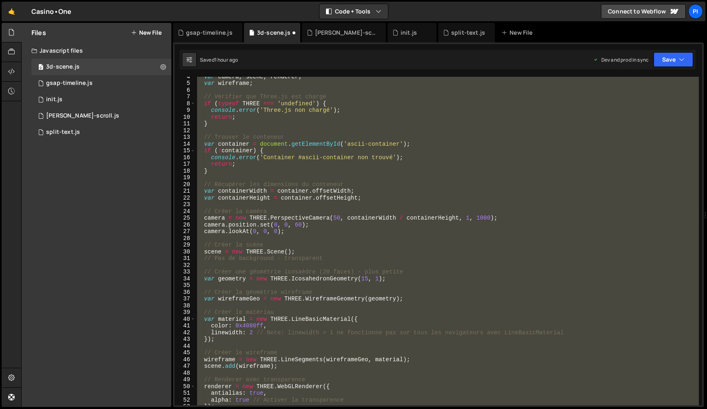
scroll to position [5590, 0]
click at [64, 84] on div "gsap-timeline.js" at bounding box center [69, 83] width 47 height 7
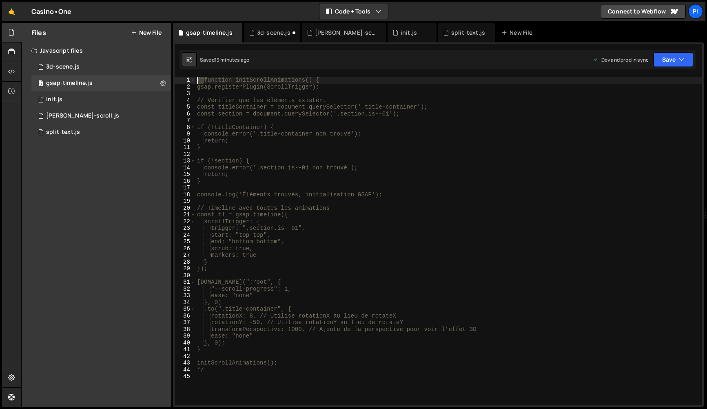
drag, startPoint x: 206, startPoint y: 82, endPoint x: 197, endPoint y: 83, distance: 8.2
click at [197, 83] on div "/*function initScrollAnimations() { gsap.registerPlugin(ScrollTrigger); // Véri…" at bounding box center [448, 248] width 507 height 342
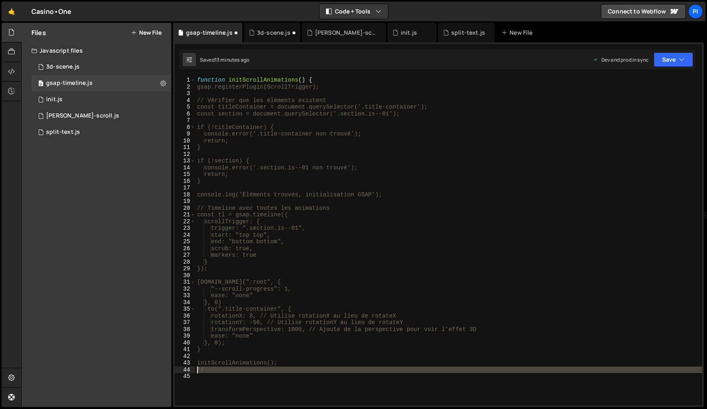
drag, startPoint x: 209, startPoint y: 373, endPoint x: 194, endPoint y: 372, distance: 15.5
click at [194, 372] on div "function initScrollAnimations() { 1 2 3 4 5 6 7 8 9 10 11 12 13 14 15 16 17 18 …" at bounding box center [438, 241] width 527 height 328
type textarea "*/"
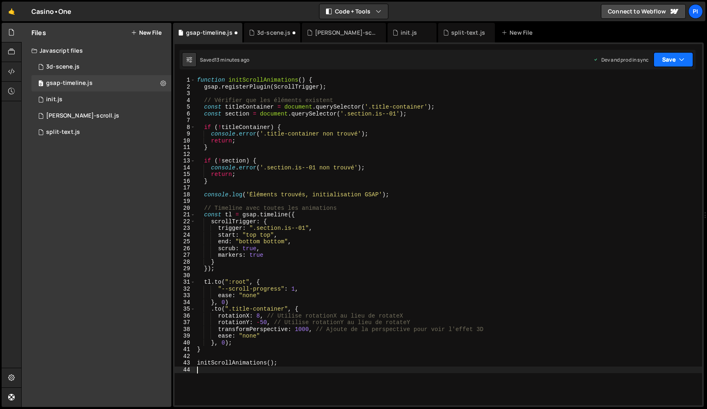
type textarea "initScrollAnimations();"
drag, startPoint x: 684, startPoint y: 55, endPoint x: 631, endPoint y: 110, distance: 75.9
click at [684, 55] on icon "button" at bounding box center [682, 59] width 6 height 8
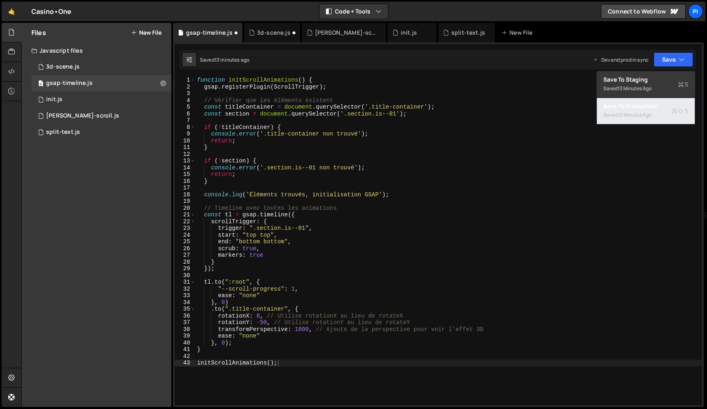
click at [629, 112] on div "13 minutes ago" at bounding box center [635, 114] width 34 height 7
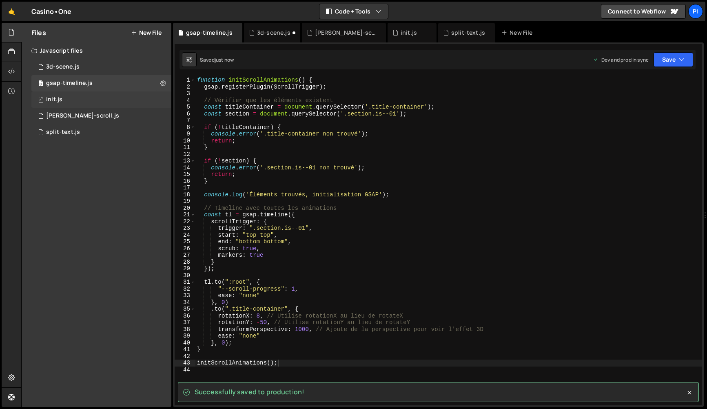
click at [71, 103] on div "0 init.js 0" at bounding box center [101, 99] width 140 height 16
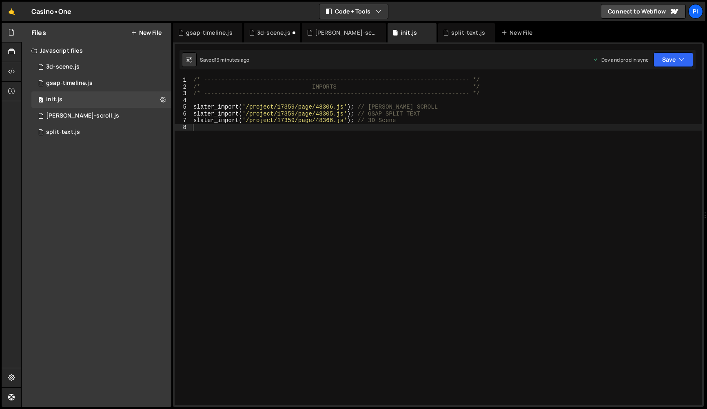
click at [321, 146] on div "/* ----------------------------------------------------------------------------…" at bounding box center [447, 247] width 510 height 341
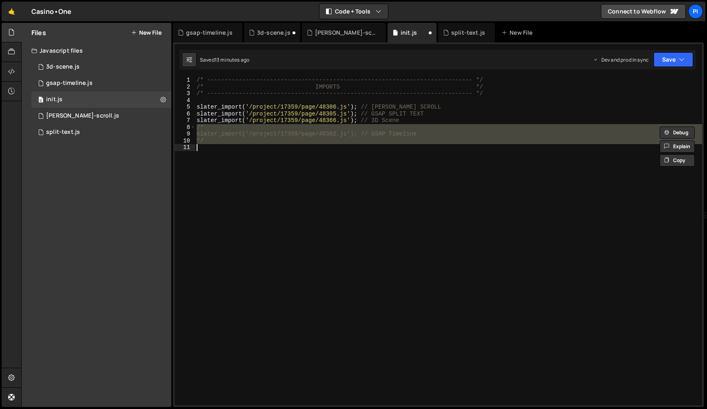
drag, startPoint x: 203, startPoint y: 130, endPoint x: 211, endPoint y: 129, distance: 7.8
click at [204, 130] on div "/* ----------------------------------------------------------------------------…" at bounding box center [448, 241] width 507 height 328
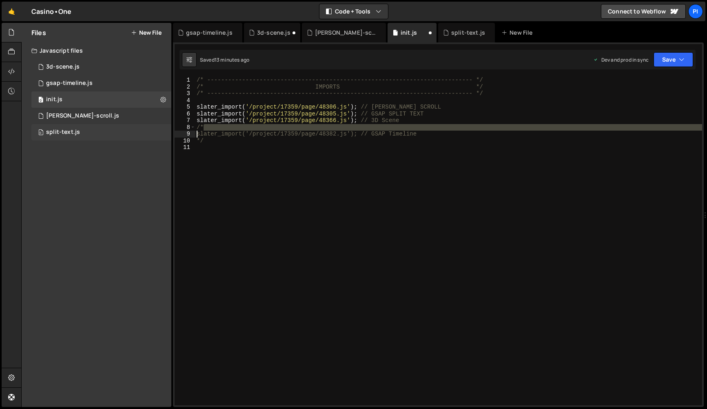
drag, startPoint x: 215, startPoint y: 129, endPoint x: 171, endPoint y: 131, distance: 44.5
click at [172, 131] on div "Files New File Javascript files 0 3d-scene.js 0 0 gsap-timeline.js 0 0 init.js …" at bounding box center [364, 215] width 686 height 384
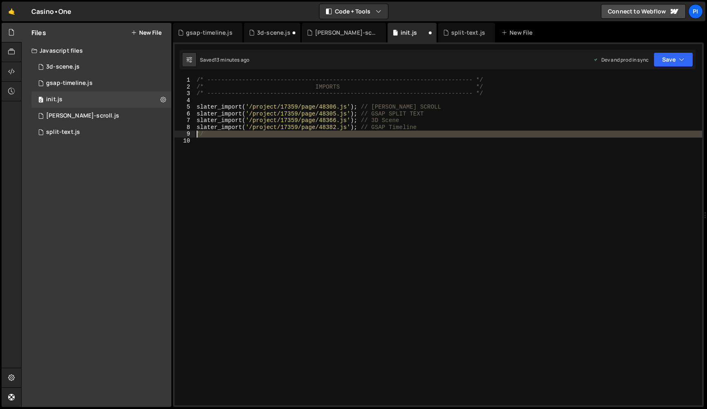
drag, startPoint x: 221, startPoint y: 137, endPoint x: 189, endPoint y: 137, distance: 32.6
click at [187, 137] on div "slater_import('/project/17359/page/48382.js'); // GSAP Timeline 1 2 3 4 5 6 7 8…" at bounding box center [438, 241] width 527 height 328
type textarea "*/"
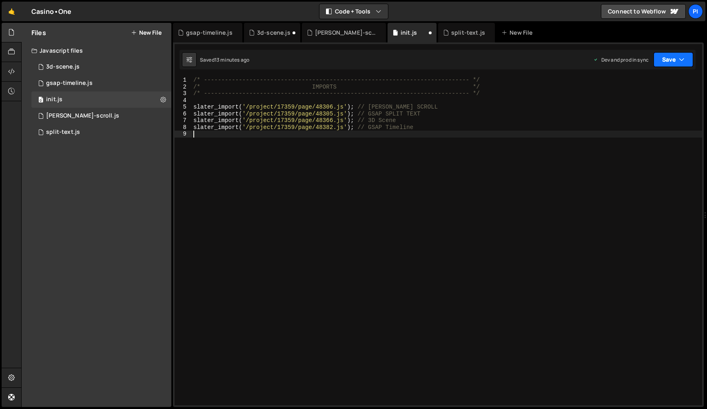
drag, startPoint x: 665, startPoint y: 63, endPoint x: 642, endPoint y: 98, distance: 41.7
click at [665, 63] on button "Save" at bounding box center [673, 59] width 40 height 15
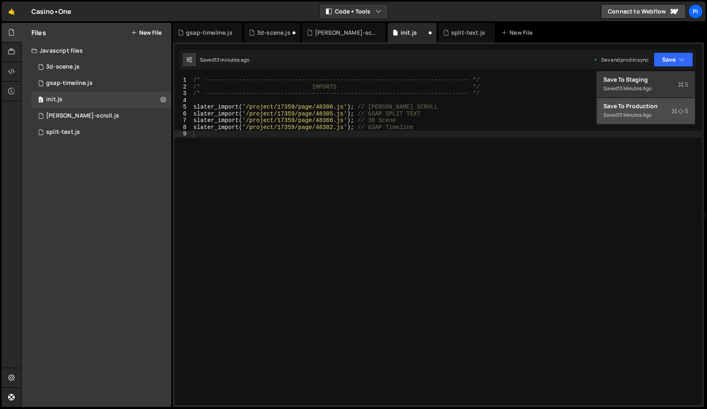
click at [641, 108] on div "Save to Production S" at bounding box center [645, 106] width 85 height 8
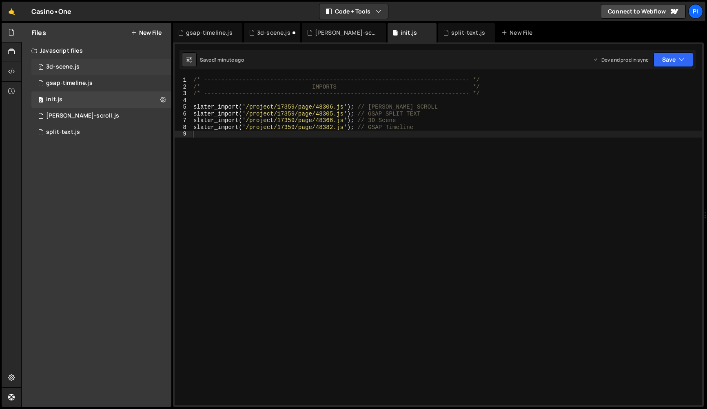
click at [80, 70] on div "0 3d-scene.js 0" at bounding box center [101, 67] width 140 height 16
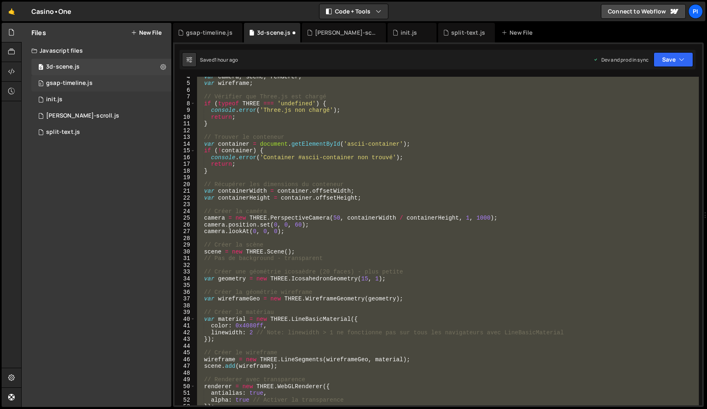
click at [79, 78] on div "0 gsap-timeline.js 0" at bounding box center [101, 83] width 140 height 16
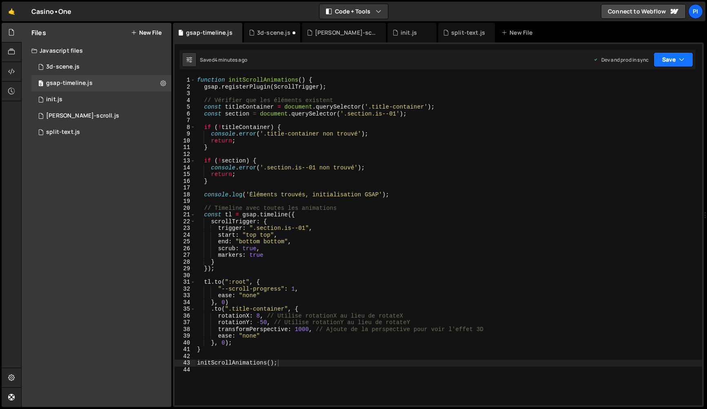
click at [657, 58] on button "Save" at bounding box center [673, 59] width 40 height 15
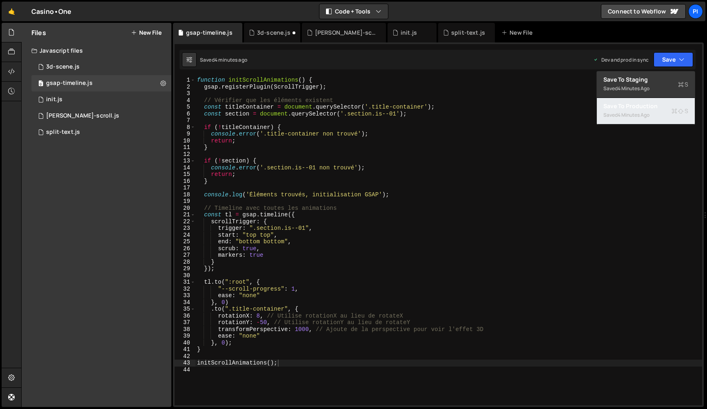
drag, startPoint x: 634, startPoint y: 120, endPoint x: 479, endPoint y: 99, distance: 156.3
click at [634, 120] on div "Saved 4 minutes ago" at bounding box center [645, 115] width 85 height 10
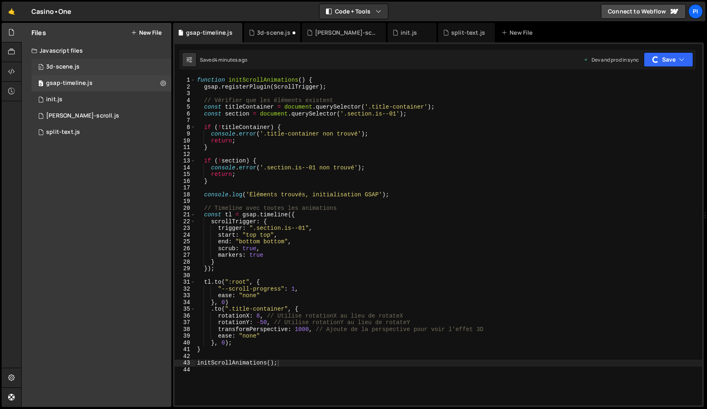
click at [96, 67] on div "0 3d-scene.js 0" at bounding box center [101, 67] width 140 height 16
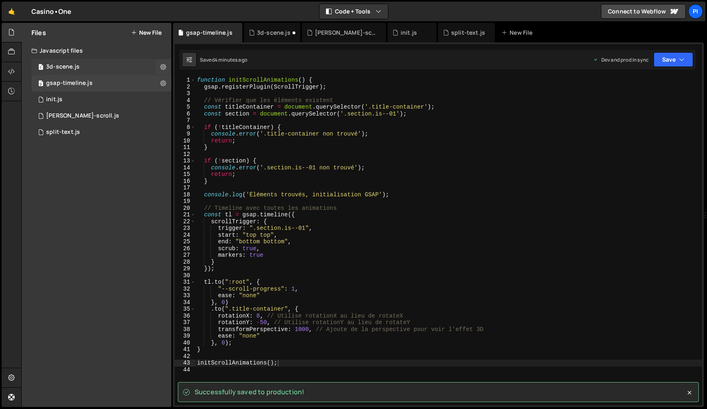
click at [126, 70] on div "0 3d-scene.js 0" at bounding box center [101, 67] width 140 height 16
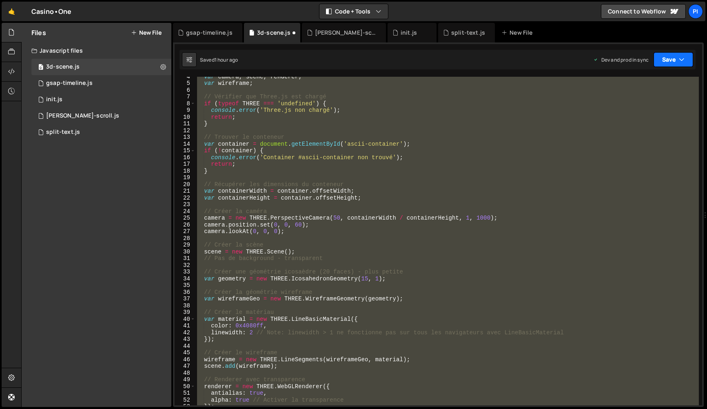
click at [684, 62] on icon "button" at bounding box center [682, 59] width 6 height 8
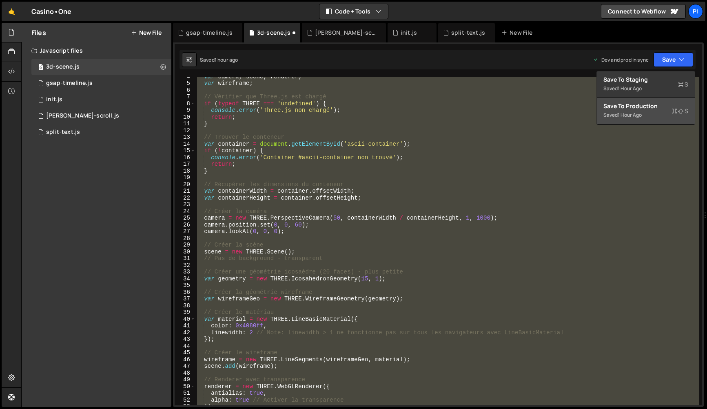
scroll to position [11479, 0]
click at [636, 113] on div "1 hour ago" at bounding box center [630, 114] width 24 height 7
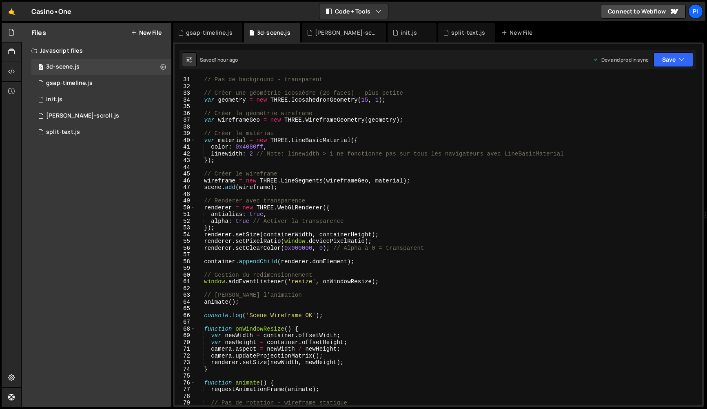
scroll to position [202, 0]
click at [76, 97] on div "0 init.js 0" at bounding box center [101, 99] width 140 height 16
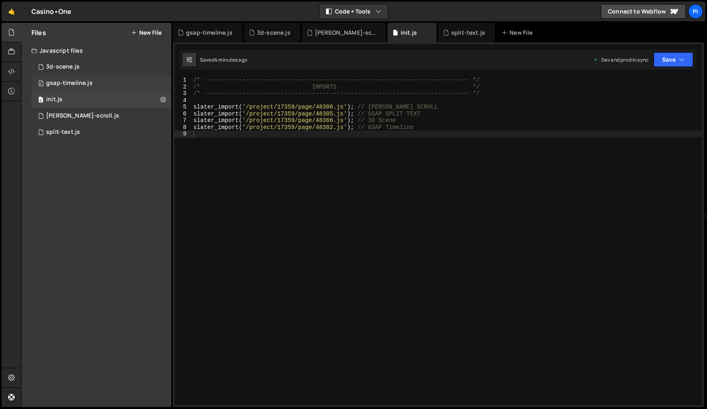
click at [84, 86] on div "gsap-timeline.js" at bounding box center [69, 83] width 47 height 7
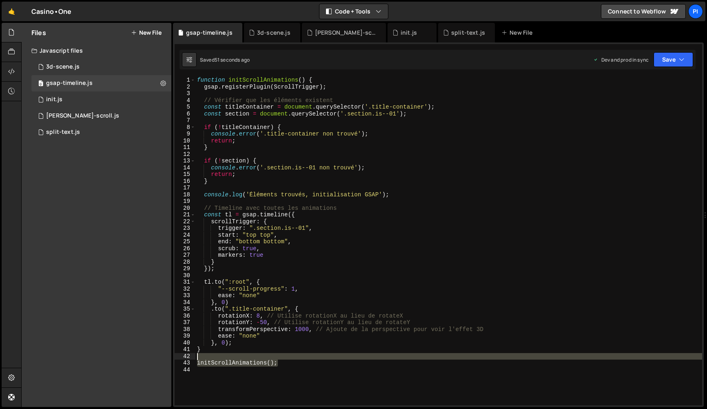
drag, startPoint x: 297, startPoint y: 365, endPoint x: 190, endPoint y: 357, distance: 106.8
click at [190, 357] on div "initScrollAnimations(); 1 2 3 4 5 6 7 8 9 10 11 12 13 14 15 16 17 18 19 20 21 2…" at bounding box center [438, 241] width 527 height 328
type textarea "initScrollAnimations();"
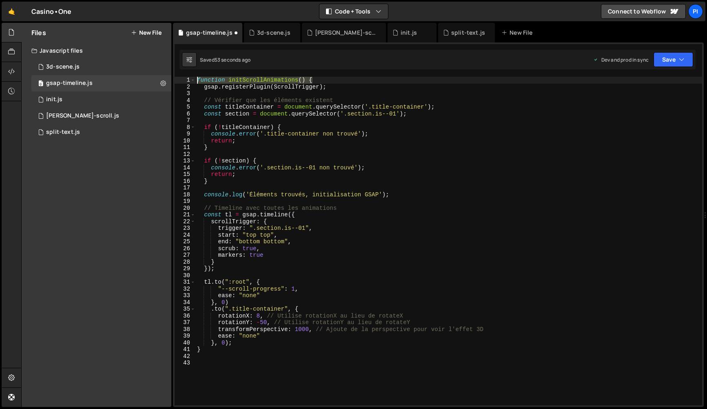
drag, startPoint x: 319, startPoint y: 80, endPoint x: 186, endPoint y: 81, distance: 132.2
click at [177, 82] on div "1 2 3 4 5 6 7 8 9 10 11 12 13 14 15 16 17 18 19 20 21 22 23 24 25 26 27 28 29 3…" at bounding box center [438, 241] width 527 height 328
type textarea "function initScrollAnimations() {"
drag, startPoint x: 651, startPoint y: 60, endPoint x: 656, endPoint y: 58, distance: 5.0
click at [651, 60] on div "Dev and prod in sync Upgrade to Edit Save Save to Staging S Saved 54 seconds ag…" at bounding box center [643, 59] width 100 height 15
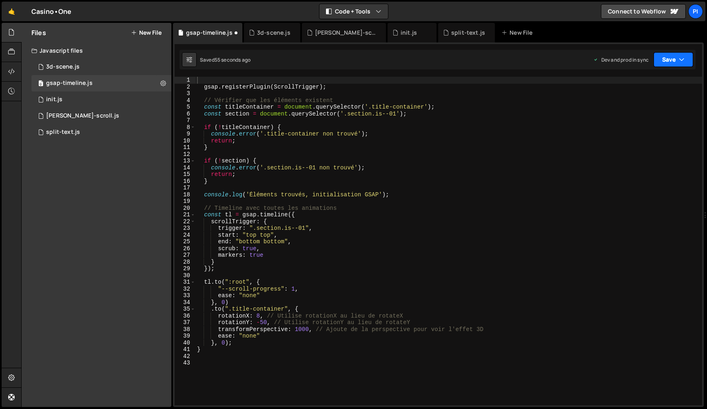
click at [656, 58] on button "Save" at bounding box center [673, 59] width 40 height 15
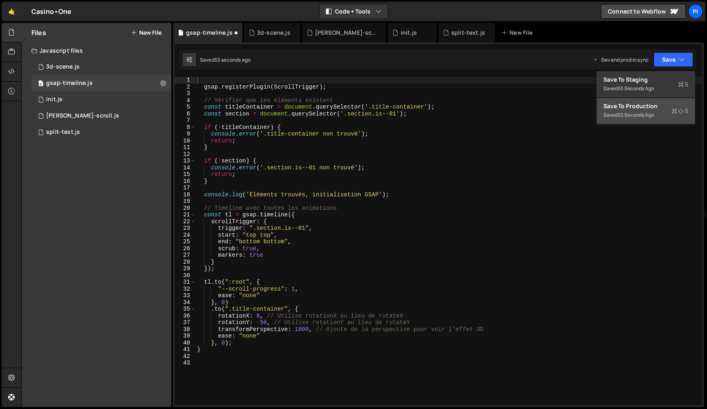
click at [654, 106] on div "Save to Production S" at bounding box center [645, 106] width 85 height 8
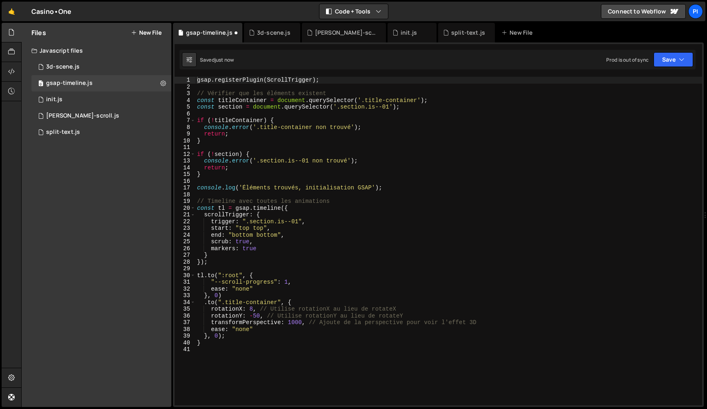
type textarea "console.error('.section.is--01 non trouvé');"
click at [333, 164] on div "gsap . registerPlugin ( ScrollTrigger ) ; // Vérifier que les éléments existent…" at bounding box center [448, 248] width 507 height 342
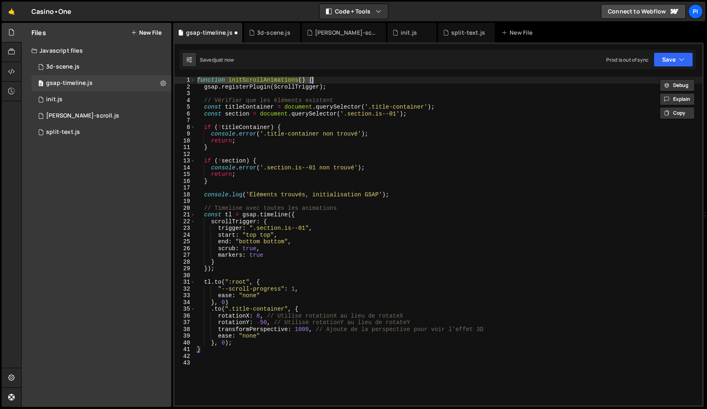
type textarea "initScrollAnimations();"
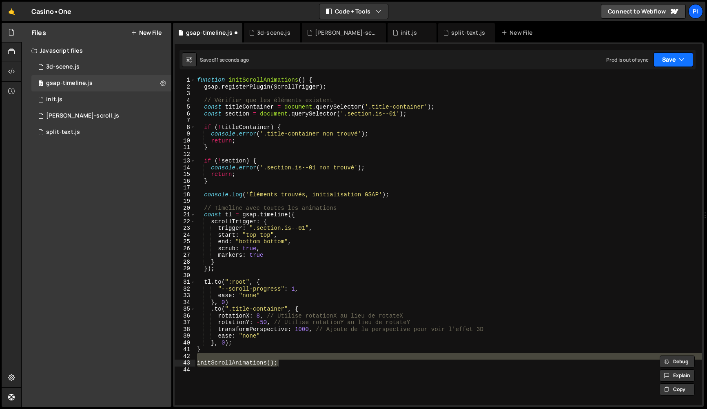
click at [660, 60] on button "Save" at bounding box center [673, 59] width 40 height 15
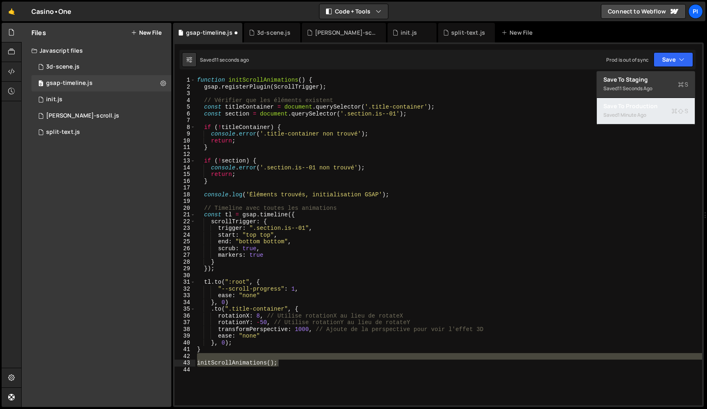
click at [621, 112] on div "1 minute ago" at bounding box center [632, 114] width 29 height 7
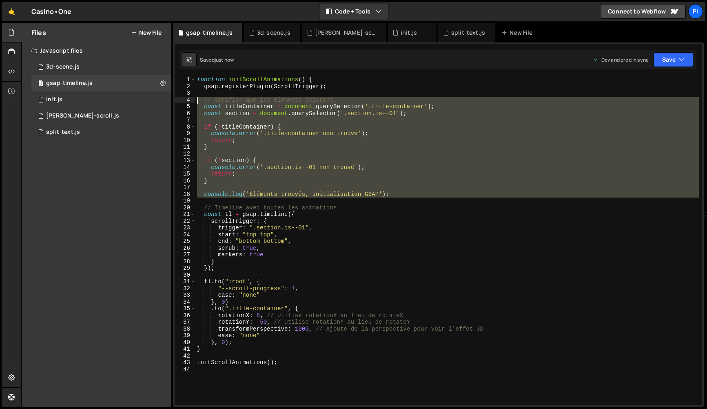
drag, startPoint x: 286, startPoint y: 204, endPoint x: 199, endPoint y: 97, distance: 137.4
click at [199, 97] on div "function initScrollAnimations ( ) { gsap . registerPlugin ( ScrollTrigger ) ; /…" at bounding box center [446, 247] width 503 height 342
type textarea "// Vérifier que les éléments existent const titleContainer = document.querySele…"
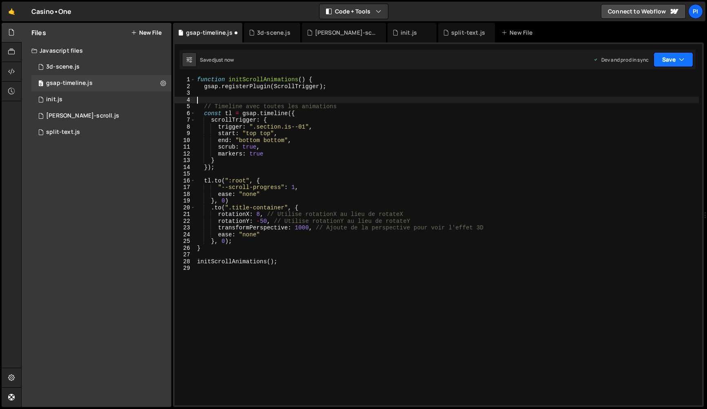
drag, startPoint x: 672, startPoint y: 62, endPoint x: 655, endPoint y: 105, distance: 46.3
click at [672, 62] on button "Save" at bounding box center [673, 59] width 40 height 15
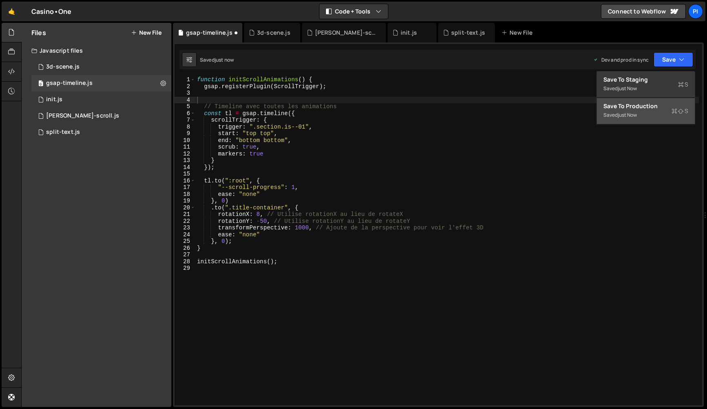
click at [653, 108] on div "Save to Production S" at bounding box center [645, 106] width 85 height 8
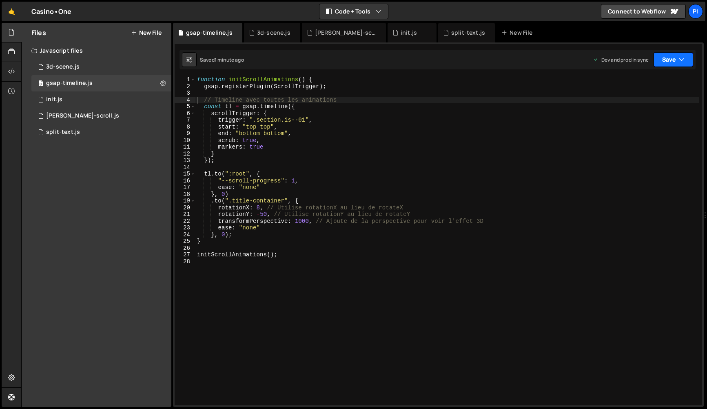
click at [673, 60] on button "Save" at bounding box center [673, 59] width 40 height 15
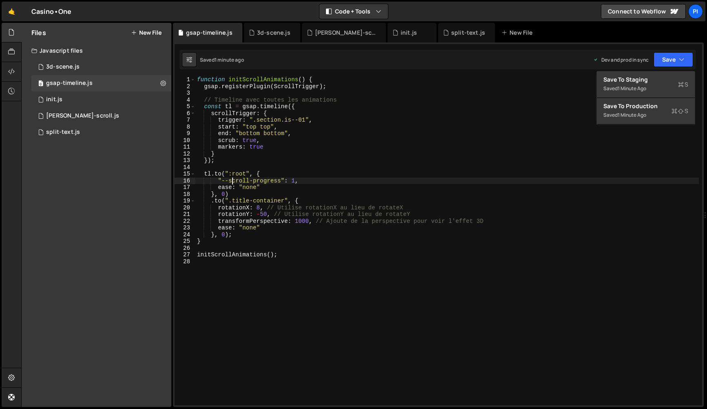
click at [233, 181] on div "function initScrollAnimations ( ) { gsap . registerPlugin ( ScrollTrigger ) ; /…" at bounding box center [446, 247] width 503 height 342
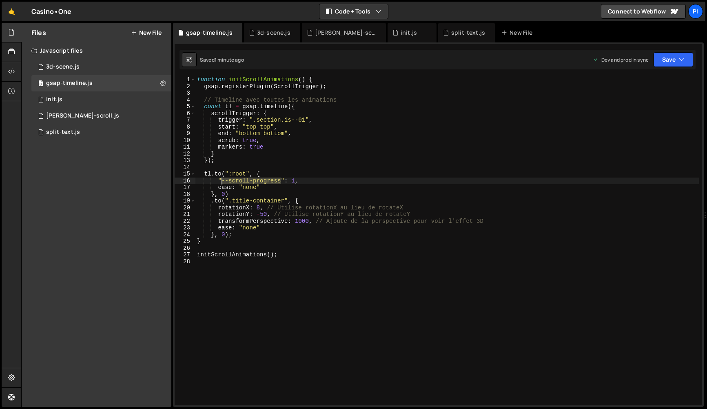
drag, startPoint x: 281, startPoint y: 180, endPoint x: 247, endPoint y: 175, distance: 34.3
click at [221, 182] on div "function initScrollAnimations ( ) { gsap . registerPlugin ( ScrollTrigger ) ; /…" at bounding box center [446, 247] width 503 height 342
paste textarea "var(--_var---scroll-progress)"
drag, startPoint x: 237, startPoint y: 181, endPoint x: 223, endPoint y: 182, distance: 13.5
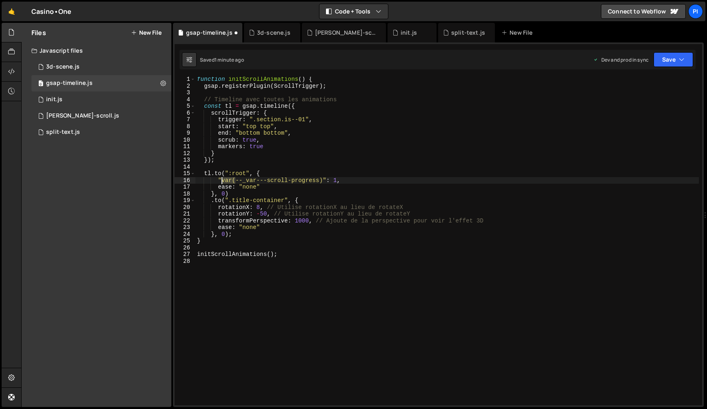
click at [223, 182] on div "function initScrollAnimations ( ) { gsap . registerPlugin ( ScrollTrigger ) ; /…" at bounding box center [446, 247] width 503 height 342
click at [308, 182] on div "function initScrollAnimations ( ) { gsap . registerPlugin ( ScrollTrigger ) ; /…" at bounding box center [446, 247] width 503 height 342
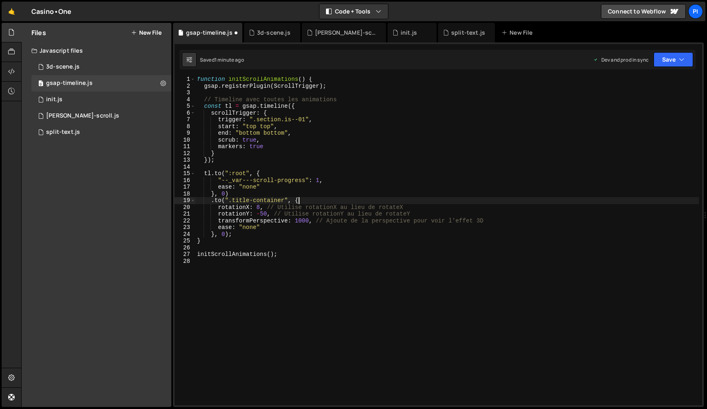
click at [382, 199] on div "function initScrollAnimations ( ) { gsap . registerPlugin ( ScrollTrigger ) ; /…" at bounding box center [446, 247] width 503 height 342
type textarea ".to(".title-container", {"
click at [667, 66] on button "Save" at bounding box center [673, 59] width 40 height 15
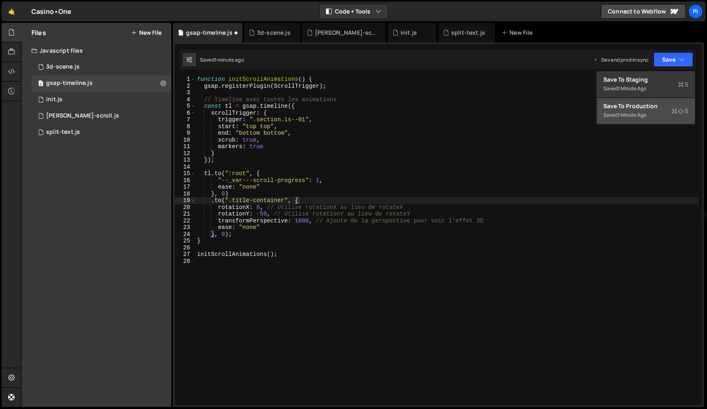
click at [630, 108] on div "Save to Production S" at bounding box center [645, 106] width 85 height 8
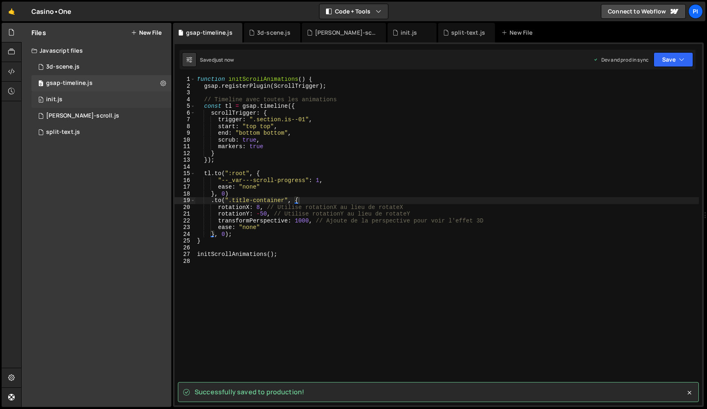
click at [88, 100] on div "0 init.js 0" at bounding box center [101, 99] width 140 height 16
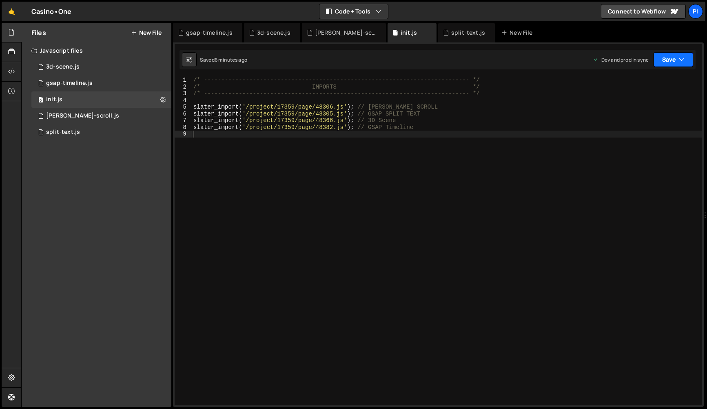
click at [681, 64] on button "Save" at bounding box center [673, 59] width 40 height 15
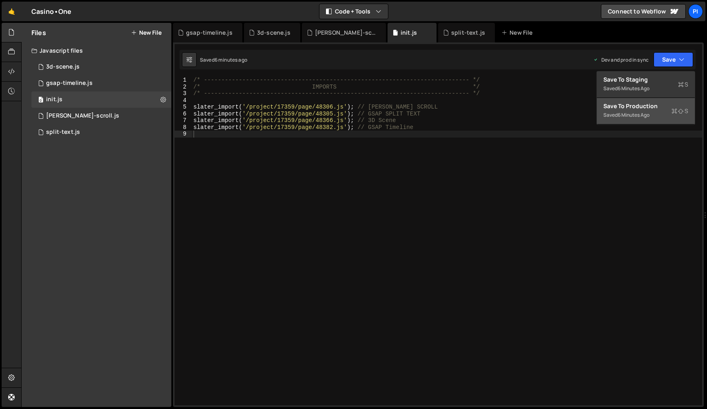
click at [654, 108] on div "Save to Production S" at bounding box center [645, 106] width 85 height 8
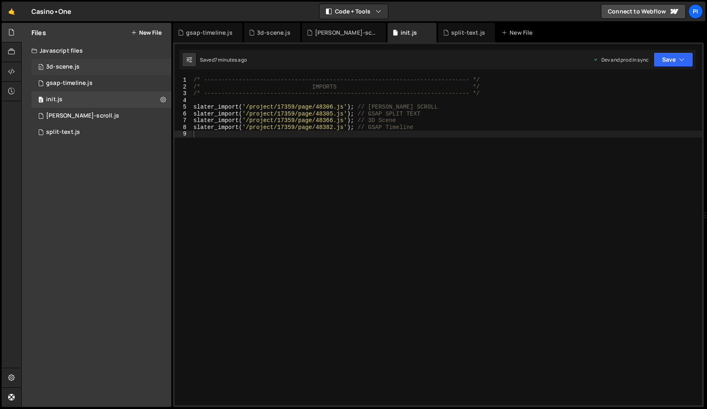
click at [78, 66] on div "3d-scene.js" at bounding box center [62, 66] width 33 height 7
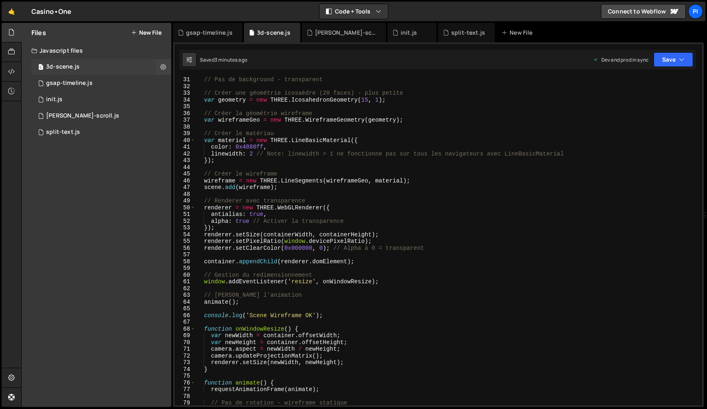
scroll to position [2713, 0]
click at [77, 66] on div "3d-scene.js" at bounding box center [62, 66] width 33 height 7
click at [56, 84] on div "gsap-timeline.js" at bounding box center [69, 83] width 47 height 7
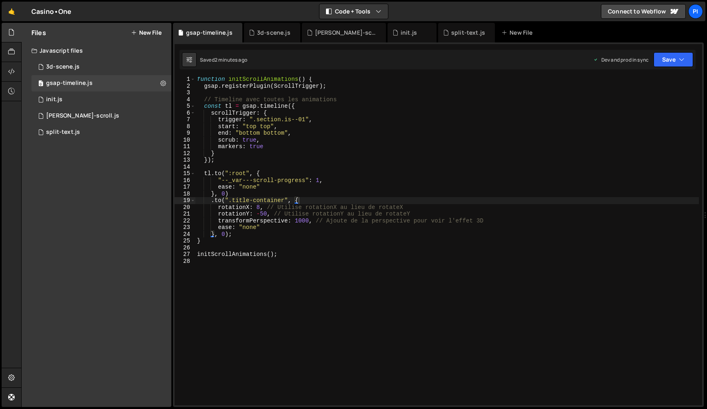
scroll to position [0, 0]
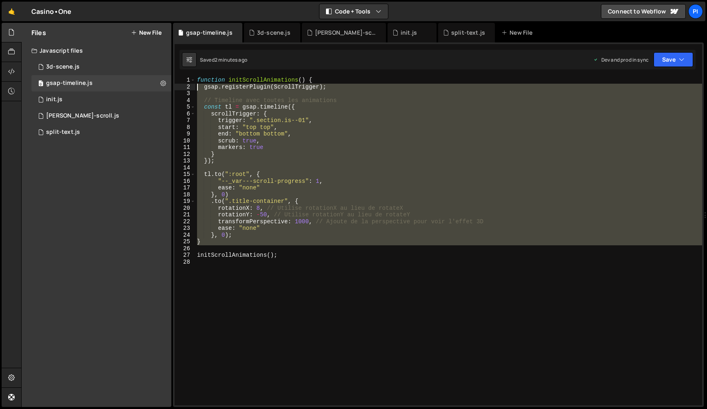
drag, startPoint x: 259, startPoint y: 230, endPoint x: 185, endPoint y: 87, distance: 160.7
click at [185, 87] on div "1 2 3 4 5 6 7 8 9 10 11 12 13 14 15 16 17 18 19 20 21 22 23 24 25 26 27 28 func…" at bounding box center [438, 241] width 527 height 328
type textarea "gsap.registerPlugin(ScrollTrigger);"
paste textarea
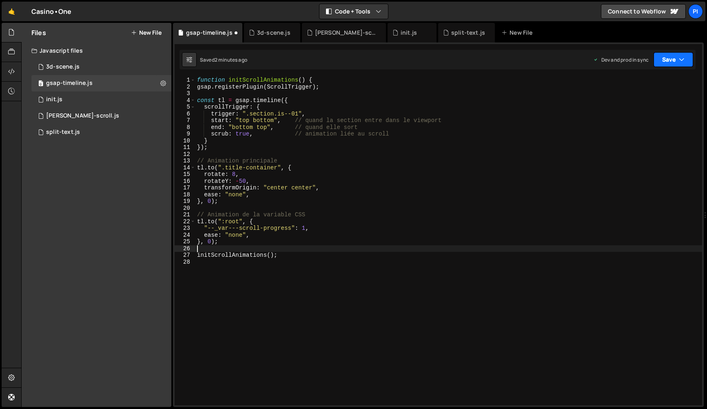
type textarea "}"
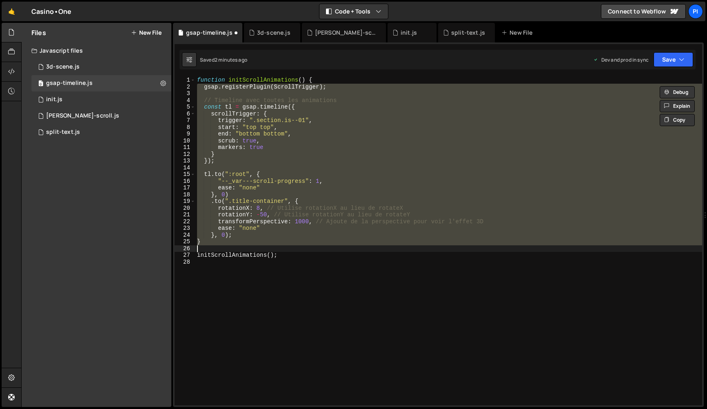
paste textarea
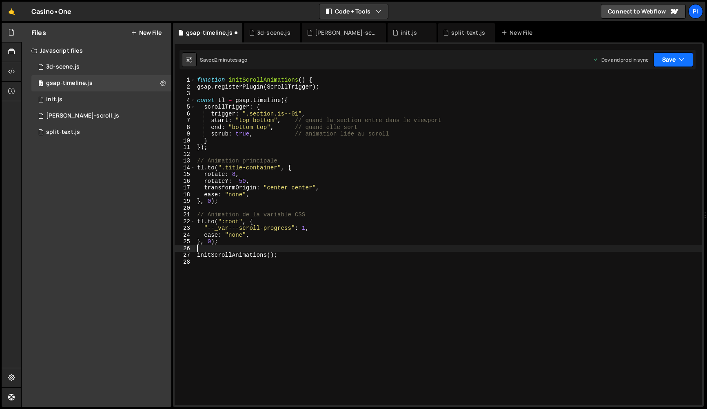
click at [668, 59] on button "Save" at bounding box center [673, 59] width 40 height 15
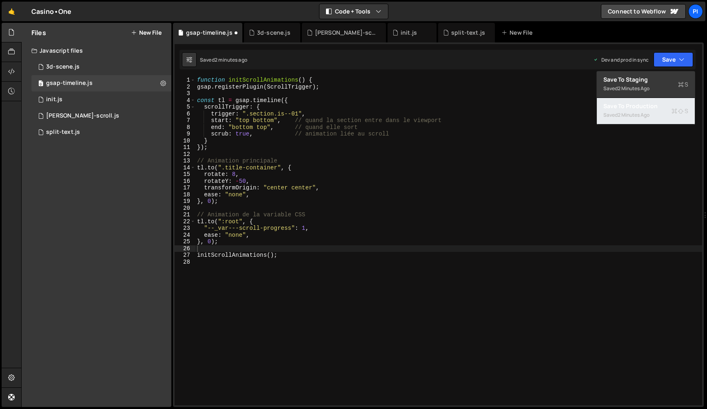
click at [644, 107] on div "Save to Production S" at bounding box center [645, 106] width 85 height 8
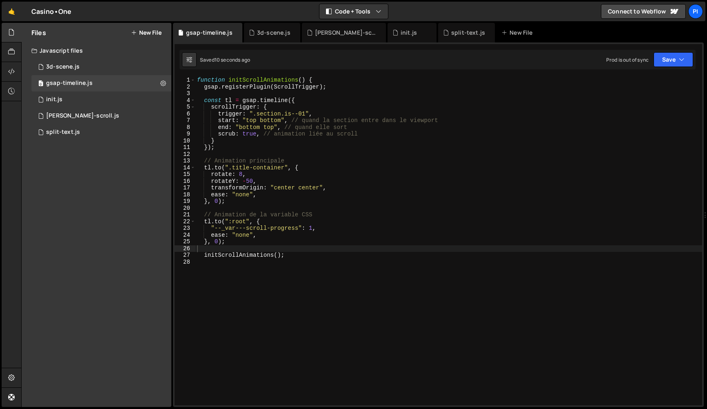
type textarea "function initScrollAnimations() {"
drag, startPoint x: 298, startPoint y: 80, endPoint x: 233, endPoint y: 84, distance: 64.6
click at [231, 83] on div "function initScrollAnimations ( ) { gsap . registerPlugin ( ScrollTrigger ) ; c…" at bounding box center [448, 248] width 507 height 342
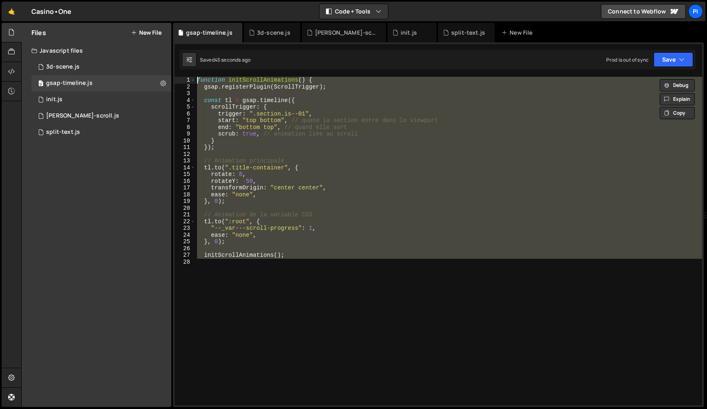
paste textarea
drag, startPoint x: 257, startPoint y: 179, endPoint x: 170, endPoint y: 20, distance: 181.8
click at [170, 20] on div "Hold on a sec... Are you certain you wish to leave this page? Any changes you'v…" at bounding box center [353, 204] width 707 height 409
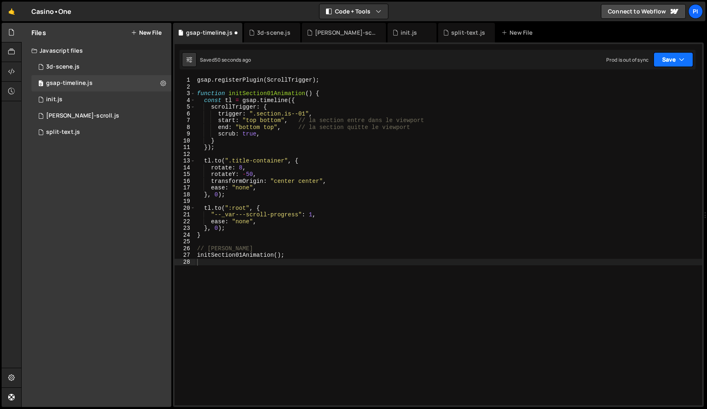
click at [677, 62] on button "Save" at bounding box center [673, 59] width 40 height 15
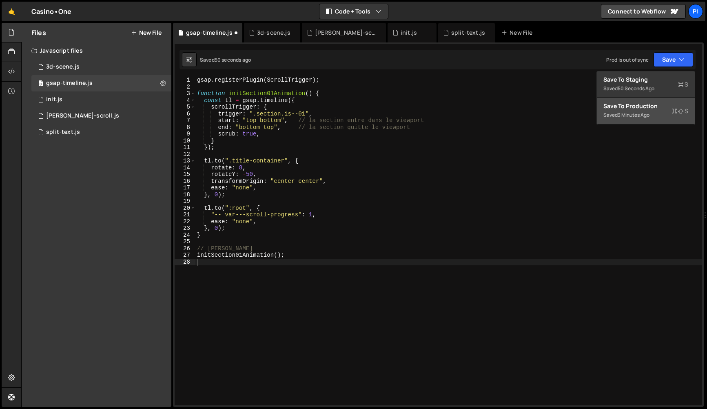
click at [649, 113] on div "3 minutes ago" at bounding box center [634, 114] width 32 height 7
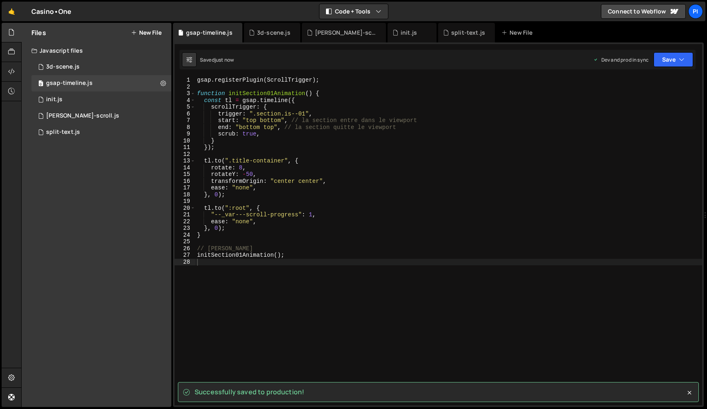
drag, startPoint x: 75, startPoint y: 100, endPoint x: 271, endPoint y: 97, distance: 195.4
click at [75, 100] on div "0 init.js 0" at bounding box center [101, 99] width 140 height 16
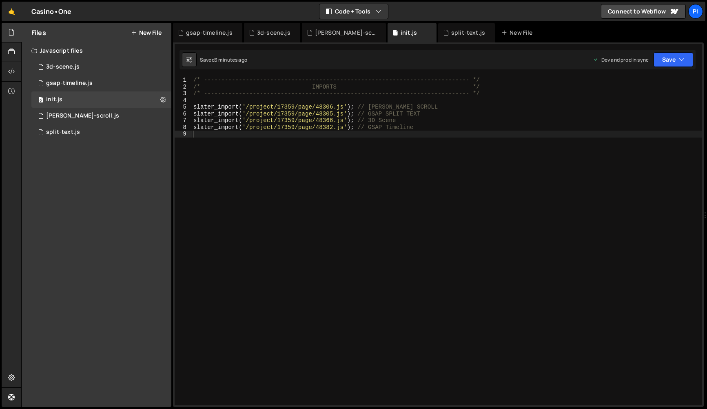
click at [686, 69] on div "ease: "back.out(1.7)", 1 2 3 4 5 6 7 8 9 10 11 12 13 14 15 16 17 18 19 20 21 22…" at bounding box center [438, 224] width 531 height 364
click at [685, 63] on button "Save" at bounding box center [673, 59] width 40 height 15
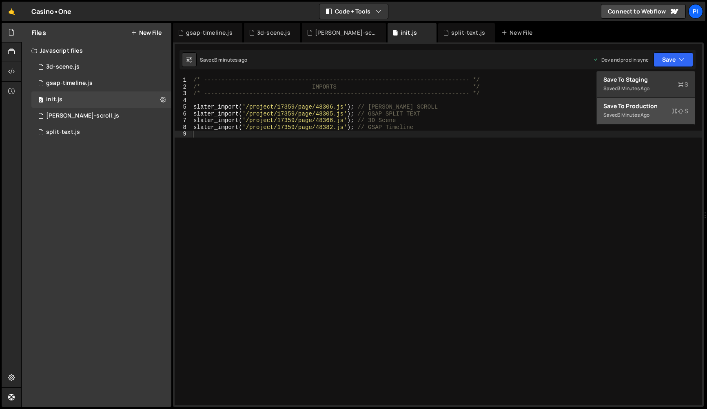
click at [644, 117] on div "3 minutes ago" at bounding box center [634, 114] width 32 height 7
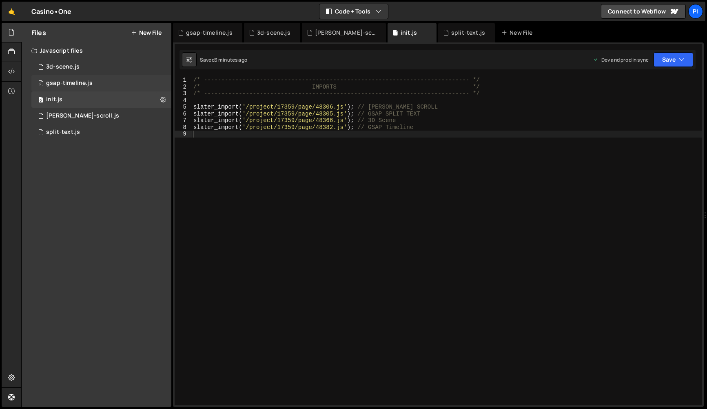
click at [67, 92] on div "0 init.js 0" at bounding box center [101, 99] width 140 height 16
click at [69, 86] on div "gsap-timeline.js" at bounding box center [69, 83] width 47 height 7
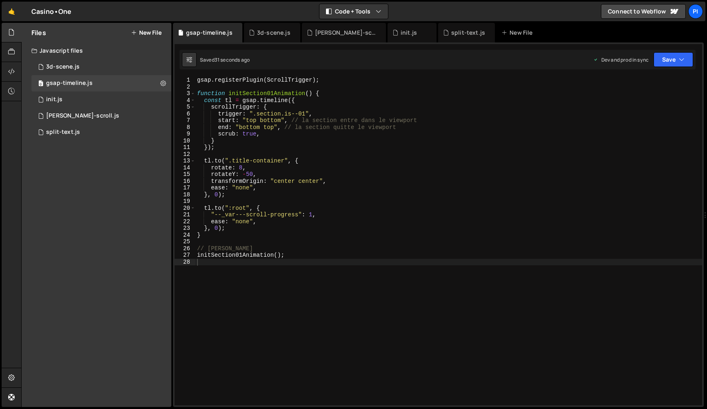
click at [271, 172] on div "gsap . registerPlugin ( ScrollTrigger ) ; function initSection01Animation ( ) {…" at bounding box center [448, 248] width 507 height 342
click at [283, 134] on div "gsap . registerPlugin ( ScrollTrigger ) ; function initSection01Animation ( ) {…" at bounding box center [448, 248] width 507 height 342
type textarea "scrub: true,"
paste textarea "markers: true"
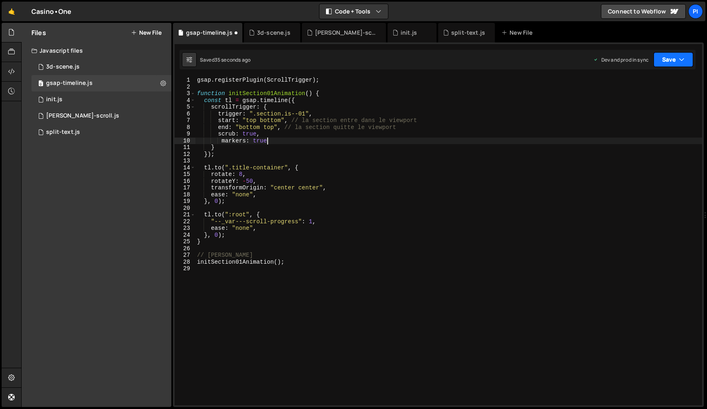
drag, startPoint x: 667, startPoint y: 61, endPoint x: 661, endPoint y: 72, distance: 12.0
click at [667, 61] on button "Save" at bounding box center [673, 59] width 40 height 15
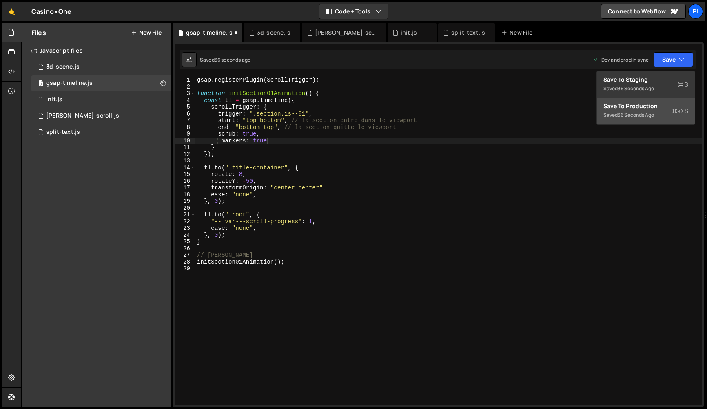
click at [645, 110] on div "Saved 36 seconds ago" at bounding box center [645, 115] width 85 height 10
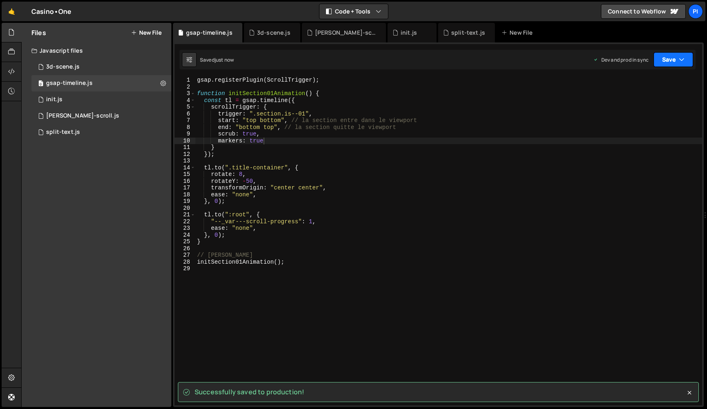
click at [664, 66] on button "Save" at bounding box center [673, 59] width 40 height 15
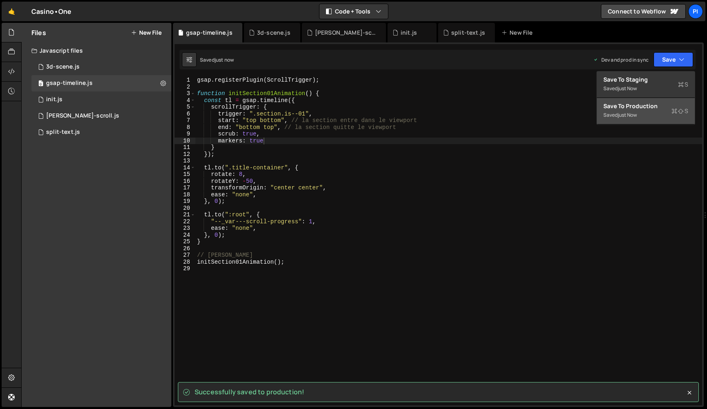
click at [636, 105] on div "Save to Production S" at bounding box center [645, 106] width 85 height 8
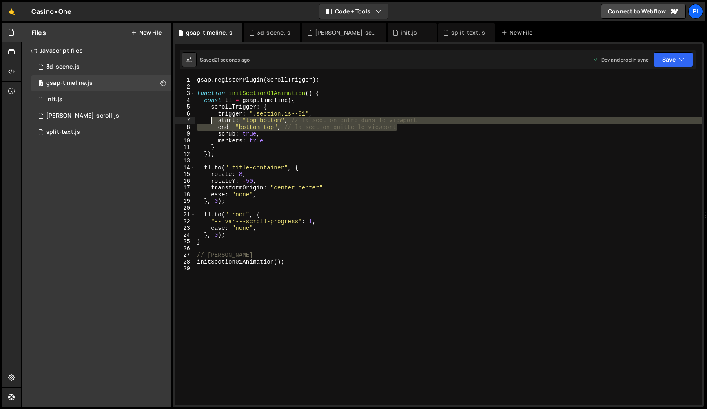
drag, startPoint x: 381, startPoint y: 129, endPoint x: 211, endPoint y: 123, distance: 170.2
click at [211, 123] on div "gsap . registerPlugin ( ScrollTrigger ) ; function initSection01Animation ( ) {…" at bounding box center [448, 248] width 507 height 342
paste textarea "end: "bottom bottom","
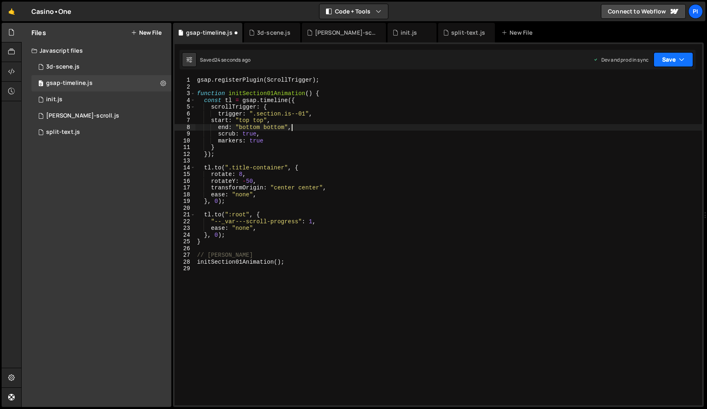
click at [679, 65] on button "Save" at bounding box center [673, 59] width 40 height 15
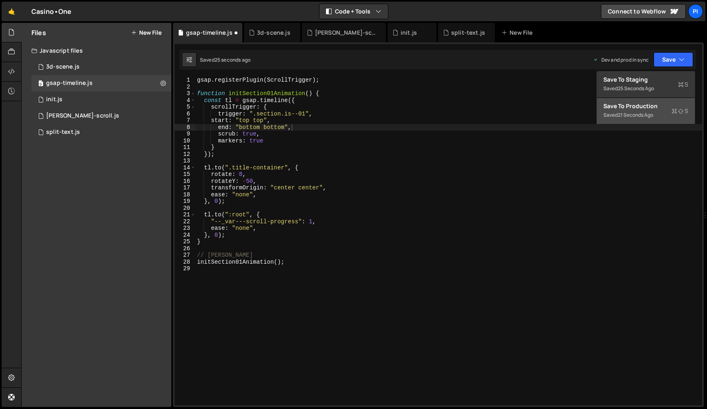
click at [653, 112] on div "21 seconds ago" at bounding box center [635, 114] width 35 height 7
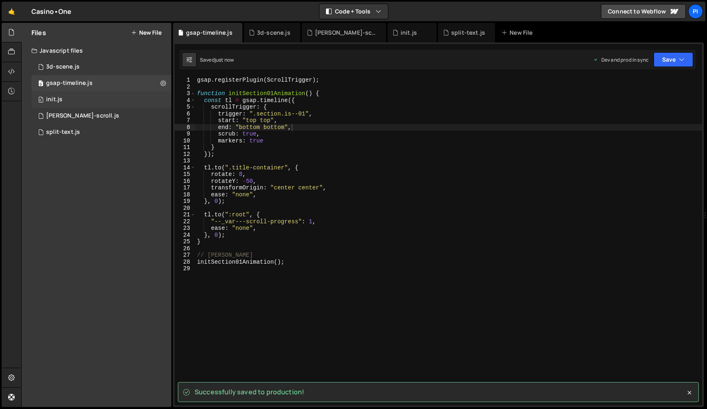
click at [111, 100] on div "0 init.js 0" at bounding box center [101, 99] width 140 height 16
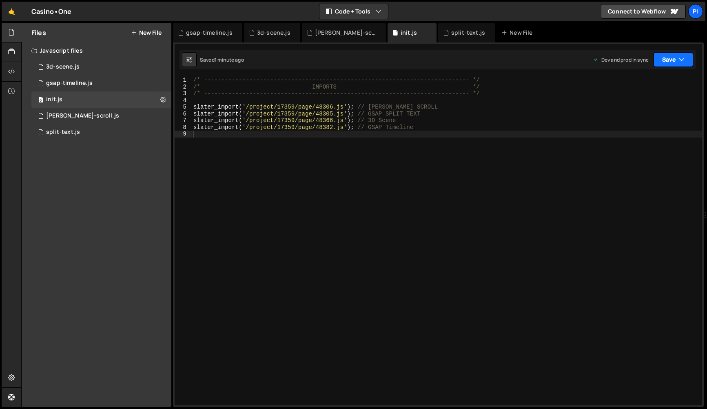
drag, startPoint x: 670, startPoint y: 59, endPoint x: 654, endPoint y: 96, distance: 40.4
click at [670, 60] on button "Save" at bounding box center [673, 59] width 40 height 15
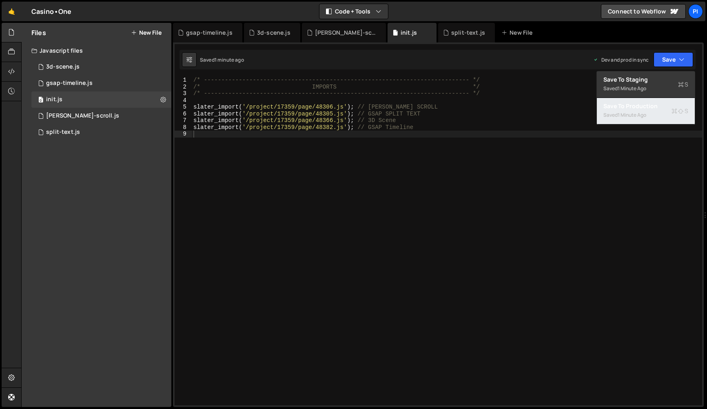
drag, startPoint x: 649, startPoint y: 106, endPoint x: 310, endPoint y: 147, distance: 341.9
click at [649, 106] on div "Save to Production S" at bounding box center [645, 106] width 85 height 8
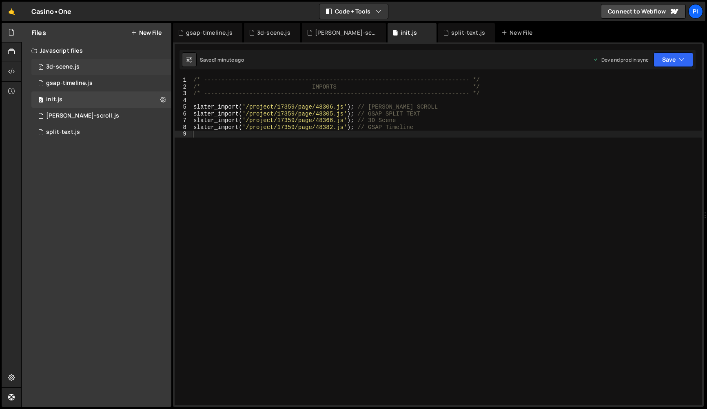
click at [76, 67] on div "3d-scene.js" at bounding box center [62, 66] width 33 height 7
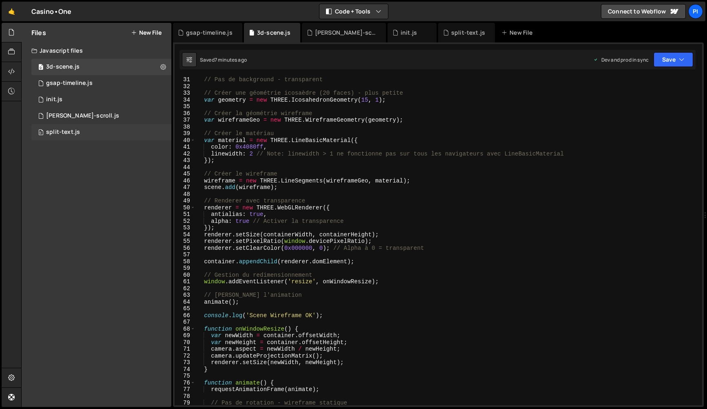
scroll to position [5590, 0]
click at [60, 90] on div "0 gsap-timeline.js 0" at bounding box center [101, 83] width 140 height 16
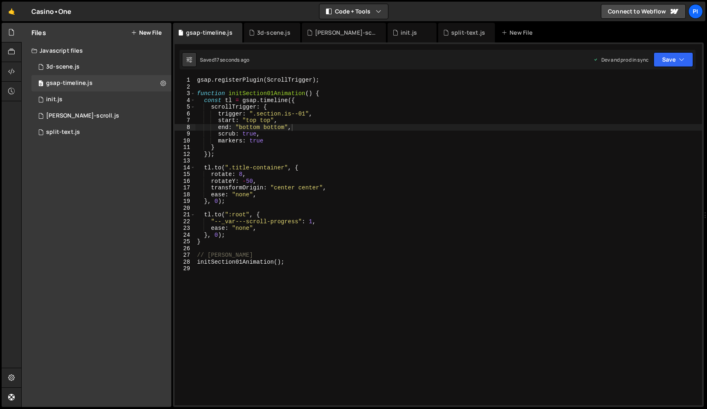
click at [366, 130] on div "gsap . registerPlugin ( ScrollTrigger ) ; function initSection01Animation ( ) {…" at bounding box center [448, 248] width 507 height 342
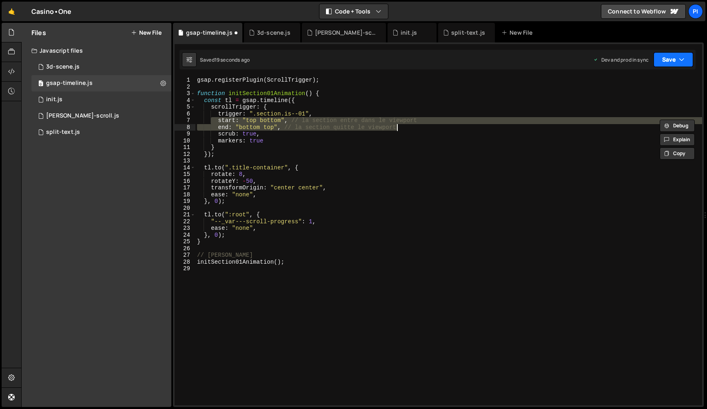
drag, startPoint x: 678, startPoint y: 60, endPoint x: 671, endPoint y: 71, distance: 12.5
click at [678, 60] on button "Save" at bounding box center [673, 59] width 40 height 15
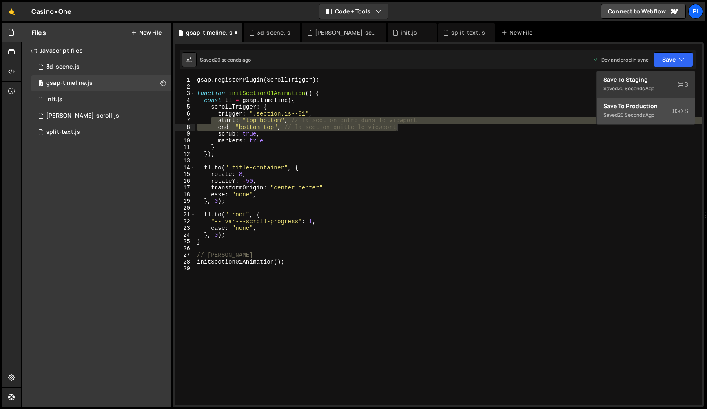
click at [657, 114] on button "Save to Production S Saved 20 seconds ago" at bounding box center [646, 111] width 98 height 27
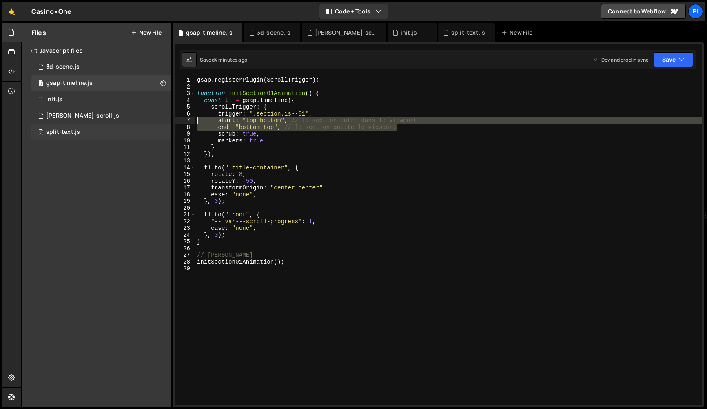
drag, startPoint x: 217, startPoint y: 131, endPoint x: 128, endPoint y: 126, distance: 88.7
click at [116, 122] on div "Files New File Javascript files 0 3d-scene.js 0 0 gsap-timeline.js 0 0 init.js …" at bounding box center [364, 215] width 686 height 384
paste textarea "end: "bottom top","
type textarea "end: "bottom top","
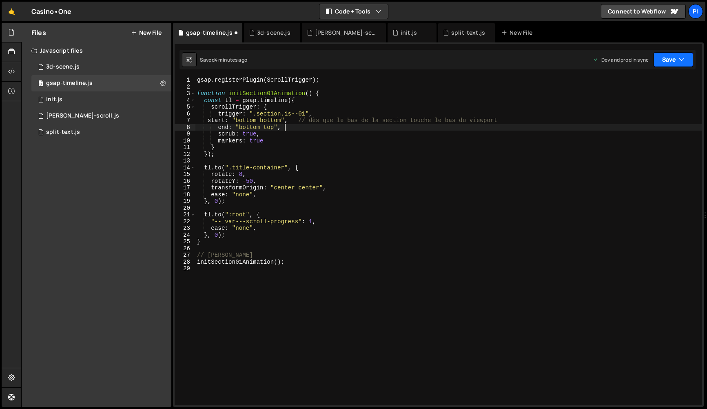
click at [661, 59] on button "Save" at bounding box center [673, 59] width 40 height 15
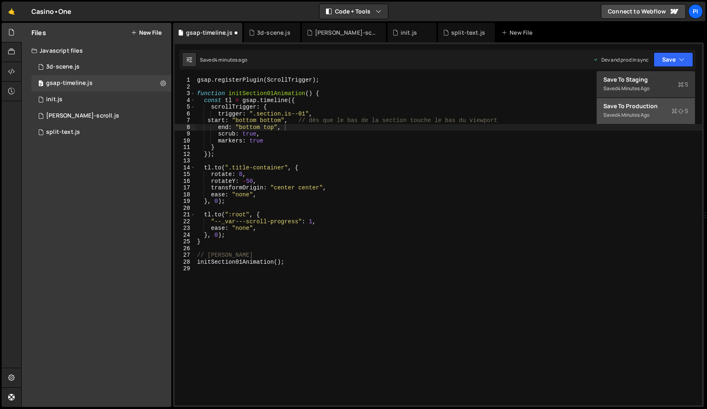
click at [653, 103] on div "Save to Production S" at bounding box center [645, 106] width 85 height 8
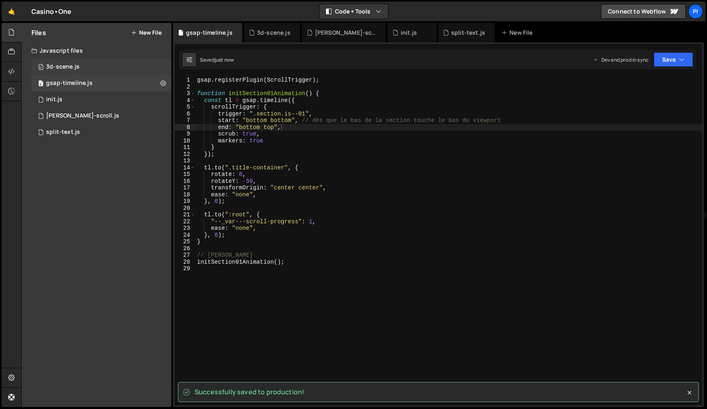
click at [101, 61] on div "0 3d-scene.js 0" at bounding box center [101, 67] width 140 height 16
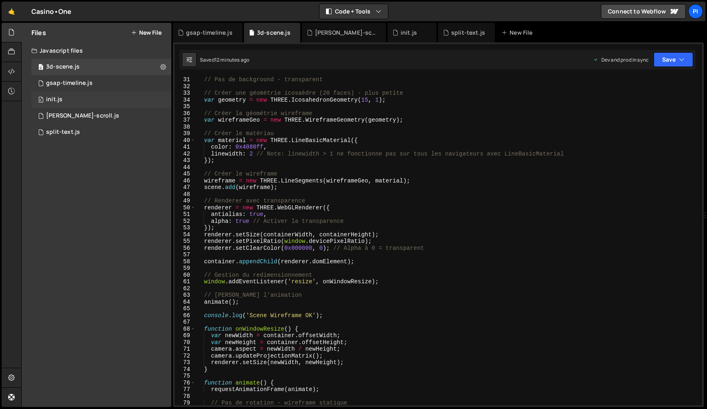
click at [75, 104] on div "0 init.js 0" at bounding box center [101, 99] width 140 height 16
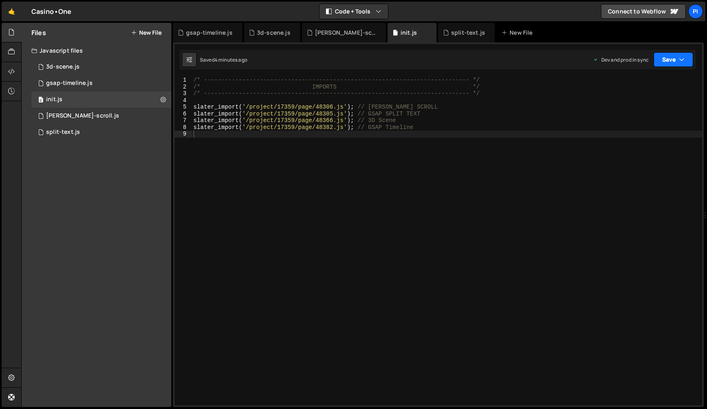
click at [651, 60] on div "Dev and prod in sync Upgrade to Edit Save Save to Staging S Saved 4 minutes ago…" at bounding box center [643, 59] width 100 height 15
click at [665, 64] on button "Save" at bounding box center [673, 59] width 40 height 15
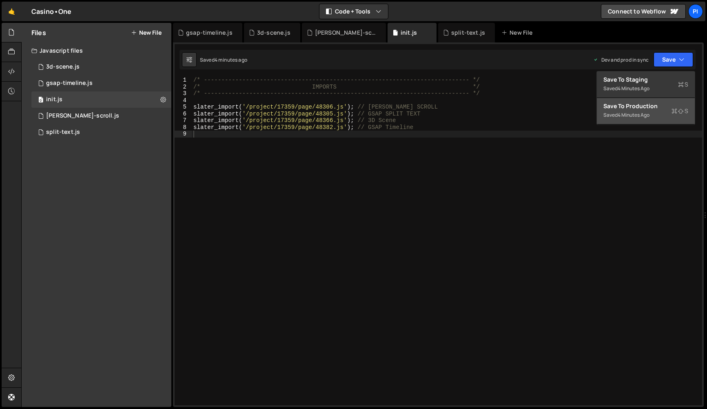
click at [660, 105] on div "Save to Production S" at bounding box center [645, 106] width 85 height 8
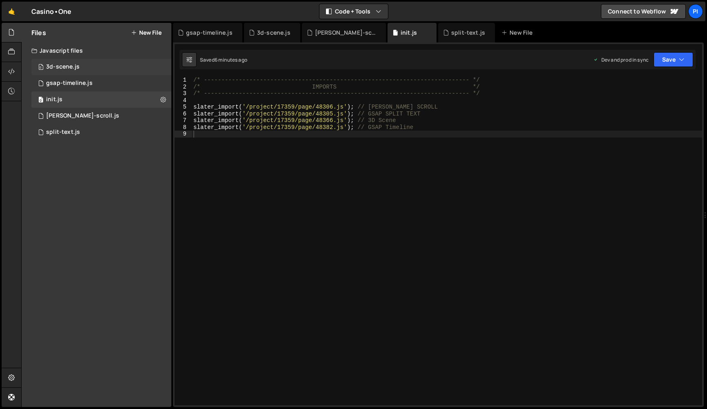
click at [89, 66] on div "0 3d-scene.js 0" at bounding box center [101, 67] width 140 height 16
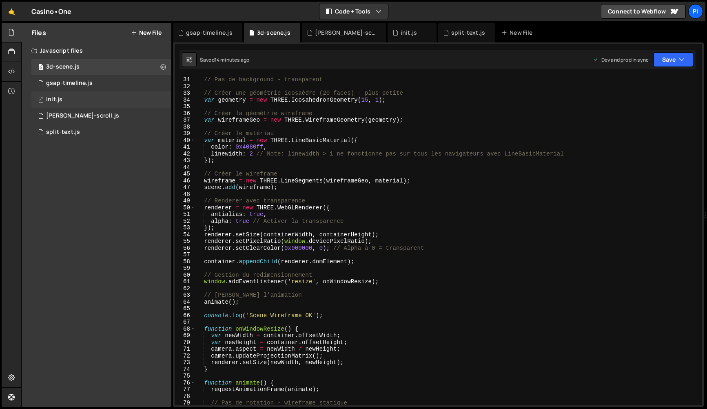
scroll to position [5590, 0]
click at [61, 87] on div "0 gsap-timeline.js 0" at bounding box center [101, 83] width 140 height 16
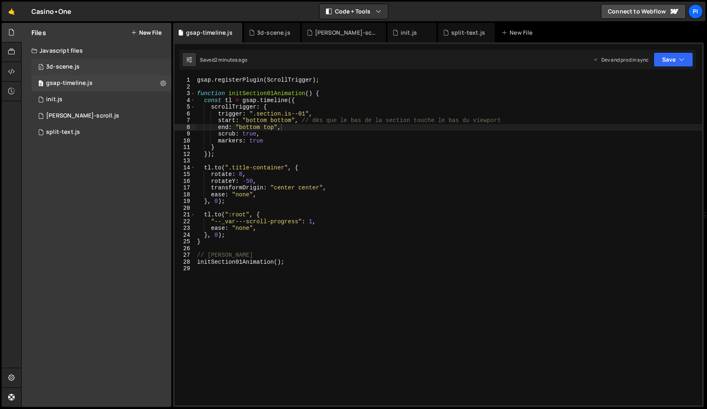
click at [98, 66] on div "0 3d-scene.js 0" at bounding box center [101, 67] width 140 height 16
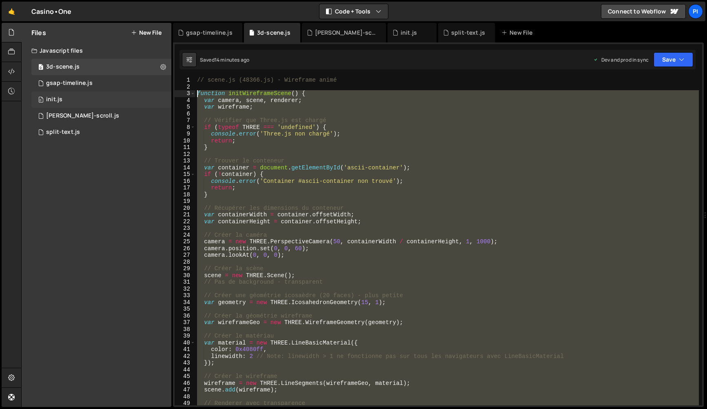
drag, startPoint x: 312, startPoint y: 218, endPoint x: 121, endPoint y: 94, distance: 227.5
click at [121, 94] on div "Files New File Javascript files 0 3d-scene.js 0 0 gsap-timeline.js 0 0 init.js …" at bounding box center [364, 215] width 686 height 384
paste textarea "initWireframeScene()"
type textarea "initWireframeScene();"
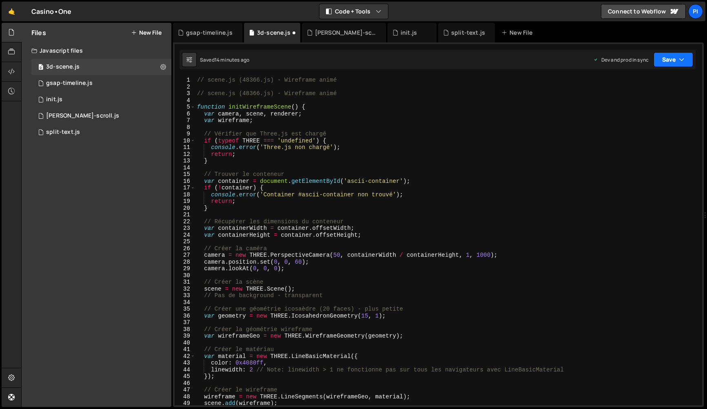
drag, startPoint x: 659, startPoint y: 58, endPoint x: 657, endPoint y: 94, distance: 36.4
click at [659, 58] on button "Save" at bounding box center [673, 59] width 40 height 15
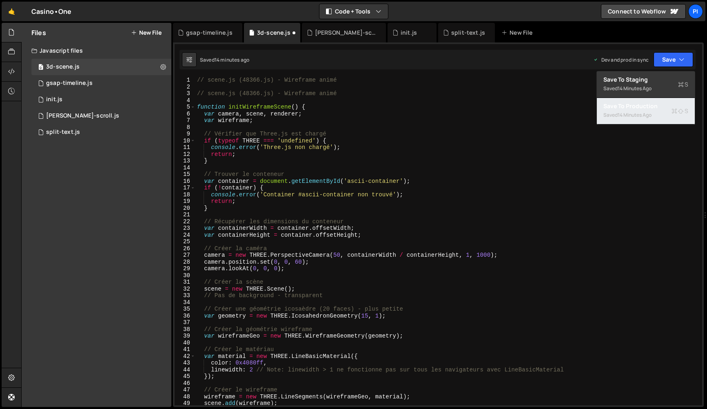
drag, startPoint x: 655, startPoint y: 108, endPoint x: 186, endPoint y: 90, distance: 468.6
click at [655, 108] on div "Save to Production S" at bounding box center [645, 106] width 85 height 8
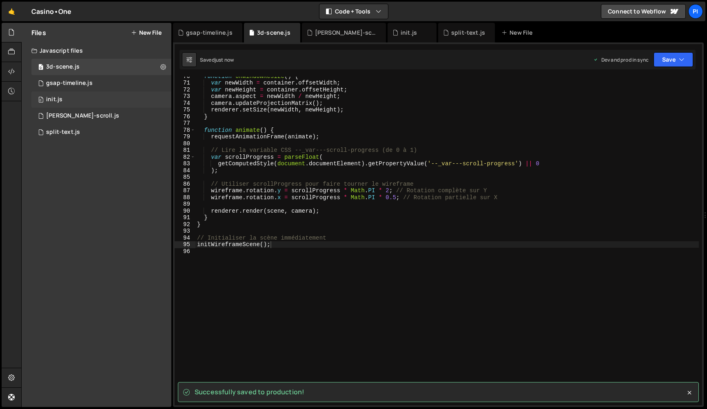
click at [79, 94] on div "0 init.js 0" at bounding box center [101, 99] width 140 height 16
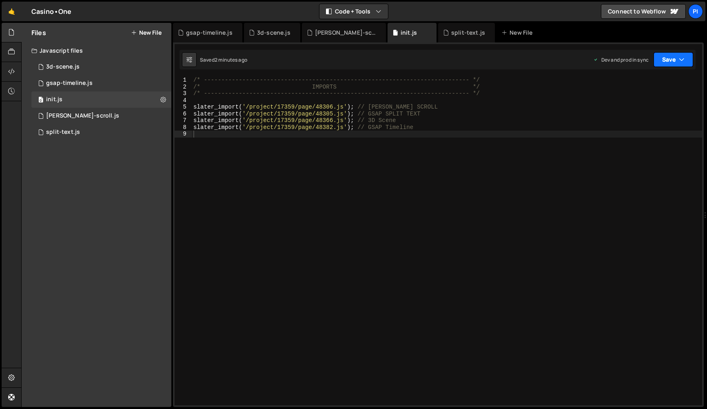
click at [676, 58] on button "Save" at bounding box center [673, 59] width 40 height 15
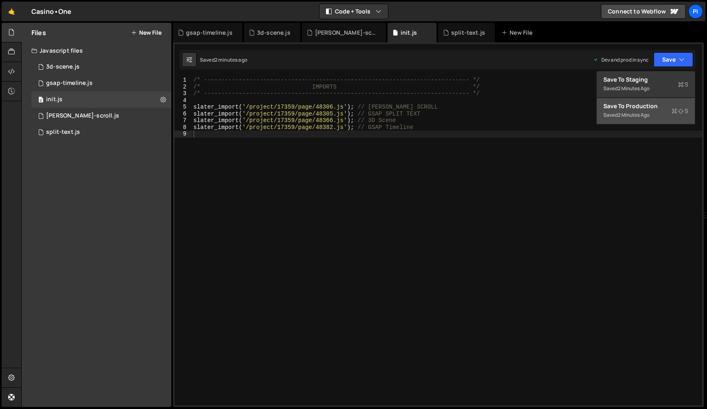
click at [654, 104] on div "Save to Production S" at bounding box center [645, 106] width 85 height 8
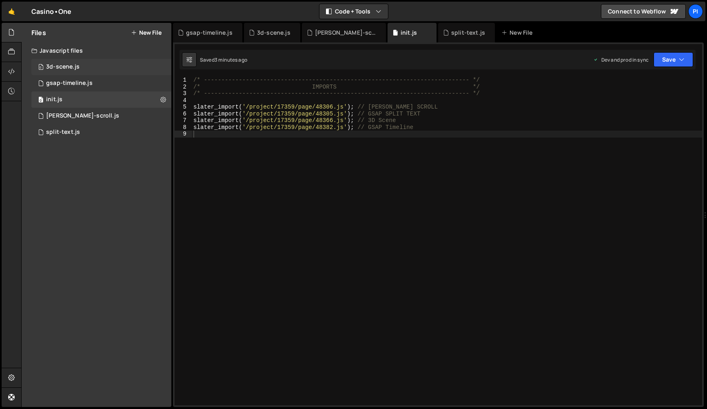
click at [79, 65] on div "0 3d-scene.js 0" at bounding box center [101, 67] width 140 height 16
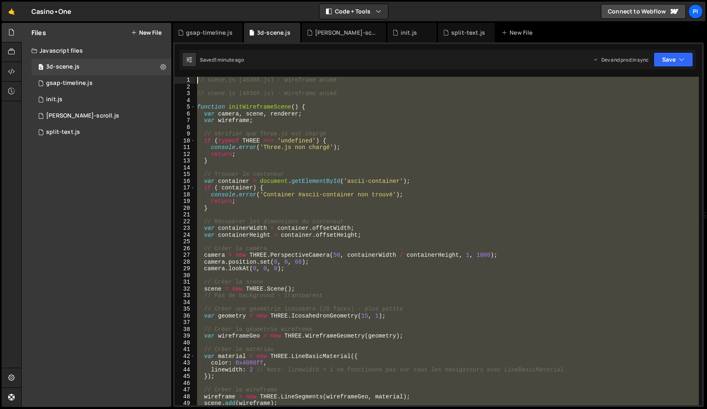
drag, startPoint x: 161, startPoint y: -20, endPoint x: 81, endPoint y: -20, distance: 80.4
click at [81, 0] on html "Projects [GEOGRAPHIC_DATA] Blog Pi Projects Your Teams Invite team member Accou…" at bounding box center [353, 204] width 707 height 409
paste textarea "initWireframeScene();"
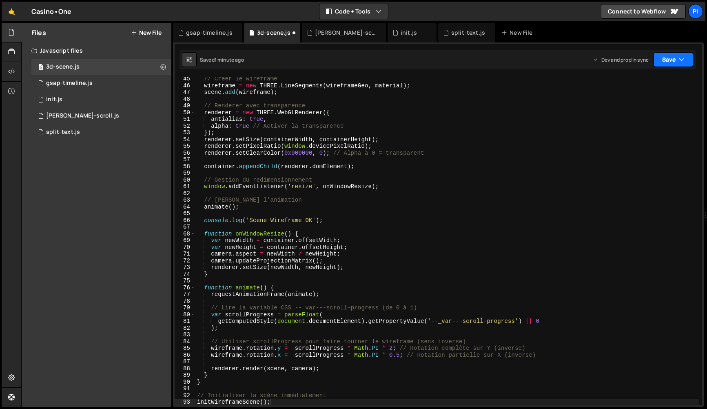
click at [663, 61] on button "Save" at bounding box center [673, 59] width 40 height 15
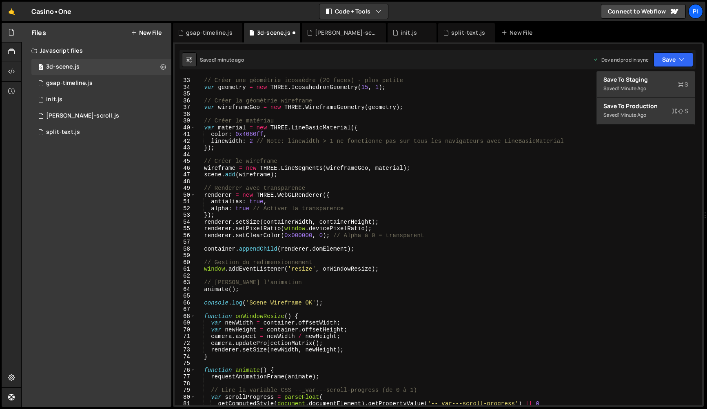
type textarea "var containerWidth = container.offsetWidth;"
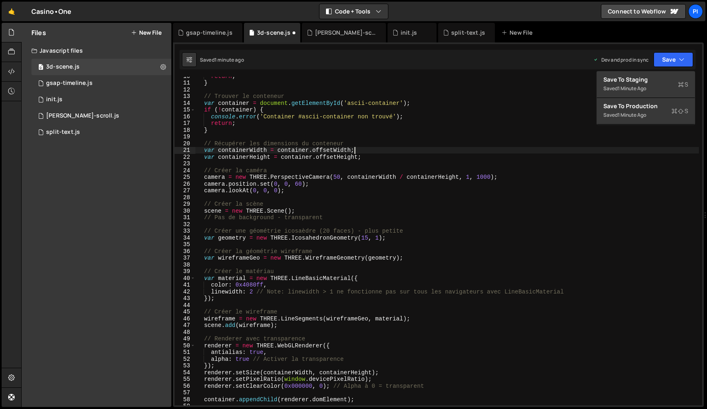
click at [403, 153] on div "return ; } // Trouver le conteneur var container = document . getElementById ( …" at bounding box center [446, 244] width 503 height 342
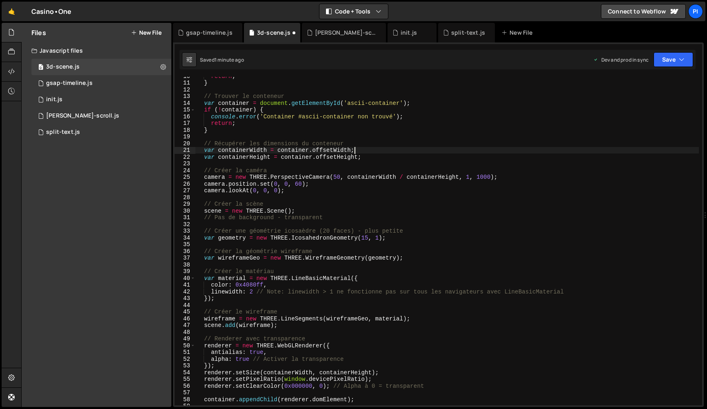
scroll to position [0, 0]
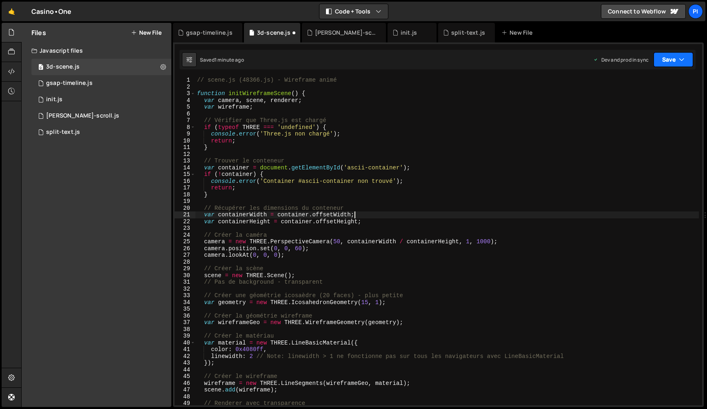
click at [663, 64] on button "Save" at bounding box center [673, 59] width 40 height 15
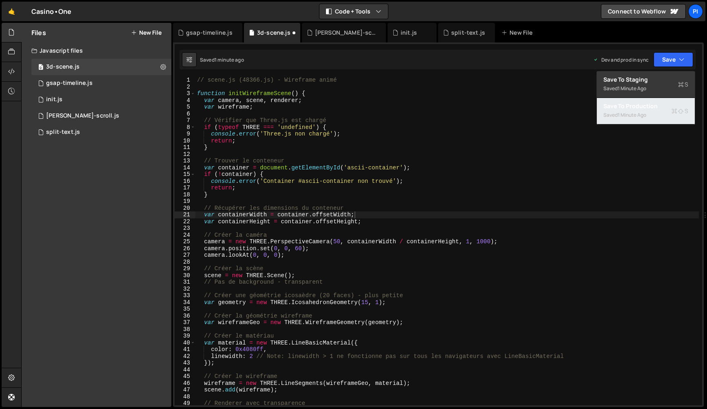
click at [641, 106] on div "Save to Production S" at bounding box center [645, 106] width 85 height 8
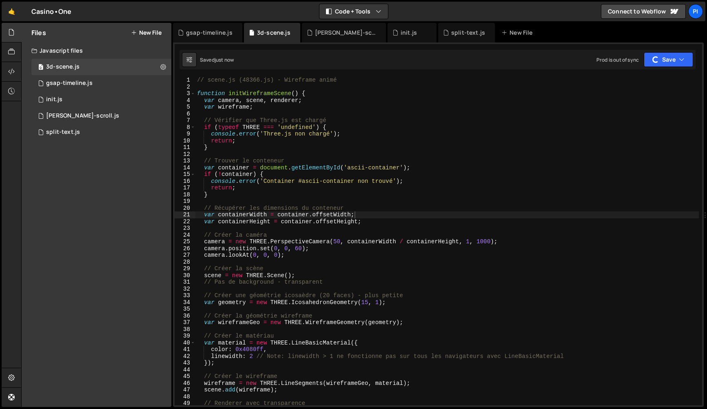
drag, startPoint x: 53, startPoint y: 97, endPoint x: 191, endPoint y: 89, distance: 138.9
click at [53, 97] on div "init.js" at bounding box center [54, 99] width 16 height 7
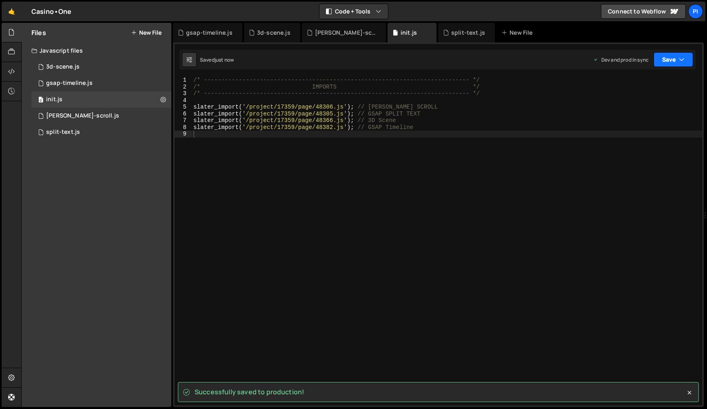
click at [671, 59] on button "Save" at bounding box center [673, 59] width 40 height 15
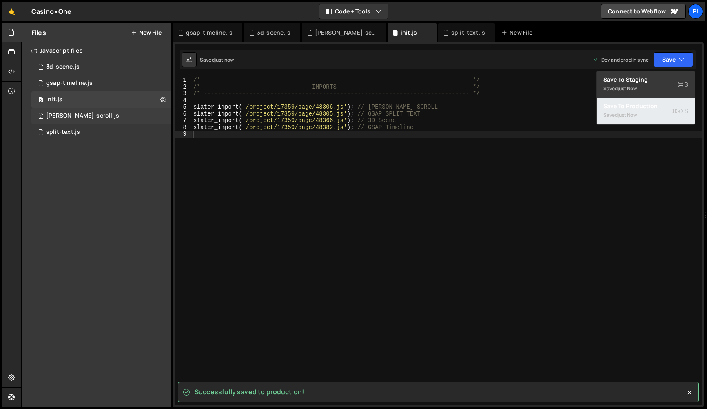
drag, startPoint x: 649, startPoint y: 105, endPoint x: 152, endPoint y: 116, distance: 497.0
click at [649, 105] on div "Save to Production S" at bounding box center [645, 106] width 85 height 8
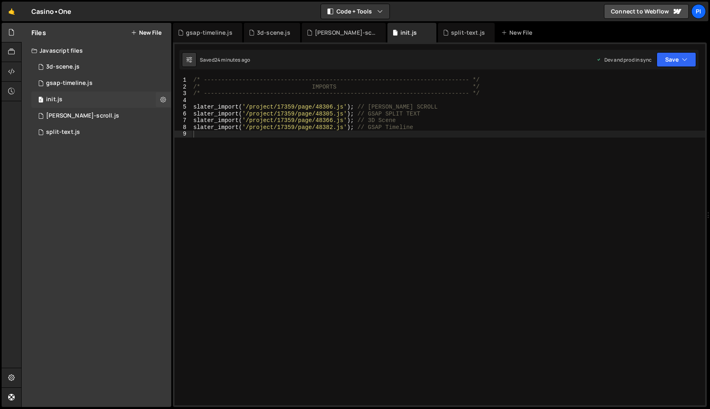
click at [76, 101] on div "0 init.js 0" at bounding box center [101, 99] width 140 height 16
click at [218, 156] on div "/* ----------------------------------------------------------------------------…" at bounding box center [449, 248] width 514 height 342
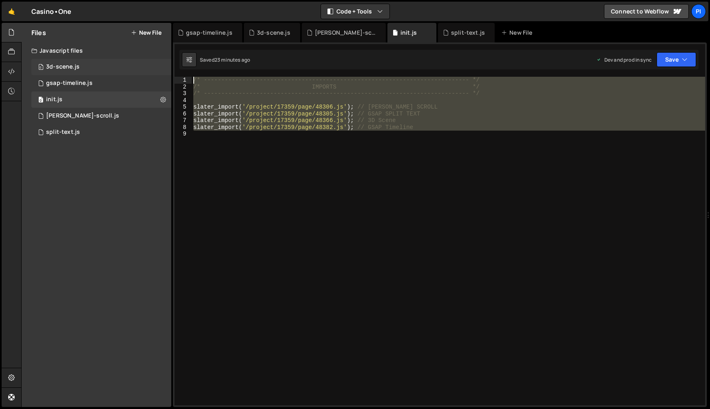
drag, startPoint x: 234, startPoint y: 172, endPoint x: 159, endPoint y: 71, distance: 125.7
click at [159, 71] on div "Files New File Javascript files 0 3d-scene.js 0 0 gsap-timeline.js 0 0 init.js …" at bounding box center [365, 215] width 689 height 384
type textarea "/* ----------------------------------------------------------------------------…"
click at [260, 172] on div "/* ----------------------------------------------------------------------------…" at bounding box center [449, 241] width 514 height 328
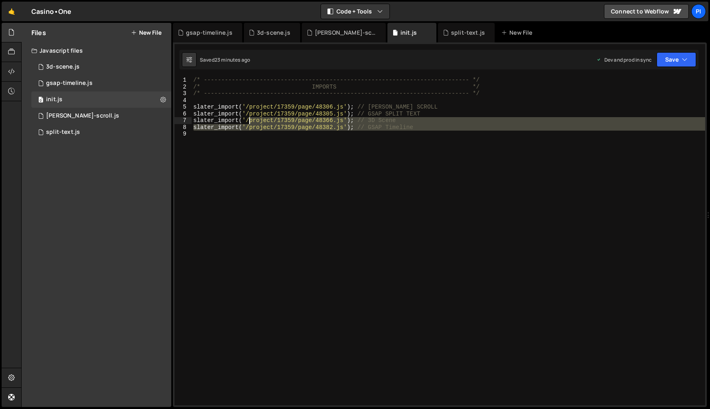
drag, startPoint x: 279, startPoint y: 131, endPoint x: 247, endPoint y: 122, distance: 34.0
click at [247, 122] on div "/* ----------------------------------------------------------------------------…" at bounding box center [449, 248] width 514 height 342
type textarea "slater_import('/project/17359/page/48366.js'); // 3D Scene slater_import('/proj…"
click at [65, 71] on div "0 3d-scene.js 0" at bounding box center [101, 67] width 140 height 16
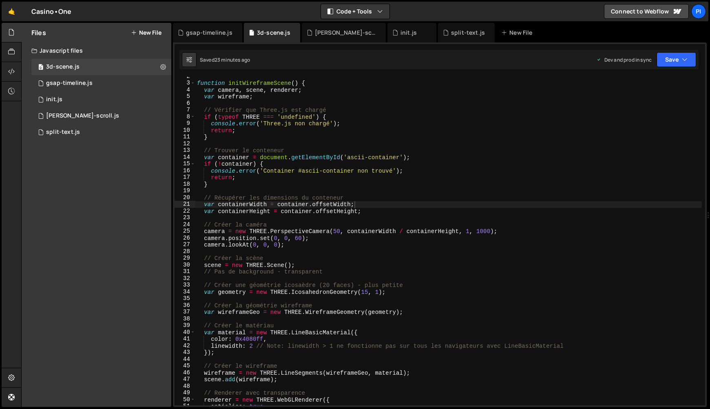
scroll to position [13, 0]
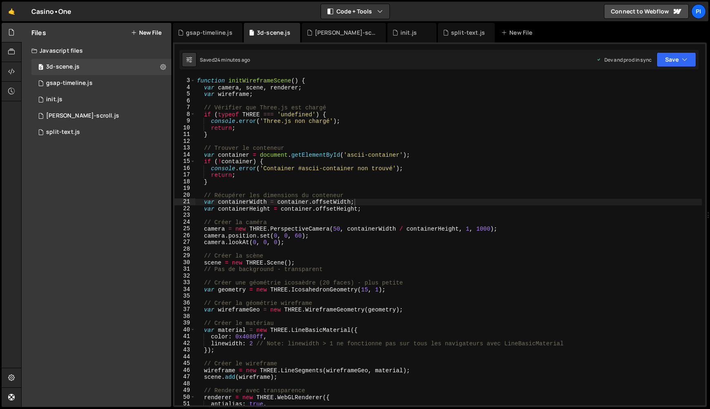
drag, startPoint x: 41, startPoint y: 12, endPoint x: 90, endPoint y: 20, distance: 49.7
click at [90, 20] on div "🤙 Casino•One ⚠️ Code is being edited in another browser Code + Tools Code Only …" at bounding box center [355, 12] width 707 height 20
click at [676, 59] on button "Save" at bounding box center [677, 59] width 40 height 15
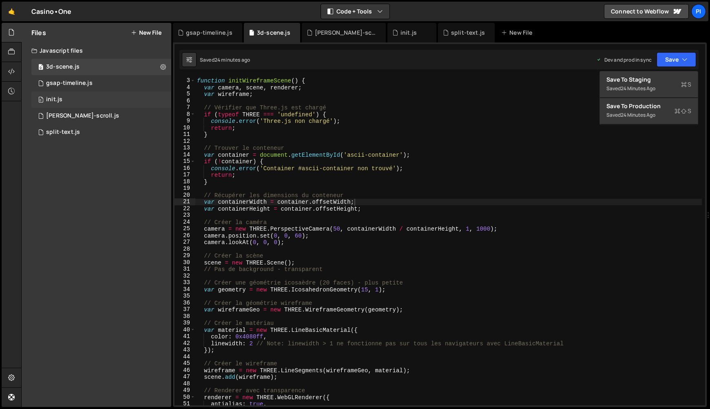
click at [94, 98] on div "0 init.js 0" at bounding box center [101, 99] width 140 height 16
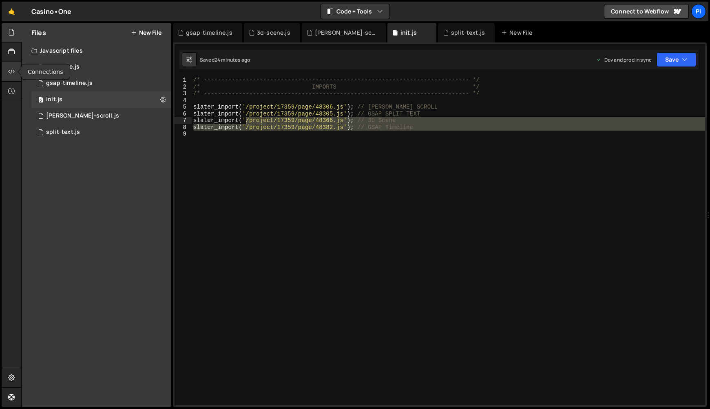
click at [16, 73] on div at bounding box center [12, 72] width 20 height 20
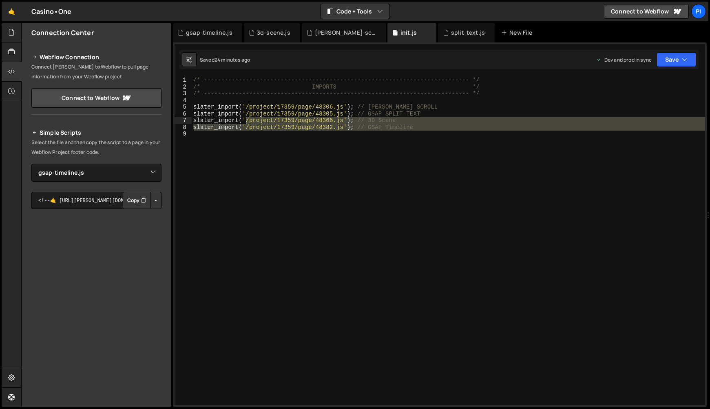
click at [151, 198] on button "Button group with nested dropdown" at bounding box center [155, 200] width 11 height 17
click at [153, 199] on button "Button group with nested dropdown" at bounding box center [155, 200] width 11 height 17
click at [123, 166] on select "Select File ascii-scene.js init.[PERSON_NAME]-scroll.js split-text.js 3d-scene.…" at bounding box center [96, 173] width 130 height 18
select select "48279"
click at [153, 201] on button "Button group with nested dropdown" at bounding box center [155, 200] width 11 height 17
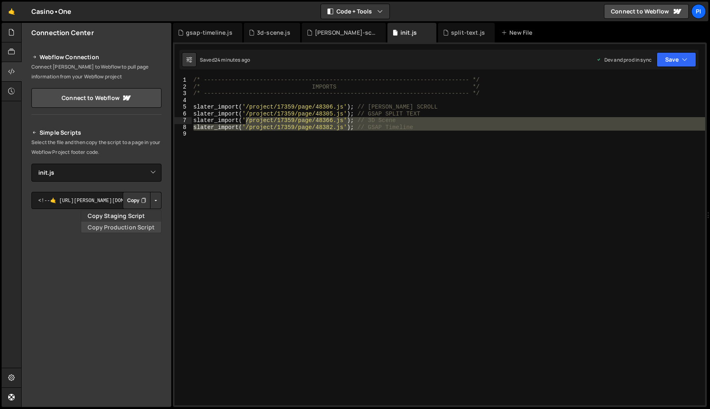
click at [146, 225] on link "Copy Production Script" at bounding box center [121, 226] width 80 height 11
click at [11, 29] on icon at bounding box center [11, 32] width 7 height 9
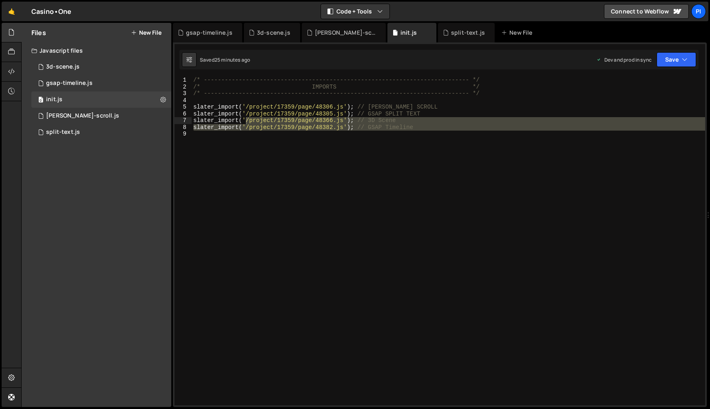
click at [376, 320] on div "/* ----------------------------------------------------------------------------…" at bounding box center [449, 241] width 514 height 328
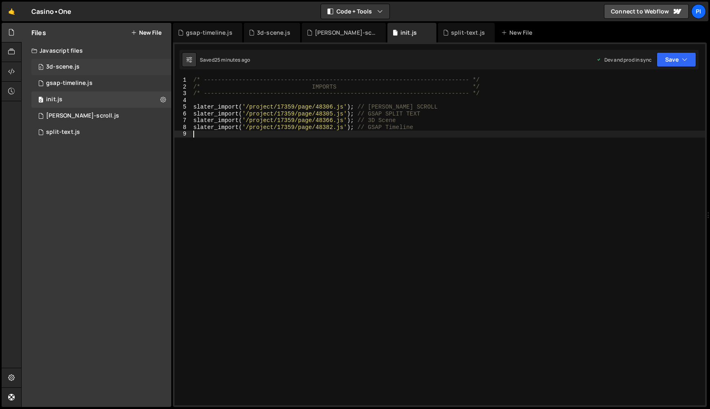
click at [93, 69] on div "0 3d-scene.js 0" at bounding box center [101, 67] width 140 height 16
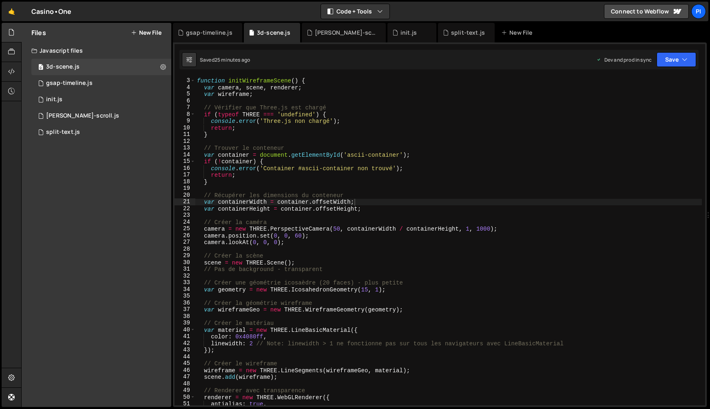
scroll to position [5590, 0]
type textarea "console.error('Container #ascii-container non trouvé');"
click at [288, 169] on div "function initWireframeScene ( ) { var camera , scene , renderer ; var wireframe…" at bounding box center [448, 242] width 507 height 342
